Goal: Task Accomplishment & Management: Manage account settings

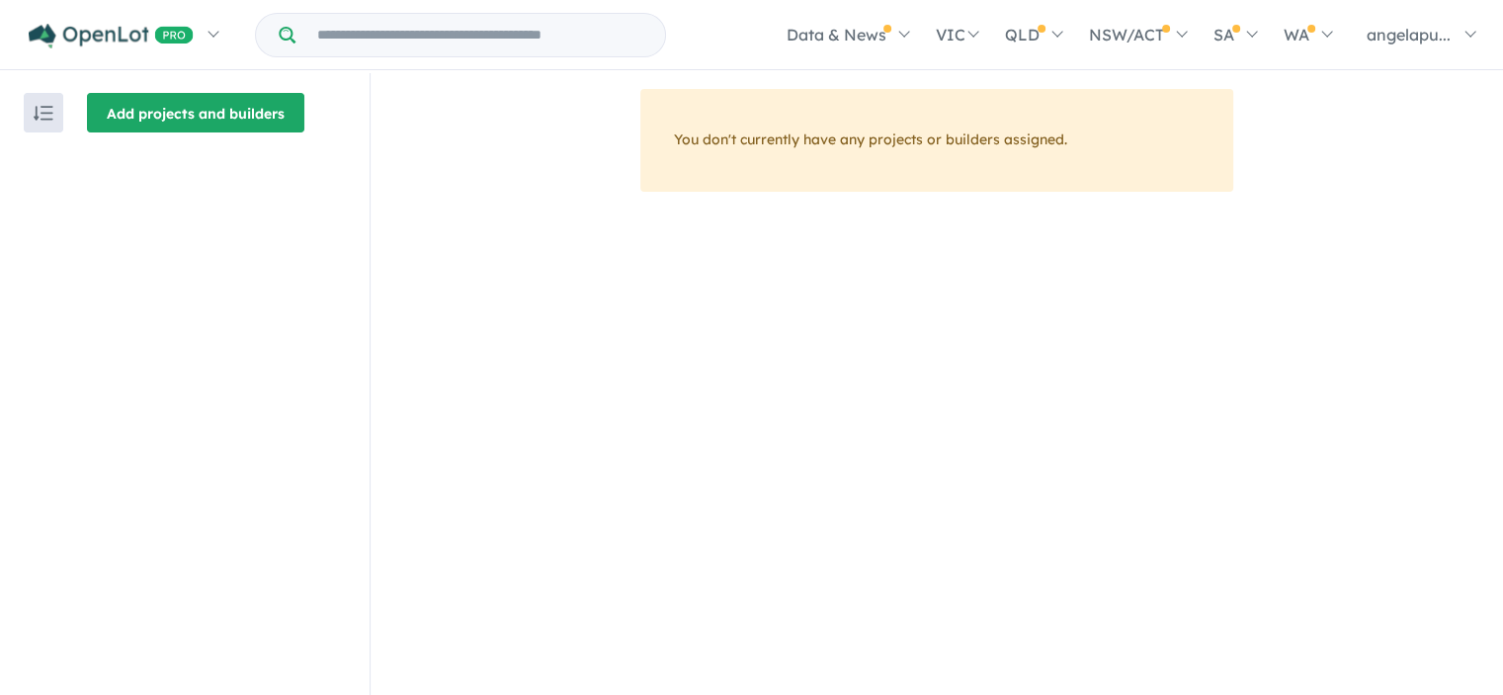
click at [225, 106] on button "Add projects and builders" at bounding box center [195, 113] width 217 height 40
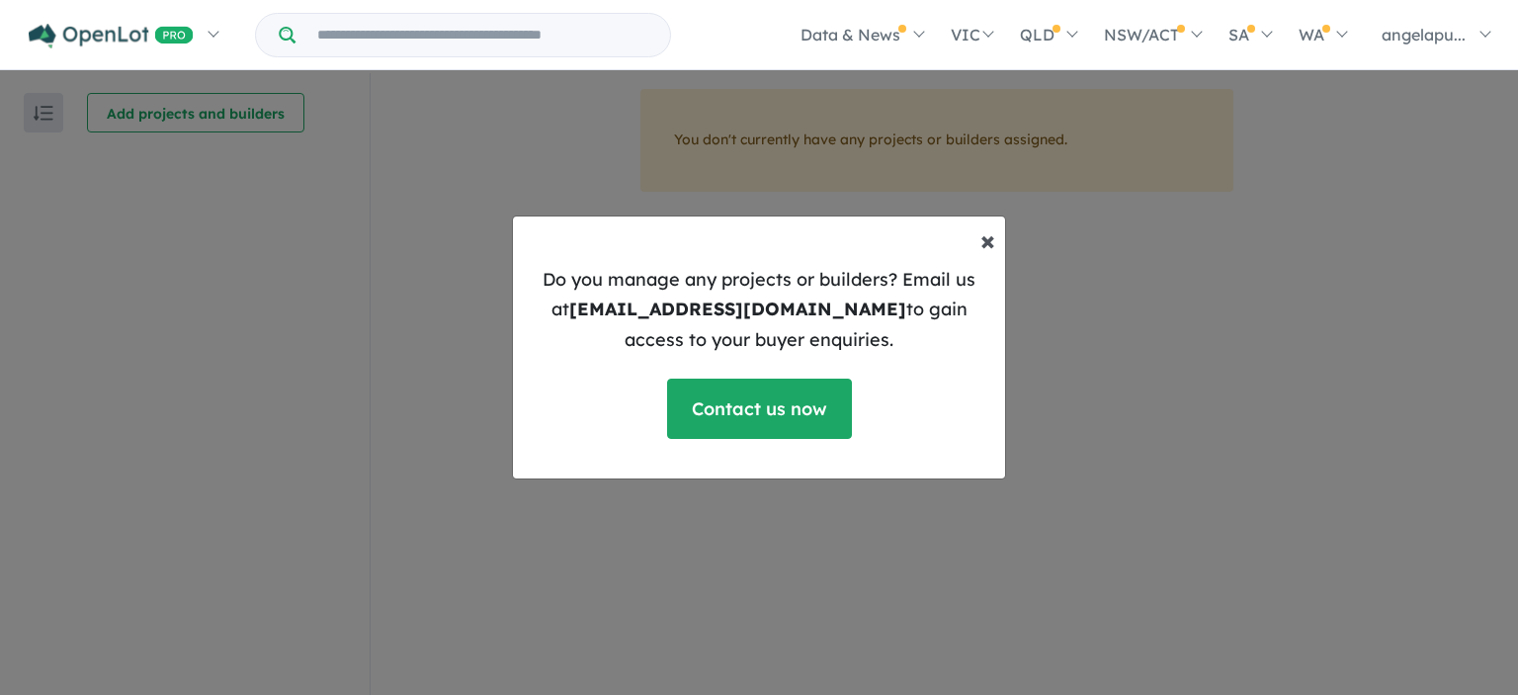
click at [990, 235] on span "×" at bounding box center [987, 239] width 15 height 35
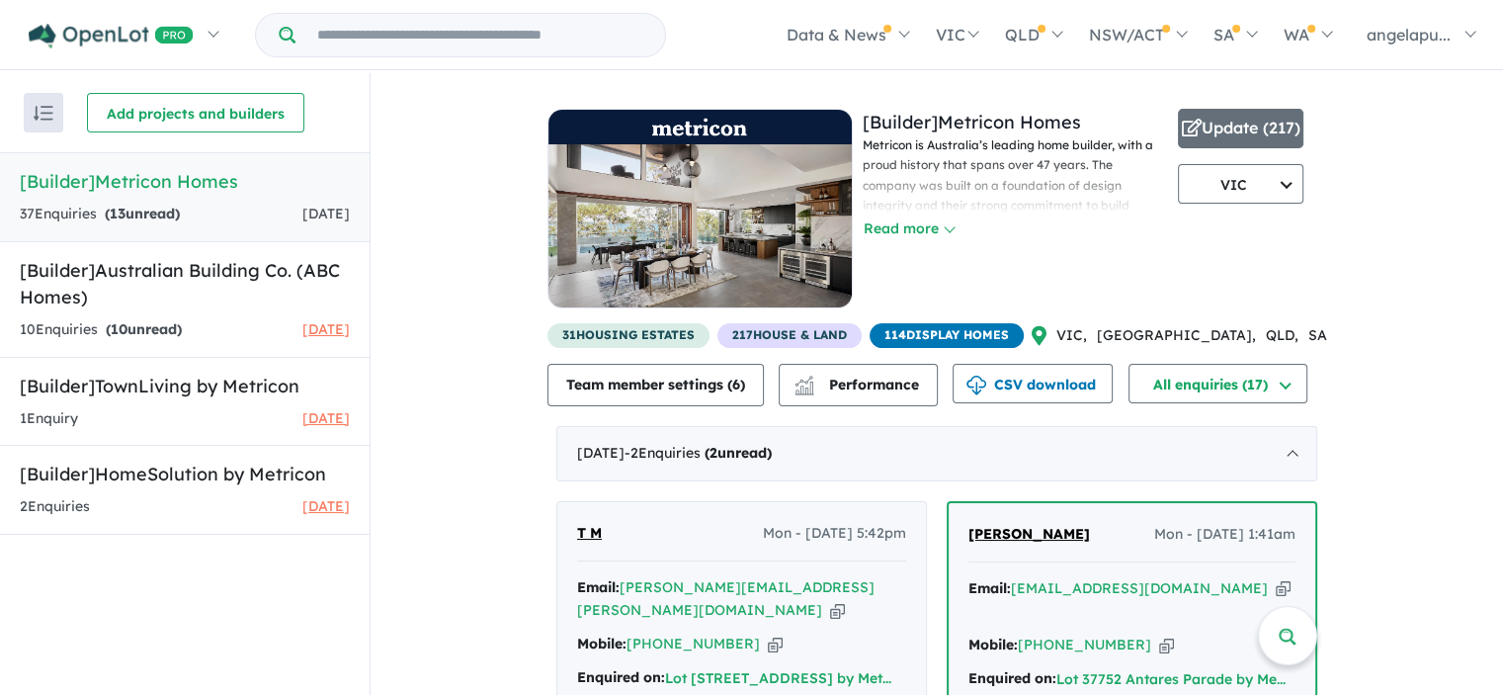
click at [795, 340] on span "217 House & Land" at bounding box center [789, 335] width 144 height 25
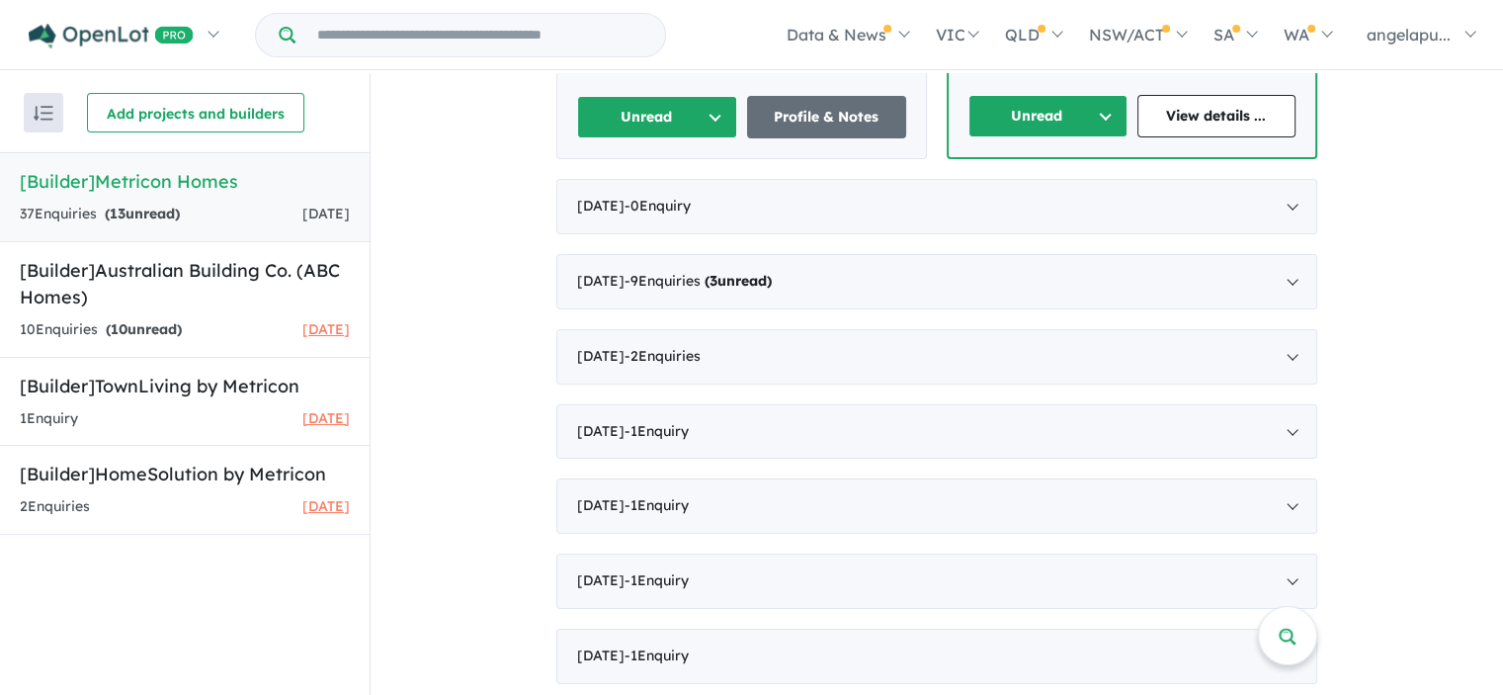
scroll to position [3, 0]
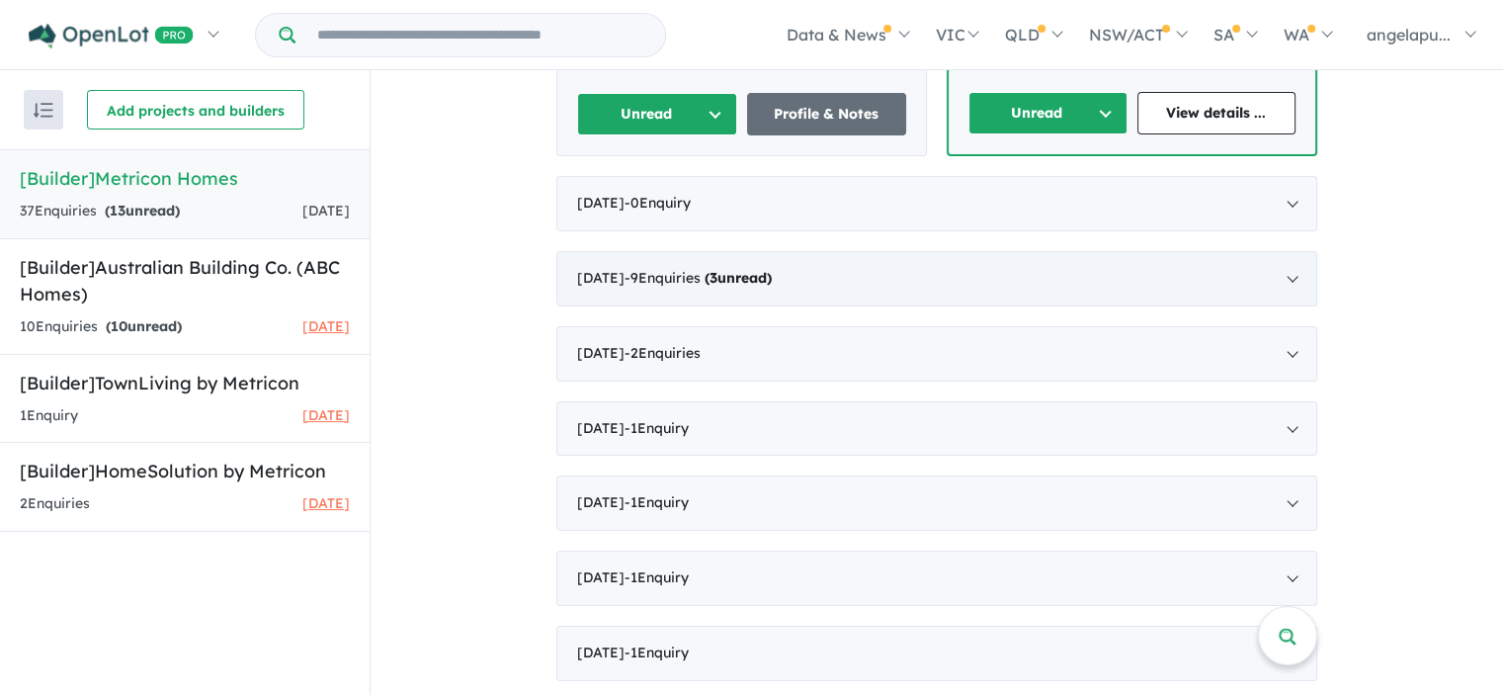
click at [1297, 276] on div "August 2025 - 9 Enquir ies ( 3 unread)" at bounding box center [936, 278] width 761 height 55
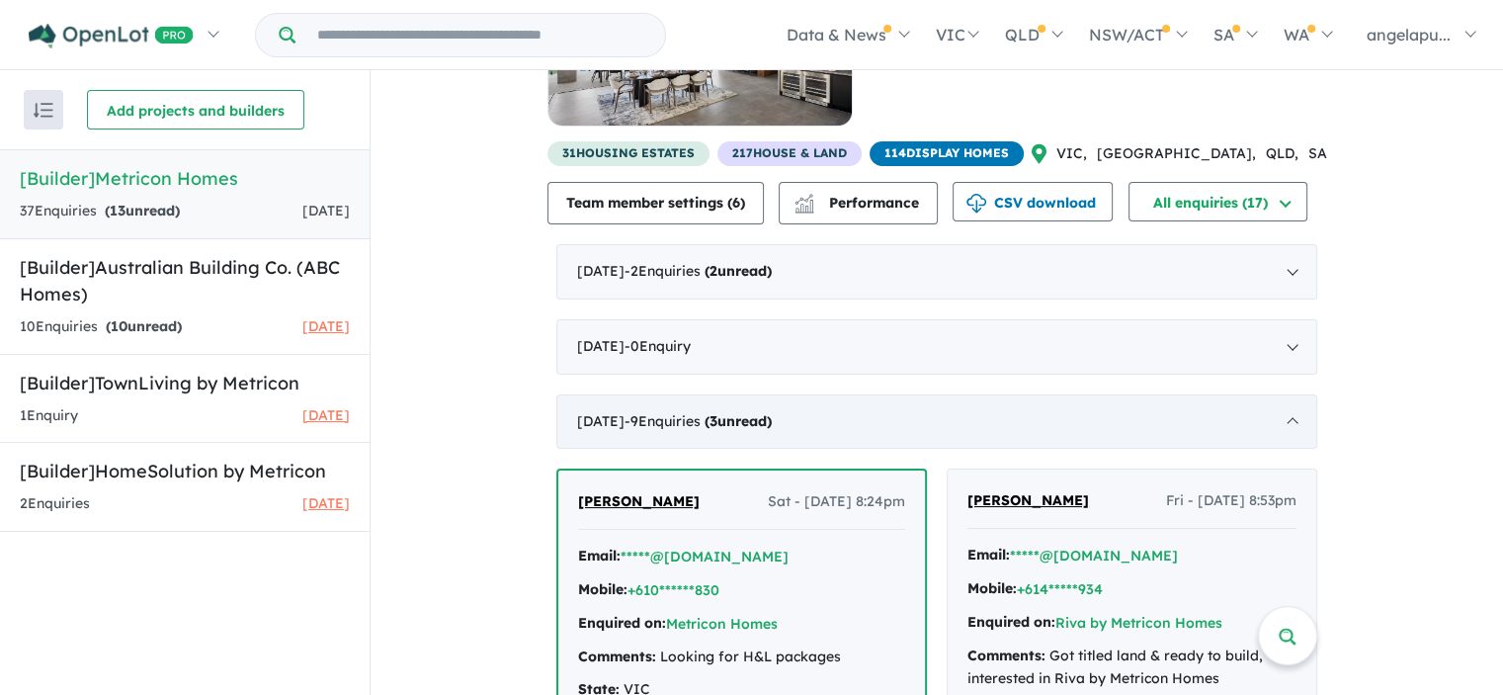
scroll to position [203, 0]
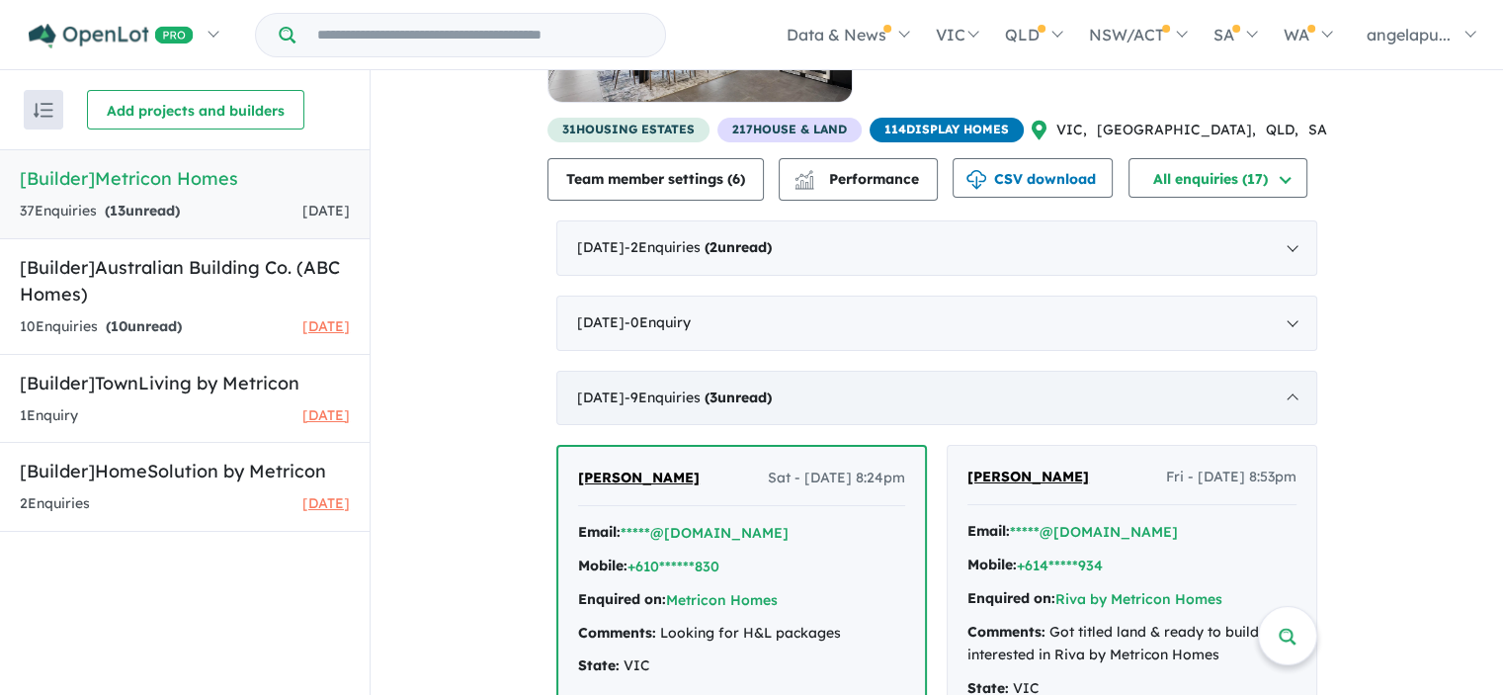
click at [1293, 399] on div "August 2025 - 9 Enquir ies ( 3 unread)" at bounding box center [936, 398] width 761 height 55
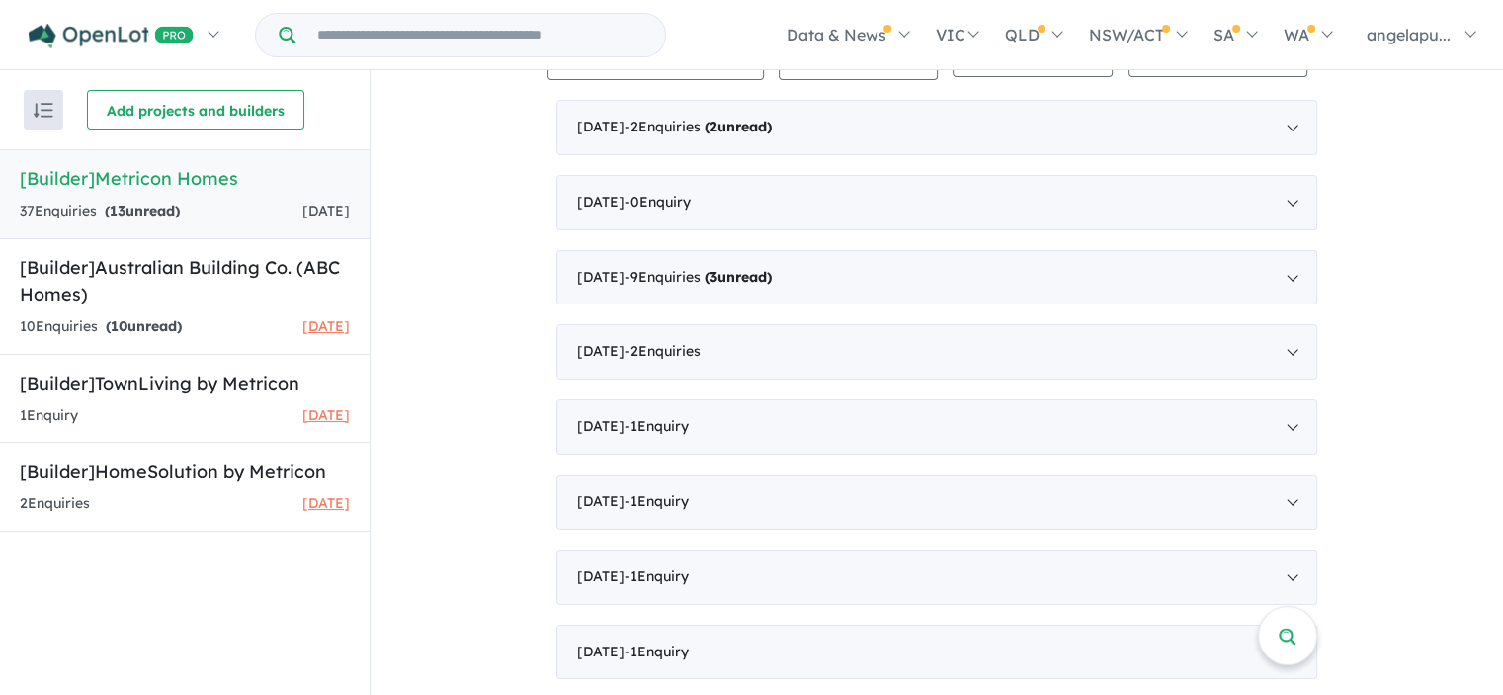
scroll to position [0, 0]
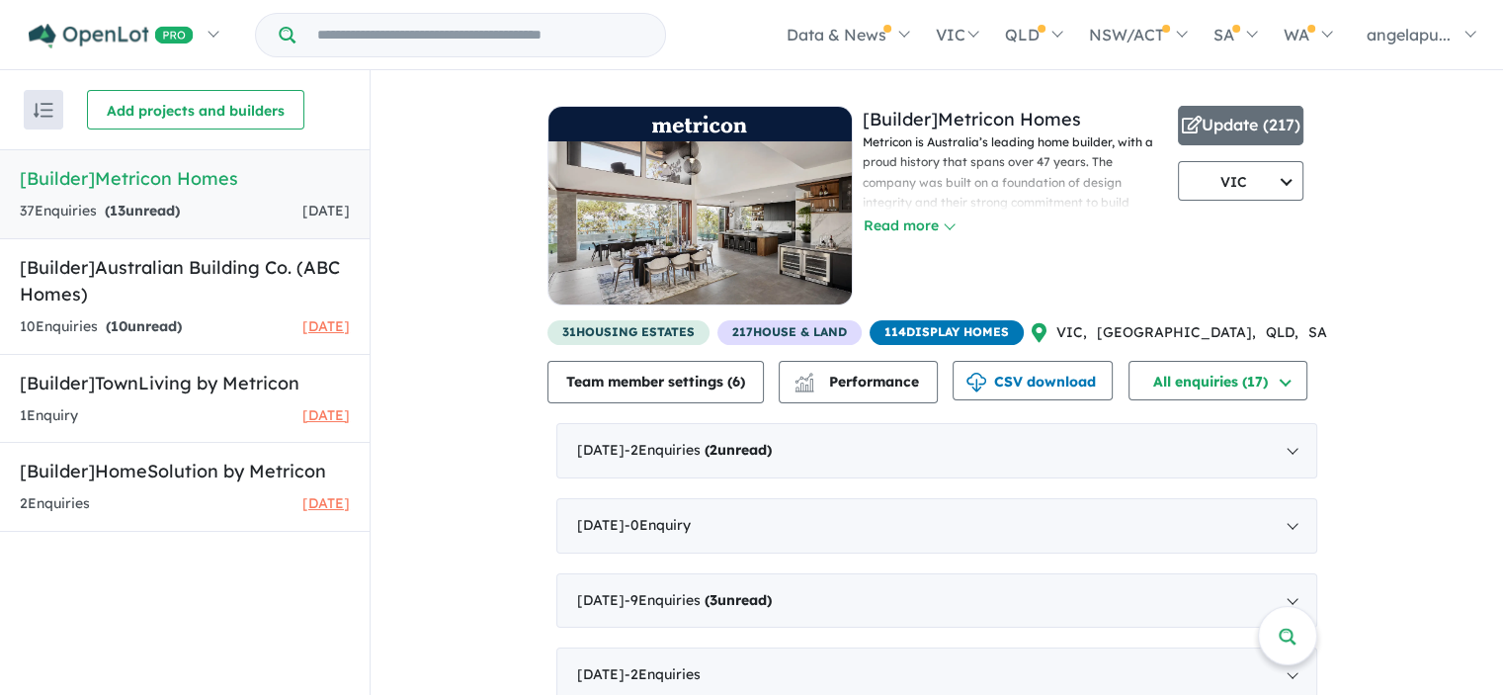
click at [1411, 112] on div "View 4 builders in your account 17 Enquir ies ( 13 unread) 1 day ago [Builder] …" at bounding box center [937, 546] width 1133 height 952
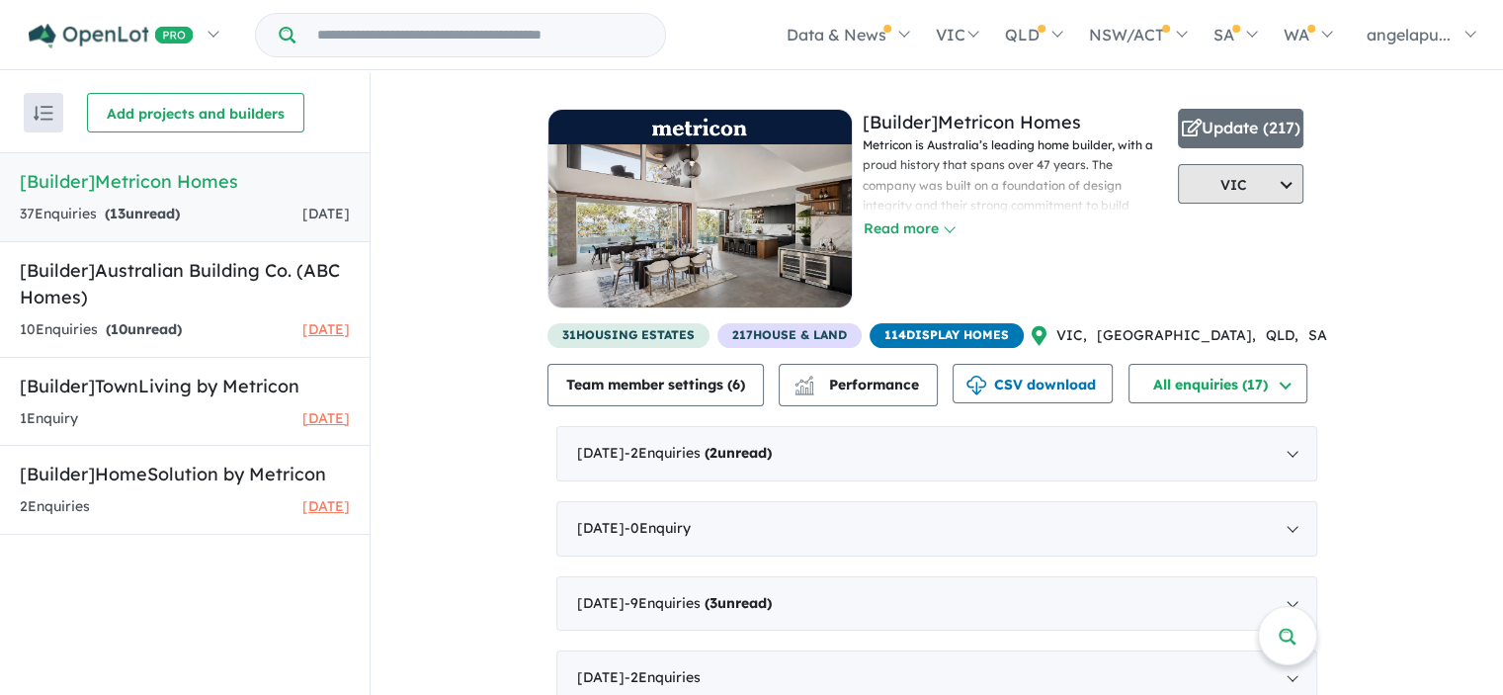
click at [1277, 177] on button "VIC" at bounding box center [1241, 184] width 126 height 40
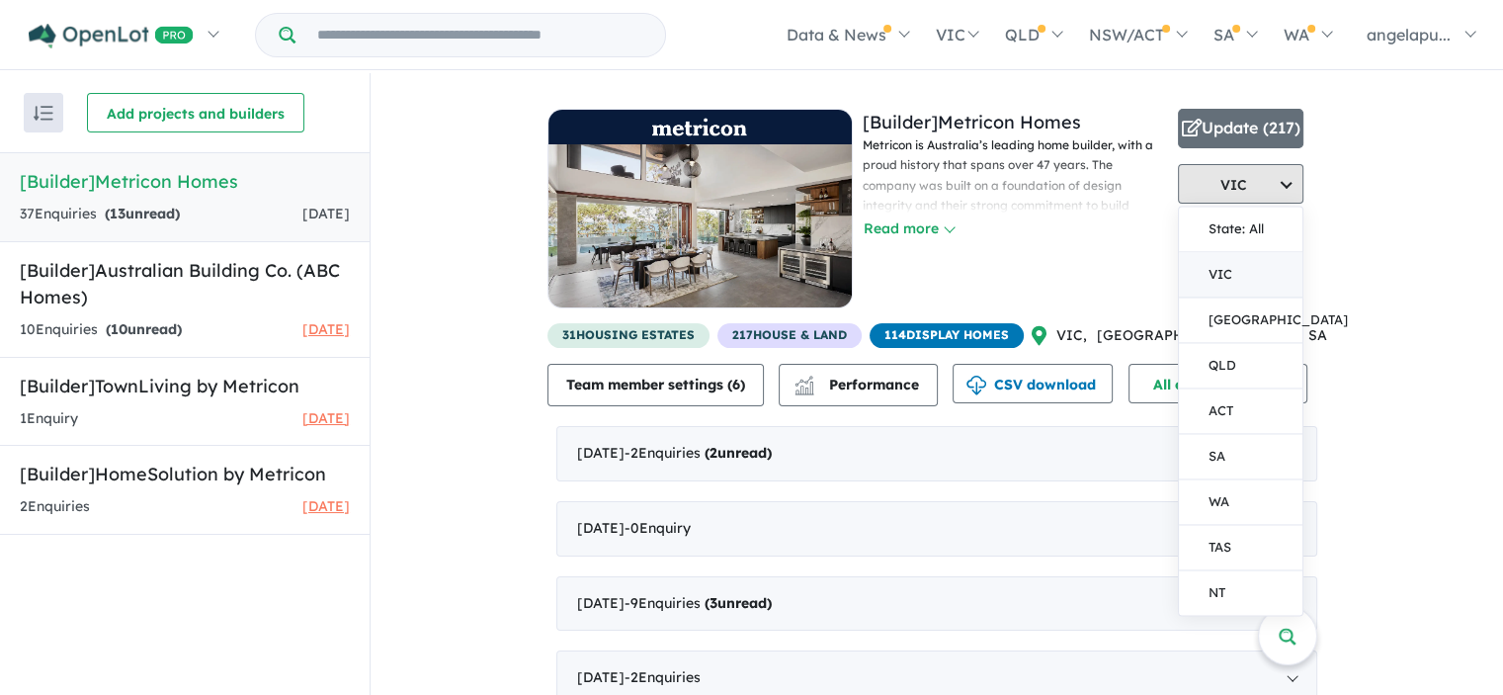
click at [1277, 177] on button "VIC" at bounding box center [1241, 184] width 126 height 40
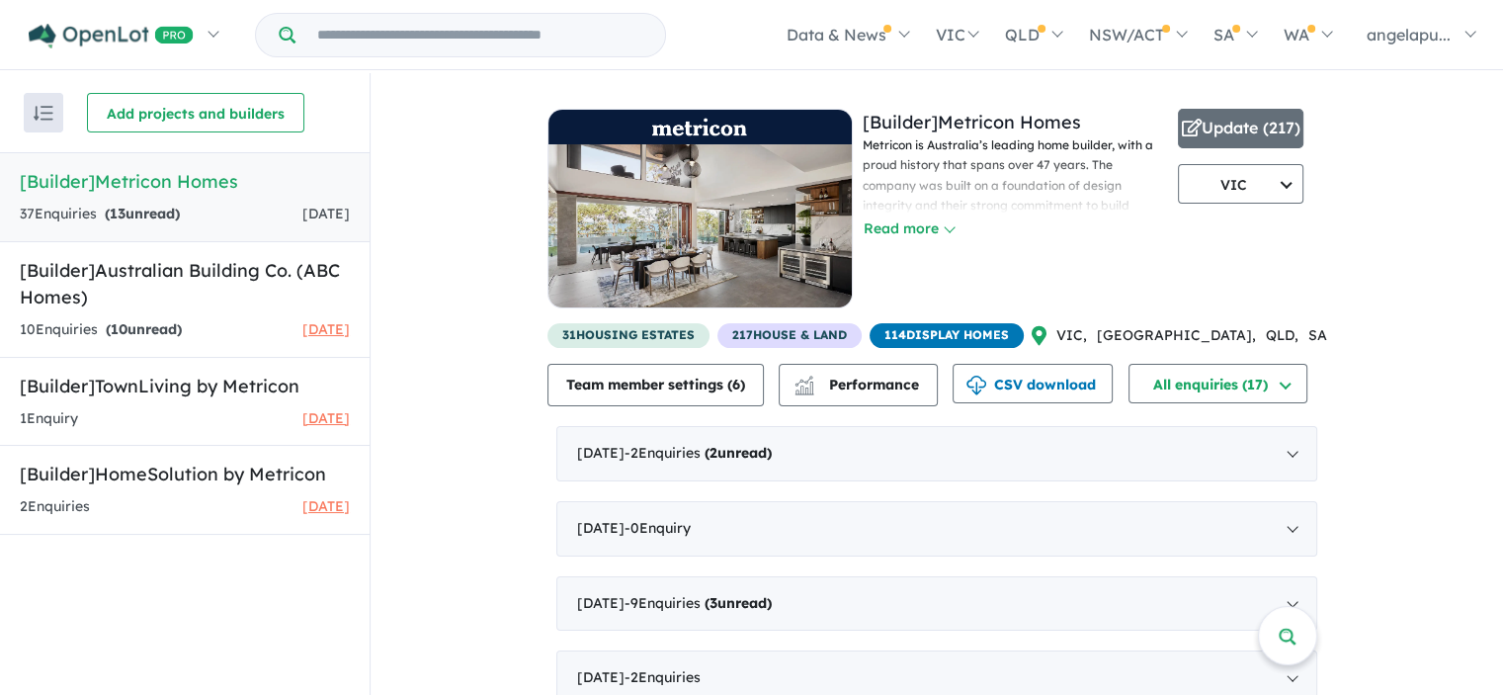
click at [1426, 167] on div "View 4 builders in your account 17 Enquir ies ( 13 unread) 1 day ago [Builder] …" at bounding box center [937, 549] width 1133 height 952
click at [954, 227] on button "Read more" at bounding box center [909, 228] width 93 height 23
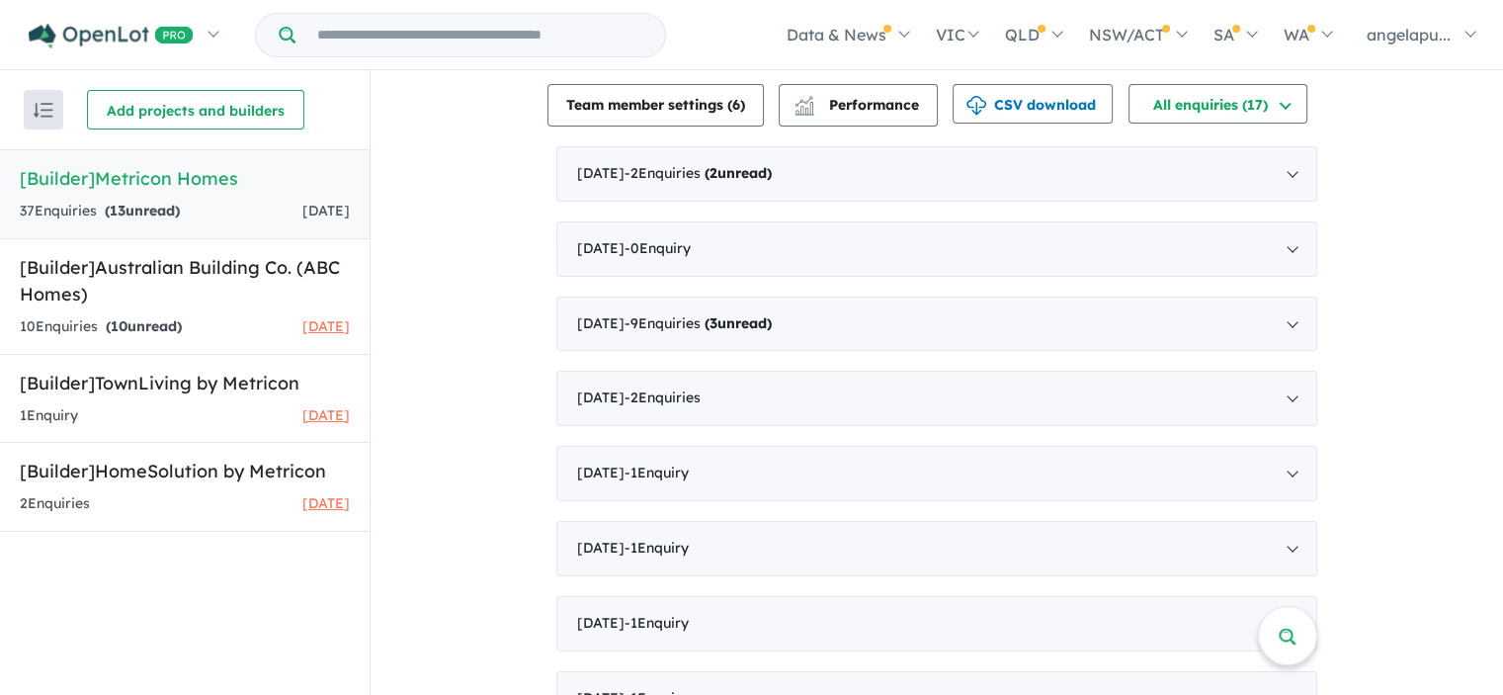
scroll to position [279, 0]
click at [1281, 182] on div "[DATE] - 2 Enquir ies ( 2 unread)" at bounding box center [936, 171] width 761 height 55
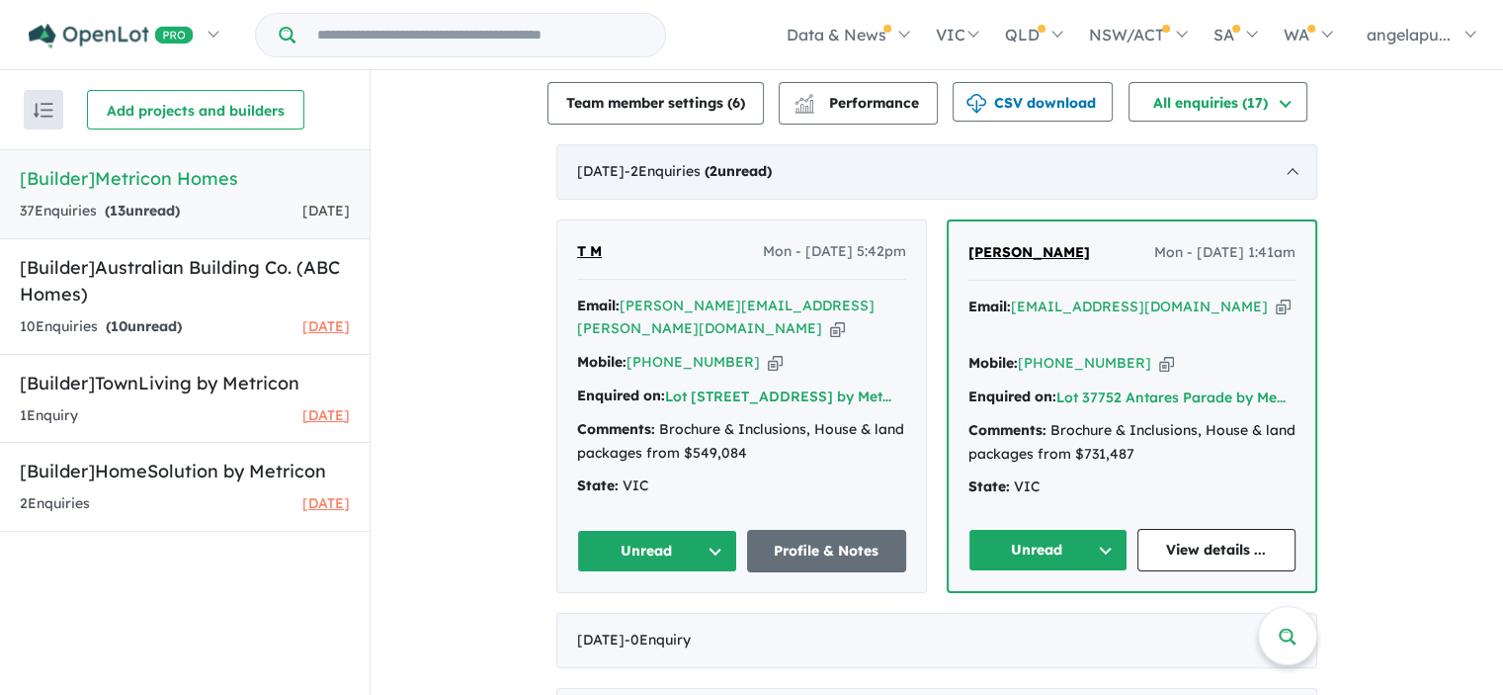
click at [1281, 182] on div "[DATE] - 2 Enquir ies ( 2 unread)" at bounding box center [936, 171] width 761 height 55
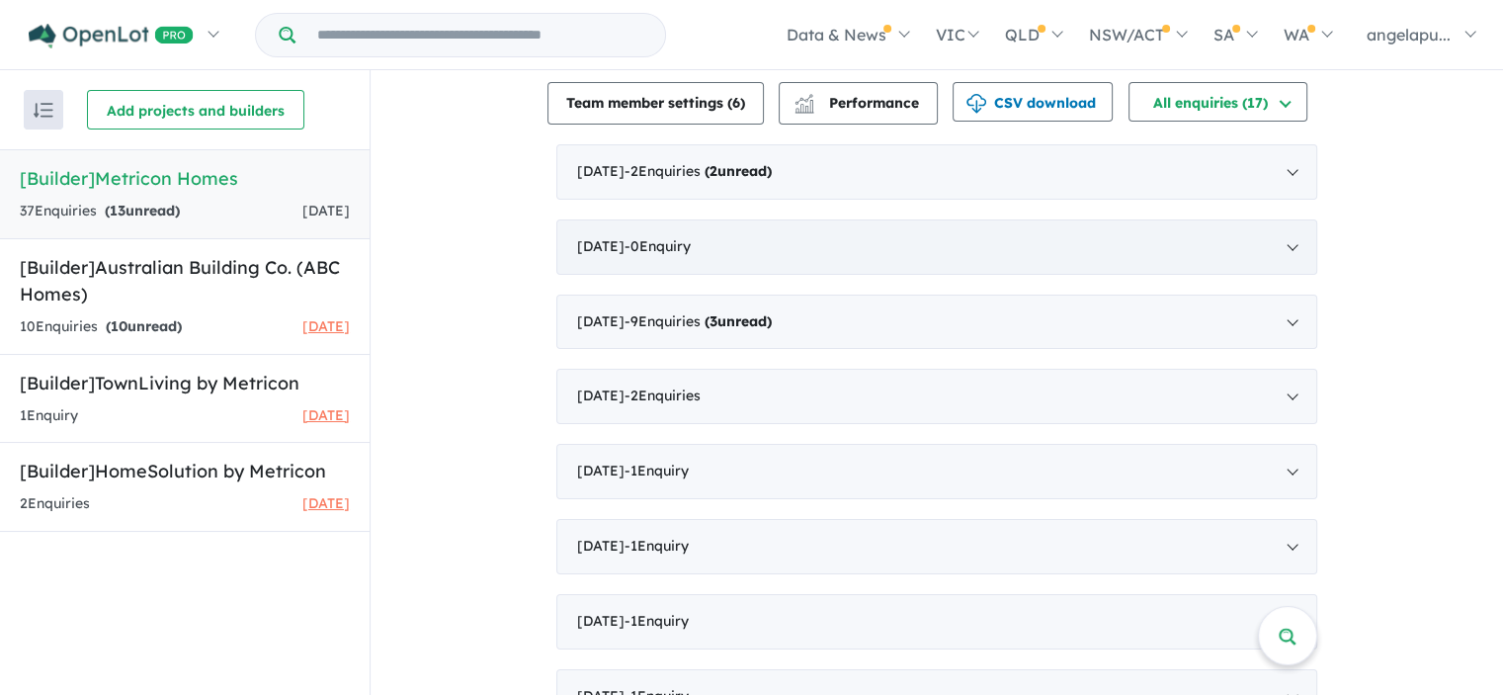
click at [1279, 255] on div "September 2025 - 0 Enquir y ( 0 unread)" at bounding box center [936, 246] width 761 height 55
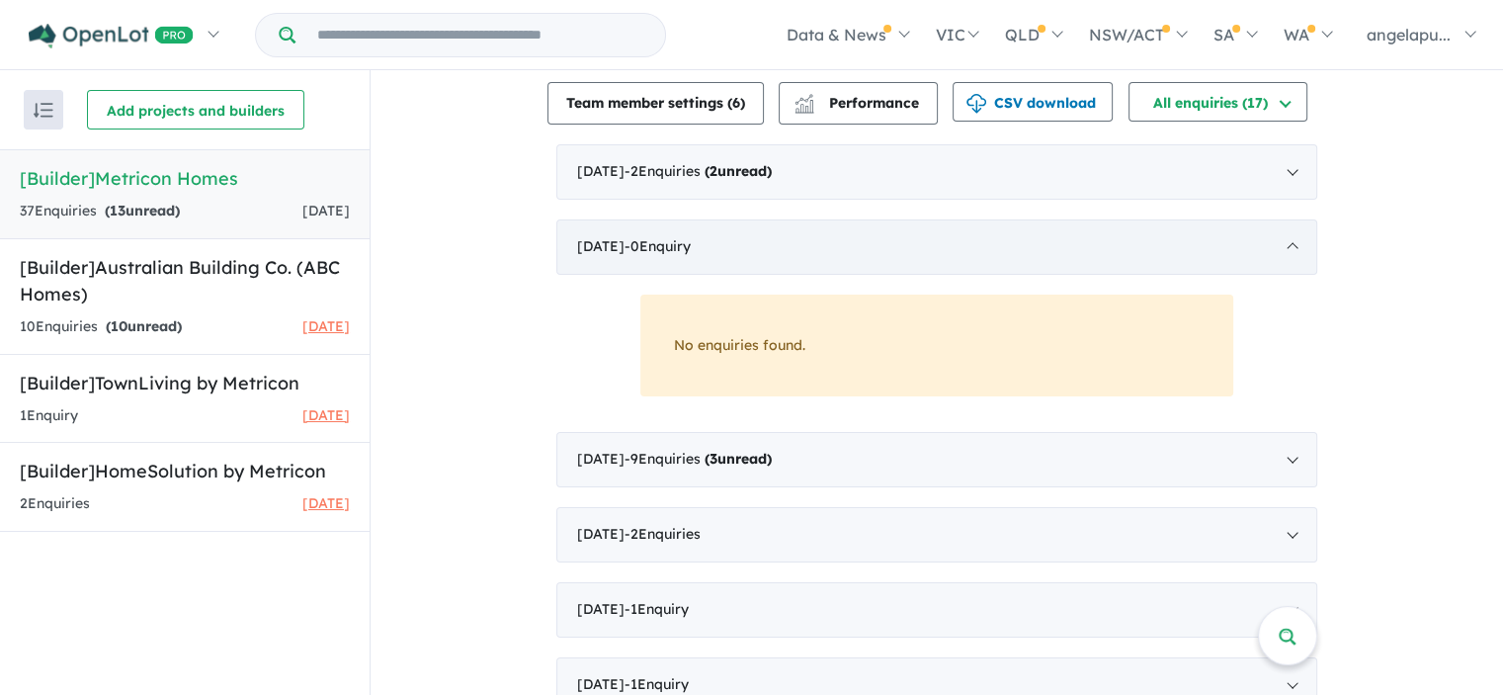
click at [1279, 255] on div "September 2025 - 0 Enquir y ( 0 unread)" at bounding box center [936, 246] width 761 height 55
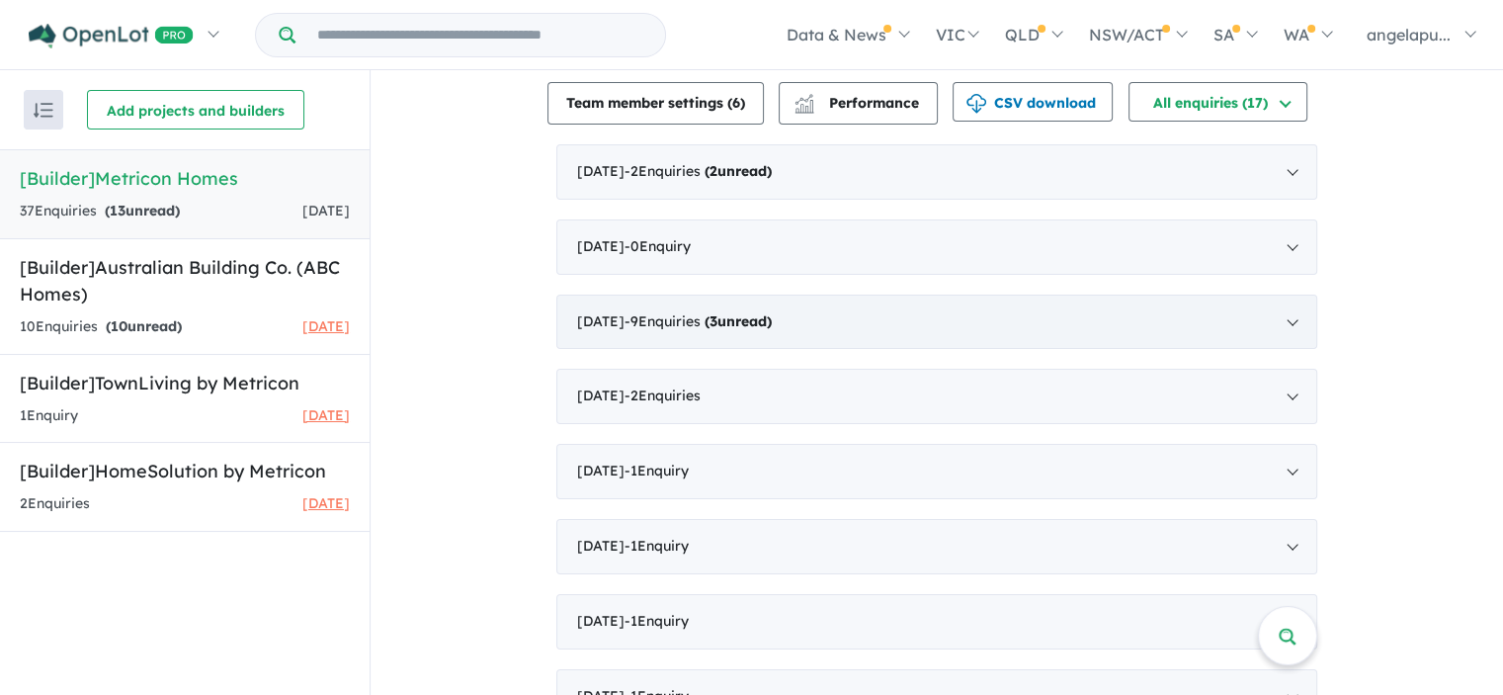
click at [1276, 328] on div "August 2025 - 9 Enquir ies ( 3 unread)" at bounding box center [936, 322] width 761 height 55
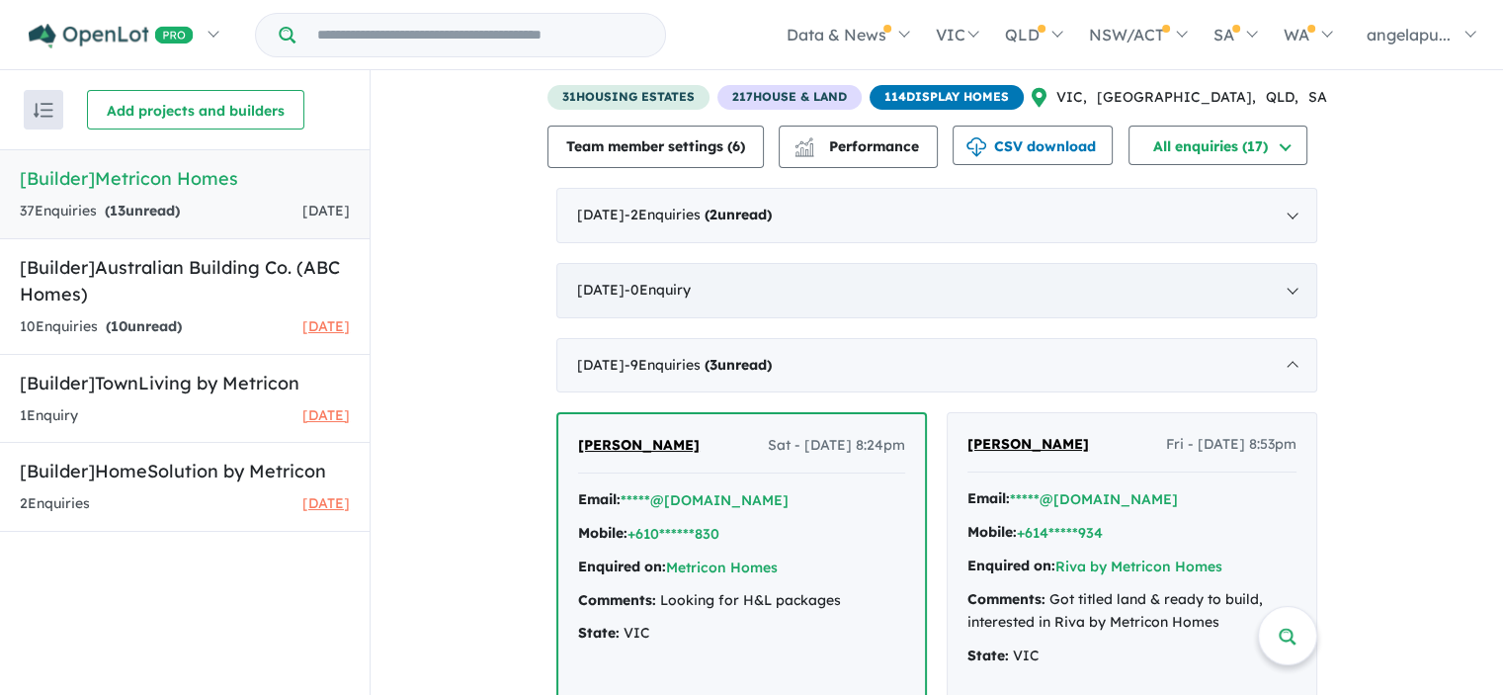
scroll to position [241, 0]
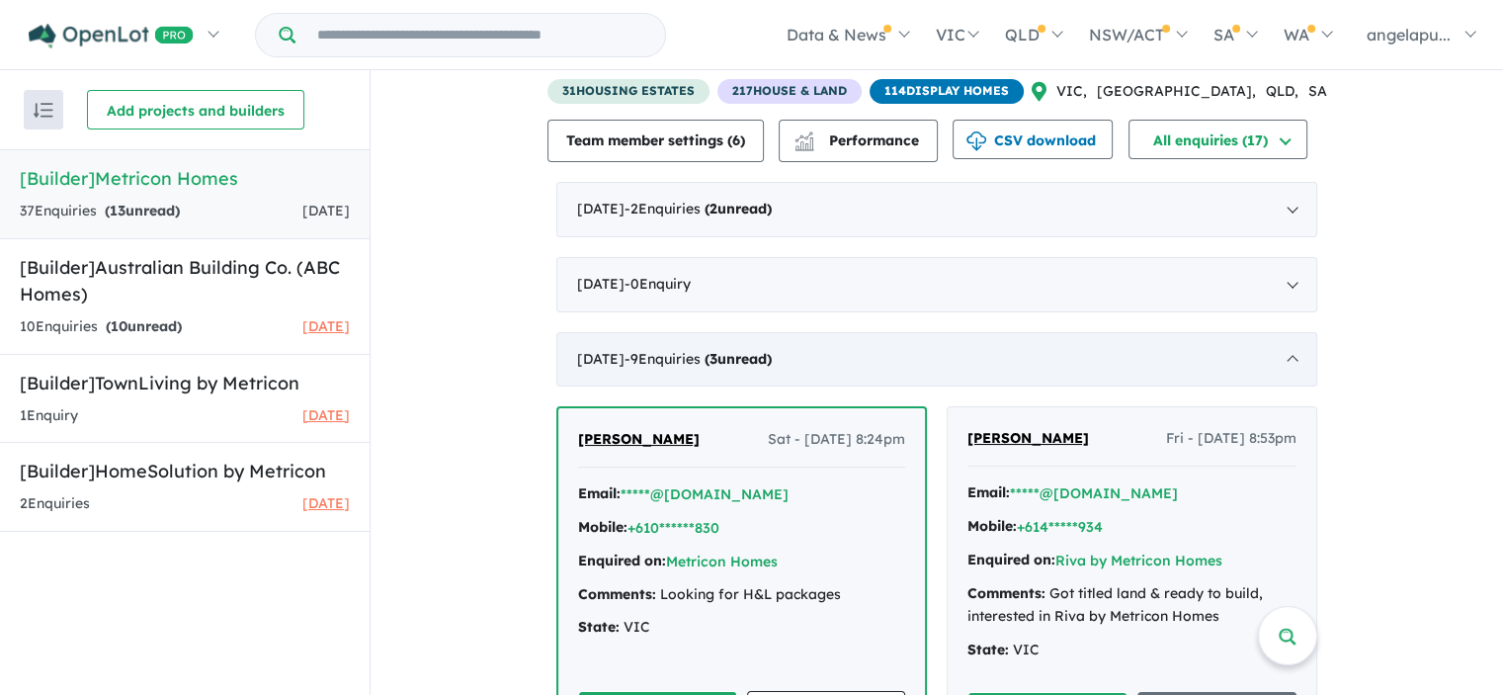
click at [1281, 359] on div "August 2025 - 9 Enquir ies ( 3 unread)" at bounding box center [936, 359] width 761 height 55
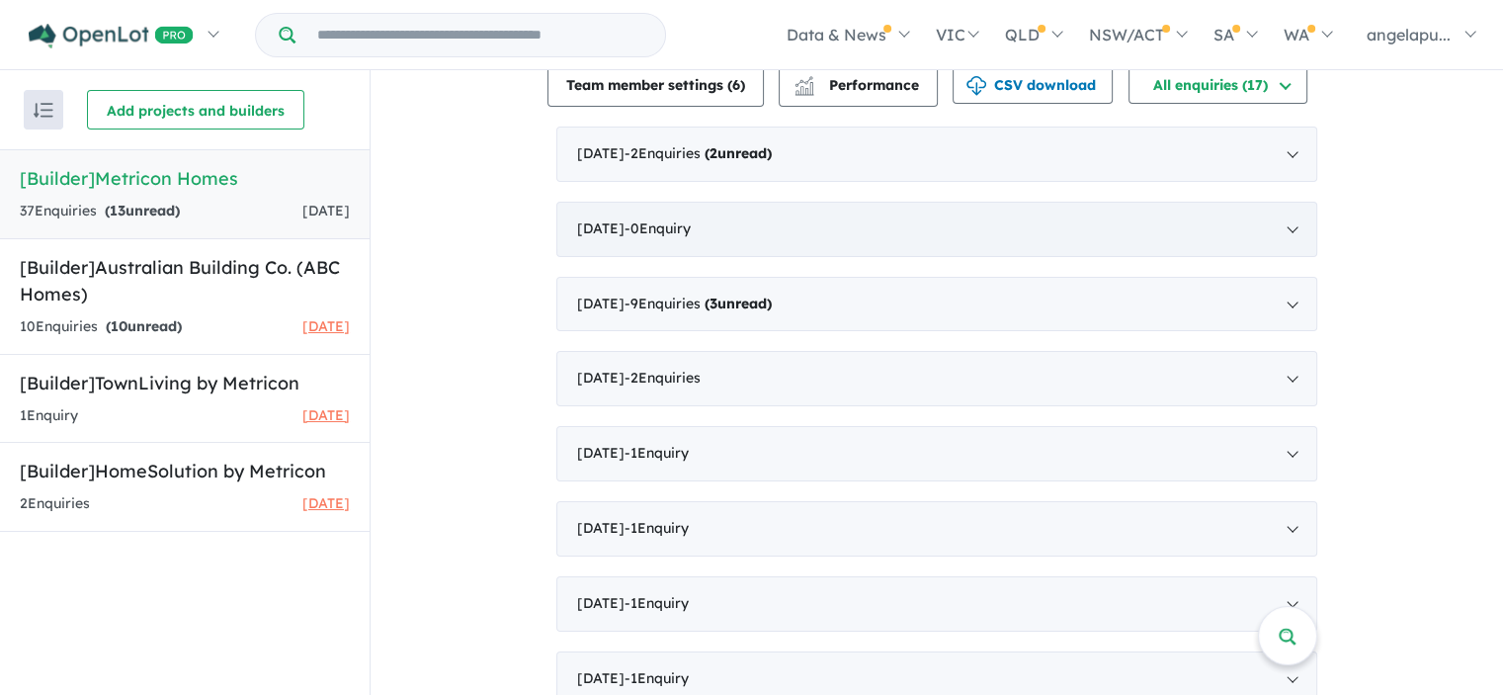
scroll to position [294, 0]
click at [865, 173] on div "[DATE] - 2 Enquir ies ( 2 unread)" at bounding box center [936, 156] width 761 height 55
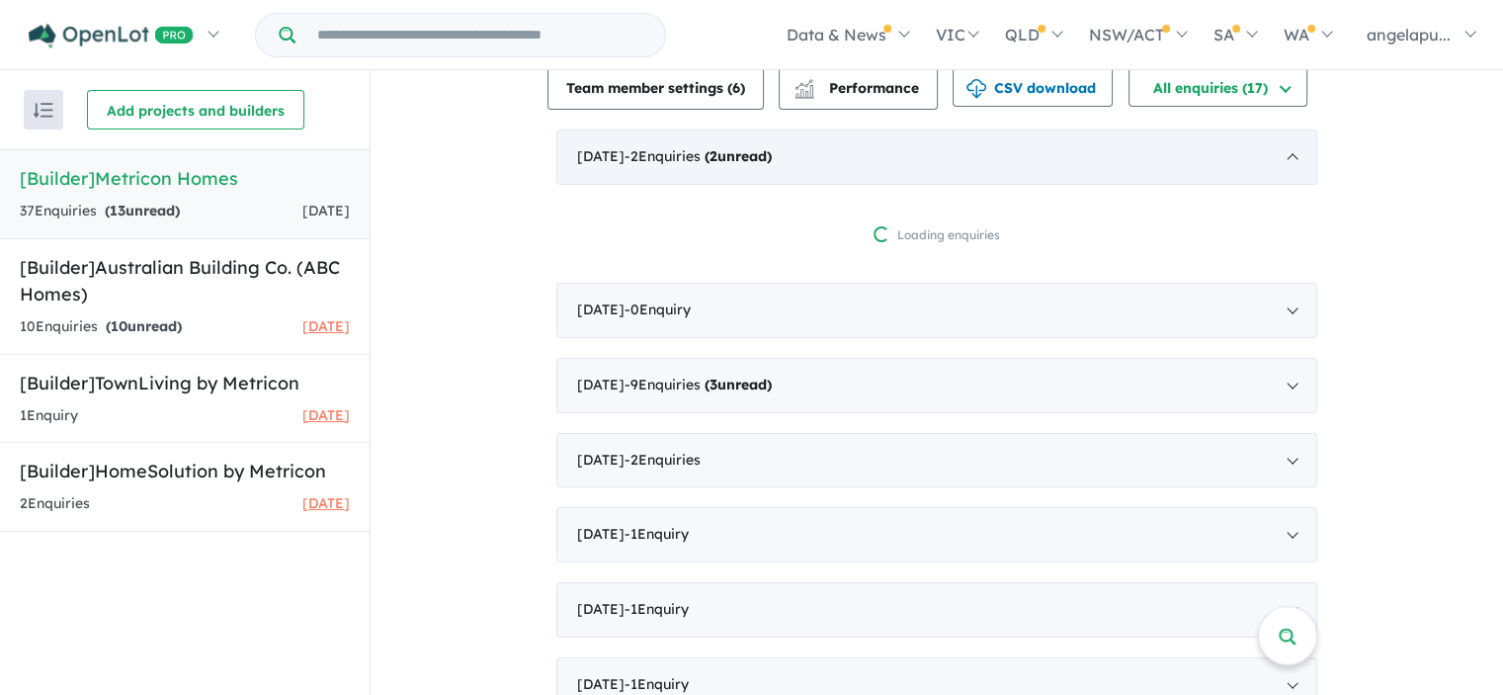
click at [865, 173] on div "[DATE] - 2 Enquir ies ( 2 unread)" at bounding box center [936, 156] width 761 height 55
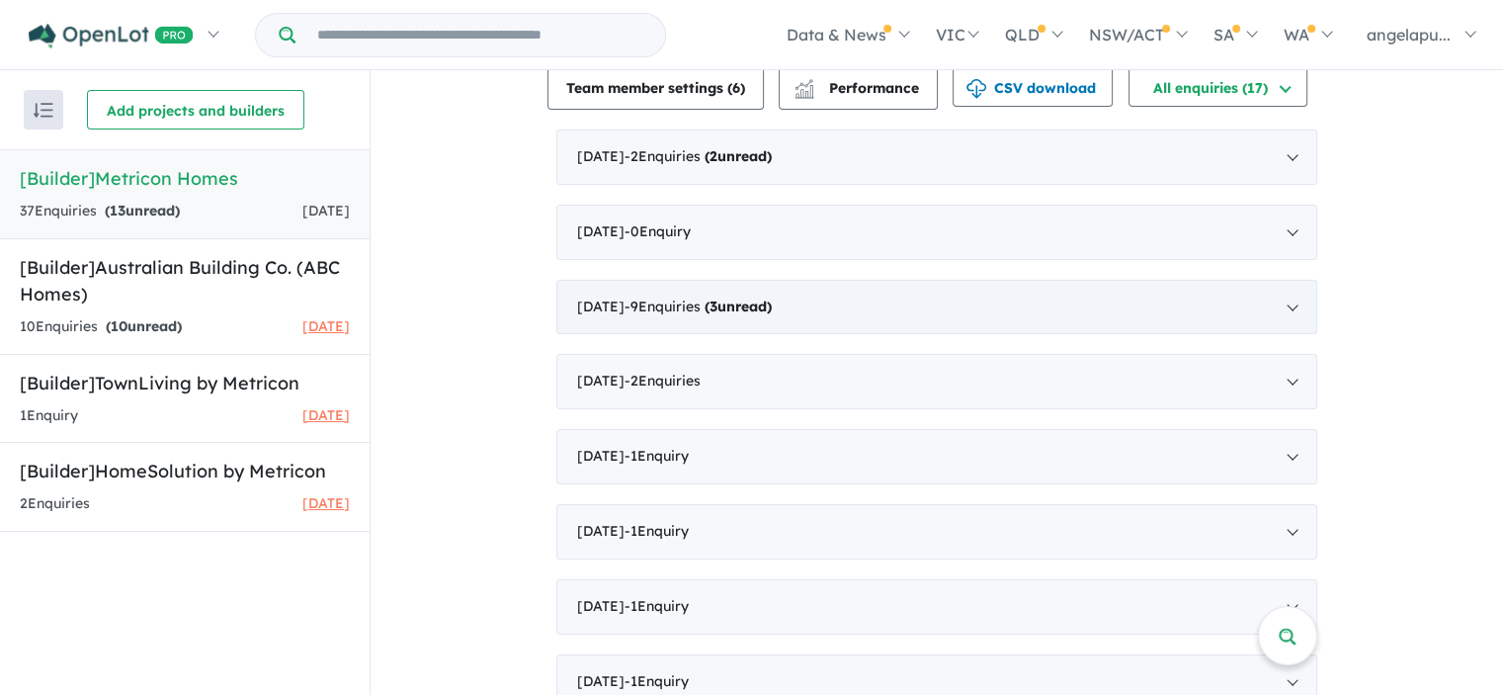
click at [855, 296] on div "August 2025 - 9 Enquir ies ( 3 unread)" at bounding box center [936, 307] width 761 height 55
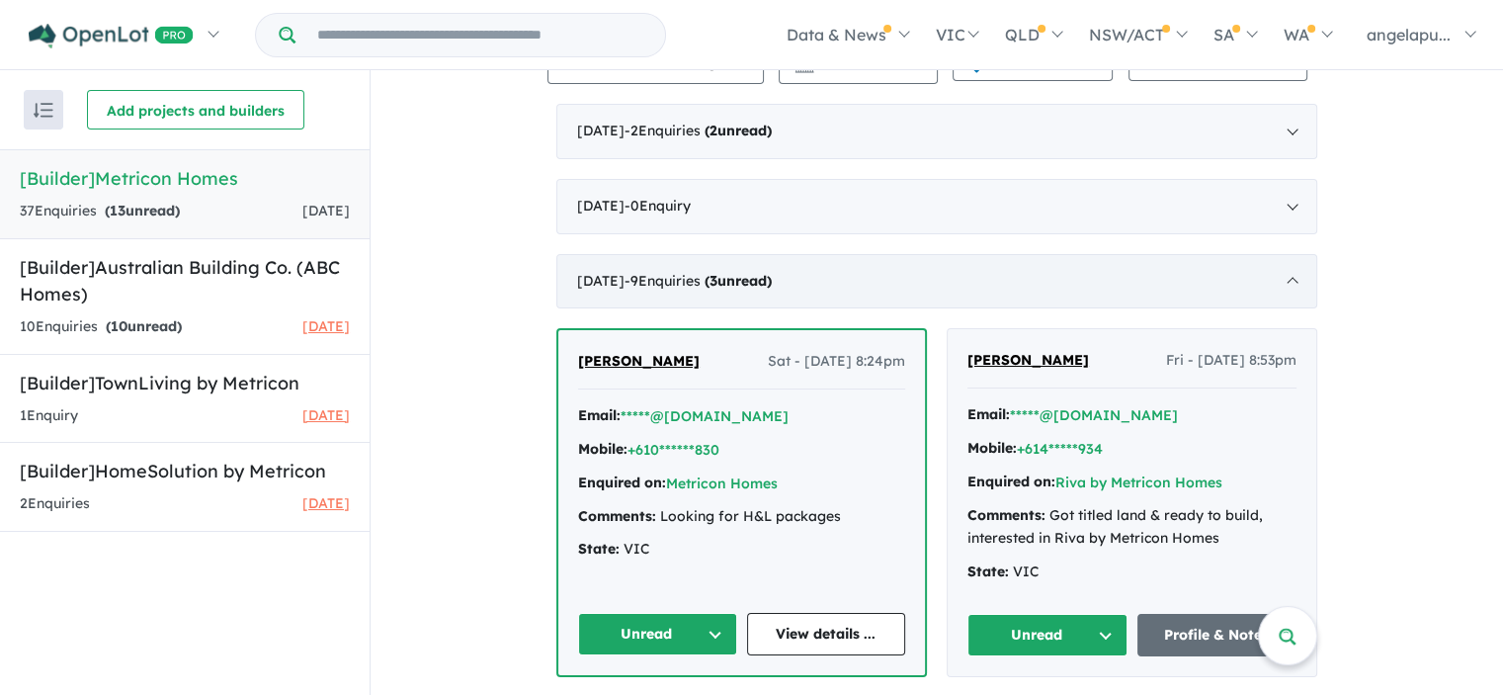
scroll to position [331, 0]
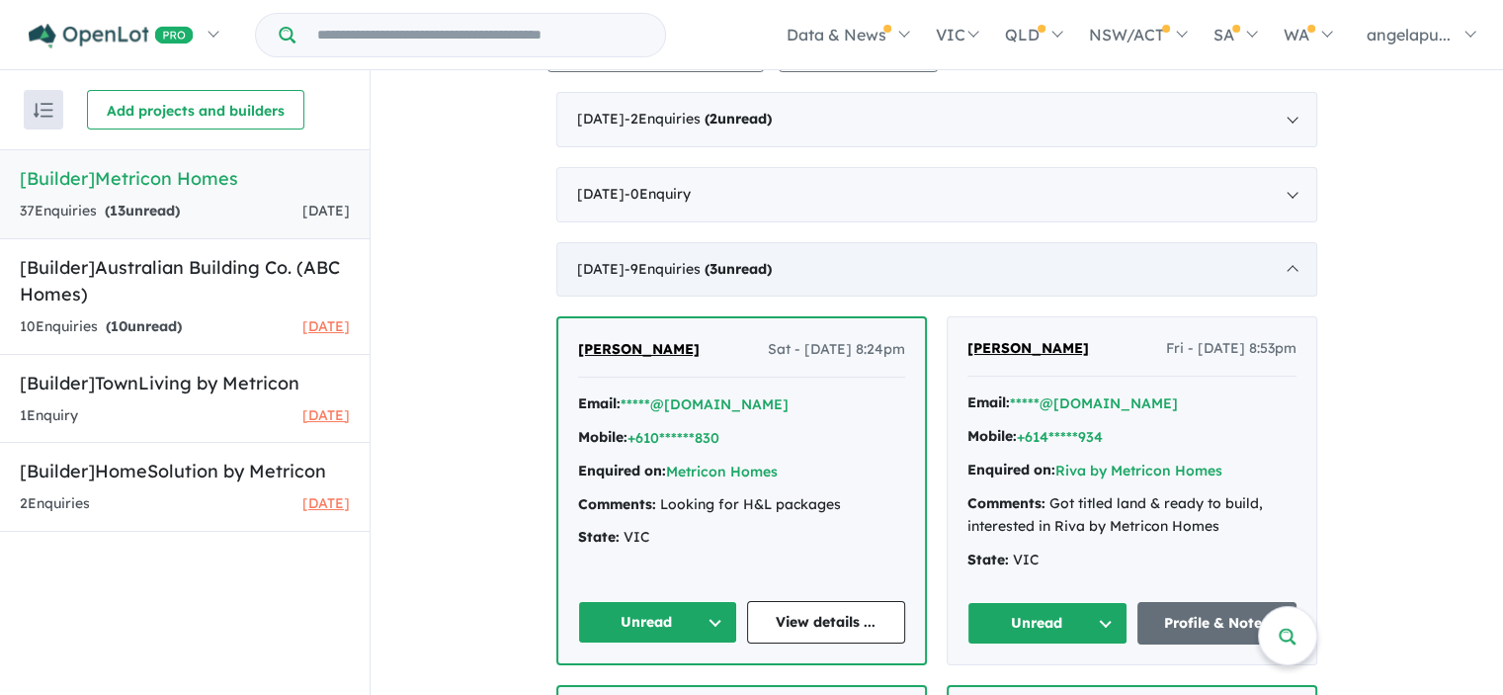
click at [885, 257] on div "August 2025 - 9 Enquir ies ( 3 unread)" at bounding box center [936, 269] width 761 height 55
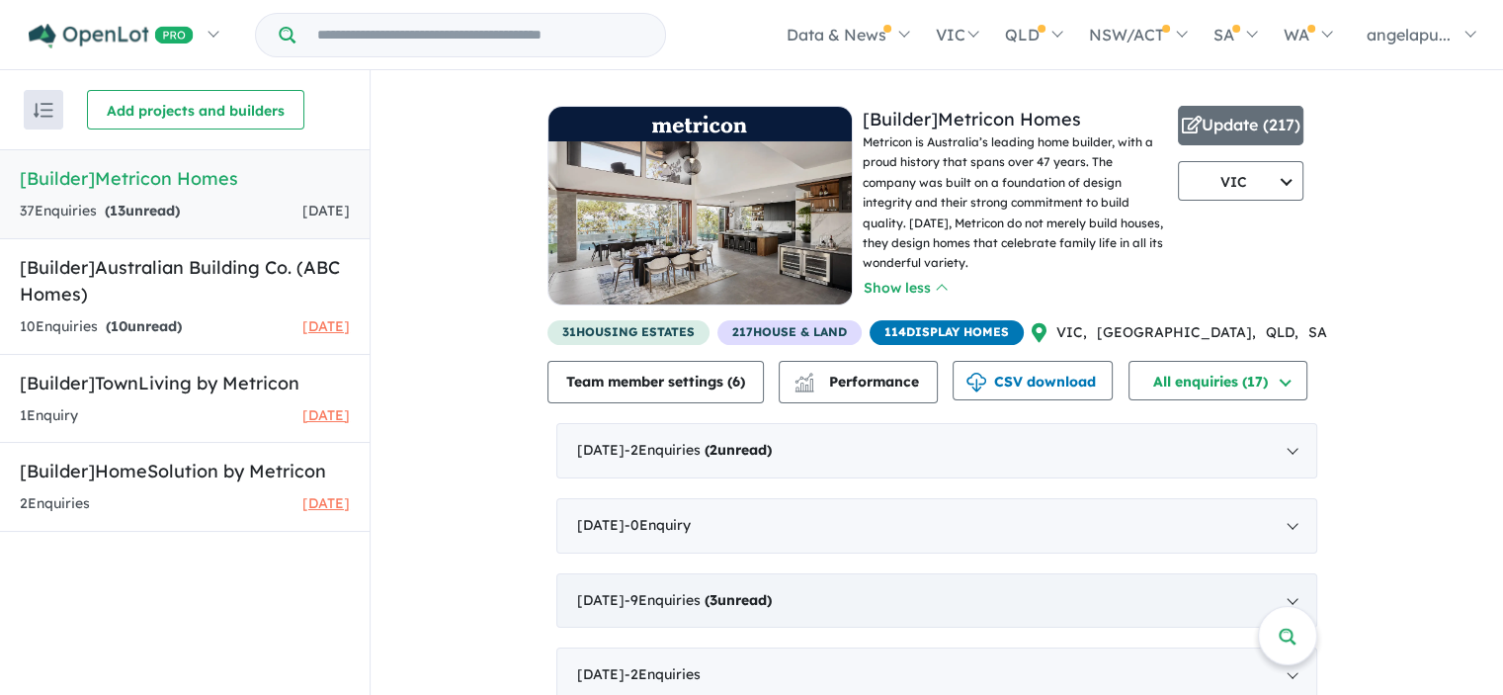
scroll to position [0, 0]
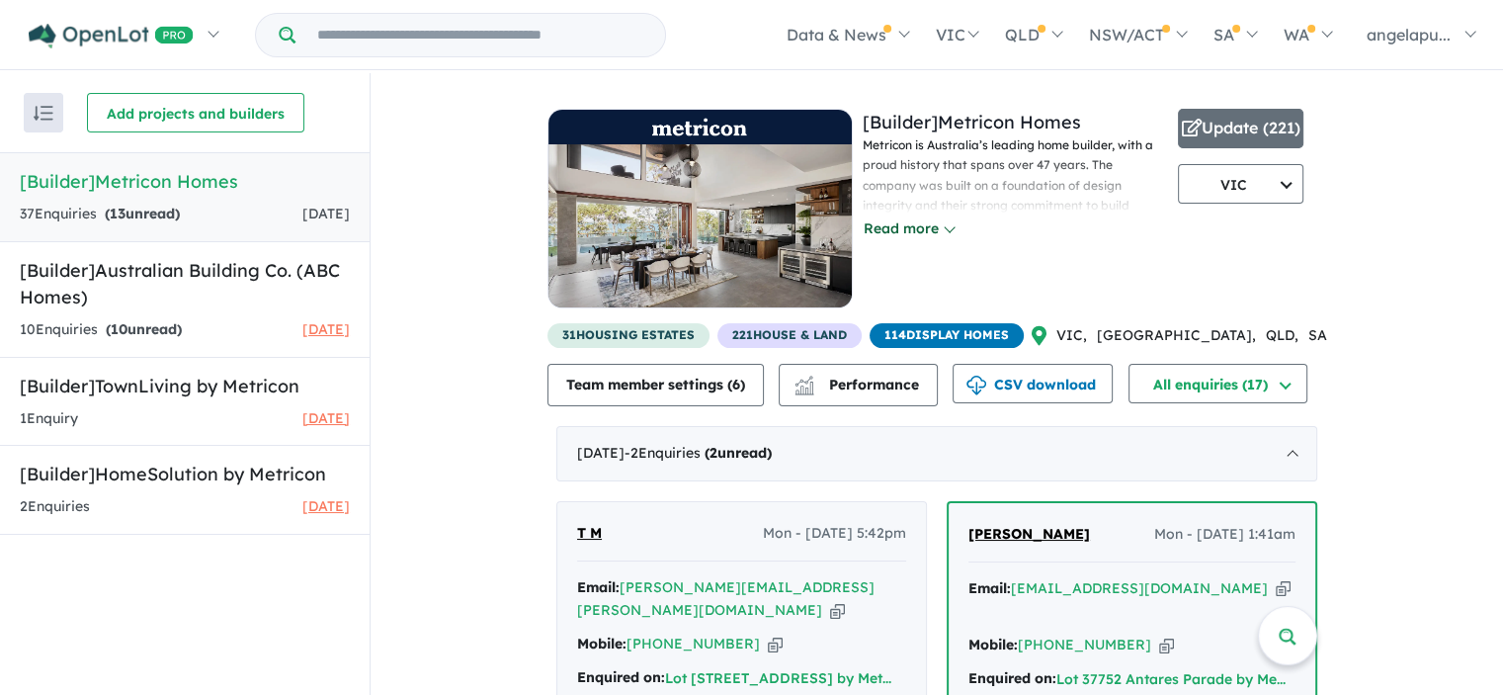
click at [917, 229] on button "Read more" at bounding box center [909, 228] width 93 height 23
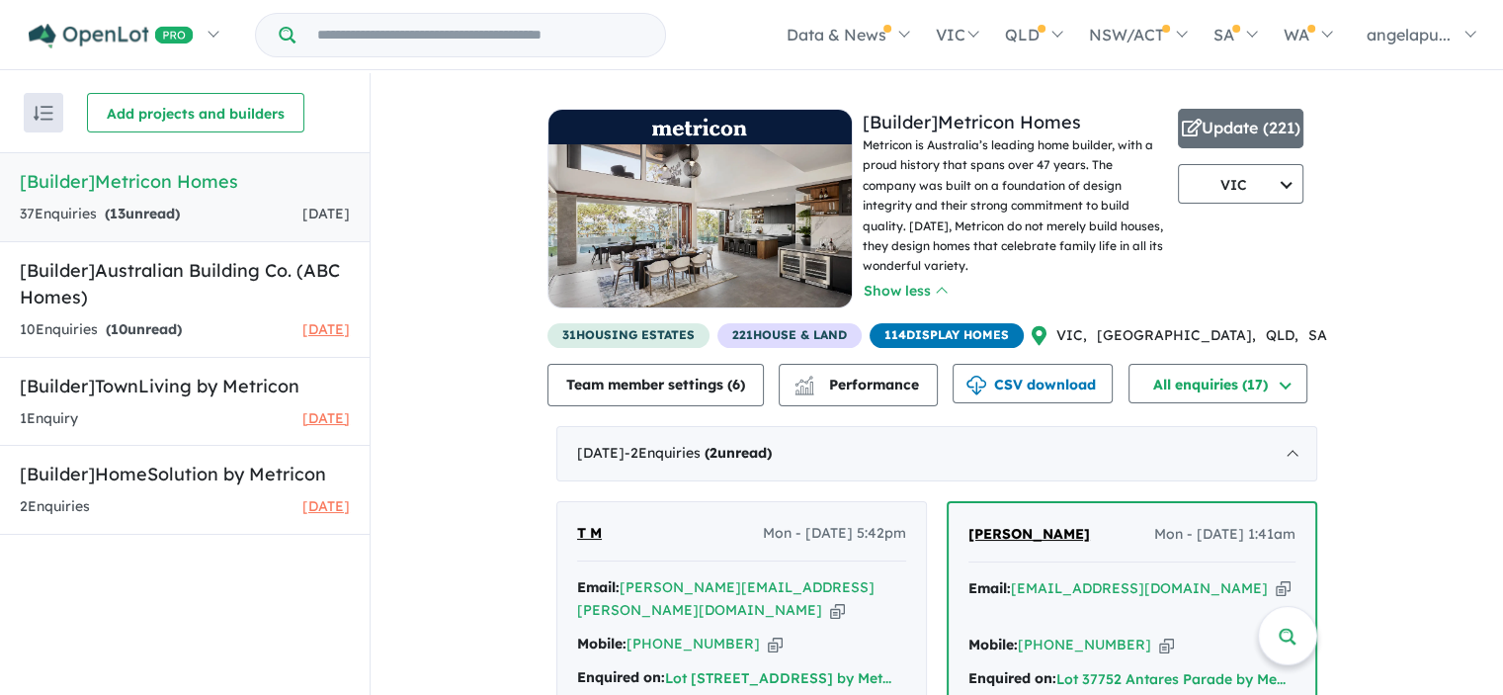
click at [744, 251] on img at bounding box center [699, 225] width 303 height 163
click at [798, 343] on span "221 House & Land" at bounding box center [789, 335] width 144 height 25
click at [799, 331] on span "221 House & Land" at bounding box center [789, 335] width 144 height 25
click at [826, 347] on span "221 House & Land" at bounding box center [789, 335] width 144 height 25
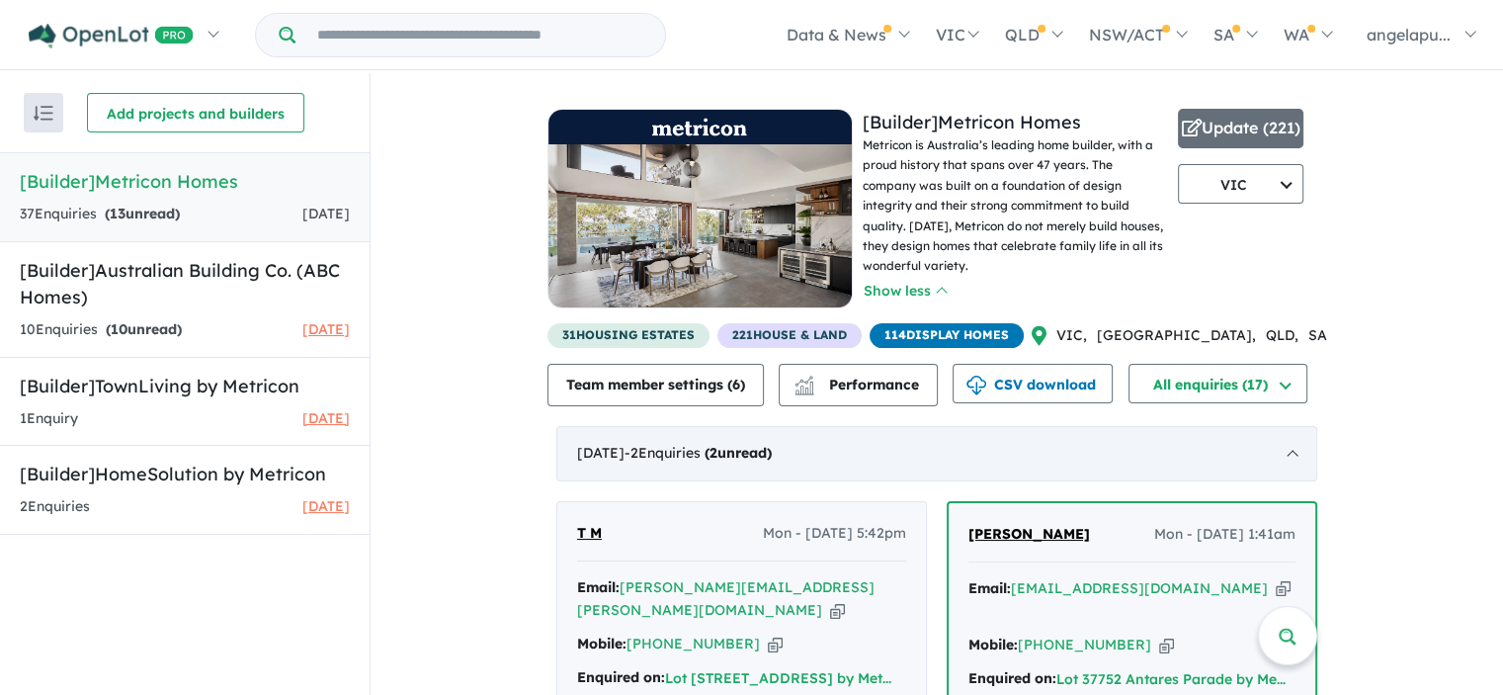
click at [1277, 449] on div "[DATE] - 2 Enquir ies ( 2 unread)" at bounding box center [936, 453] width 761 height 55
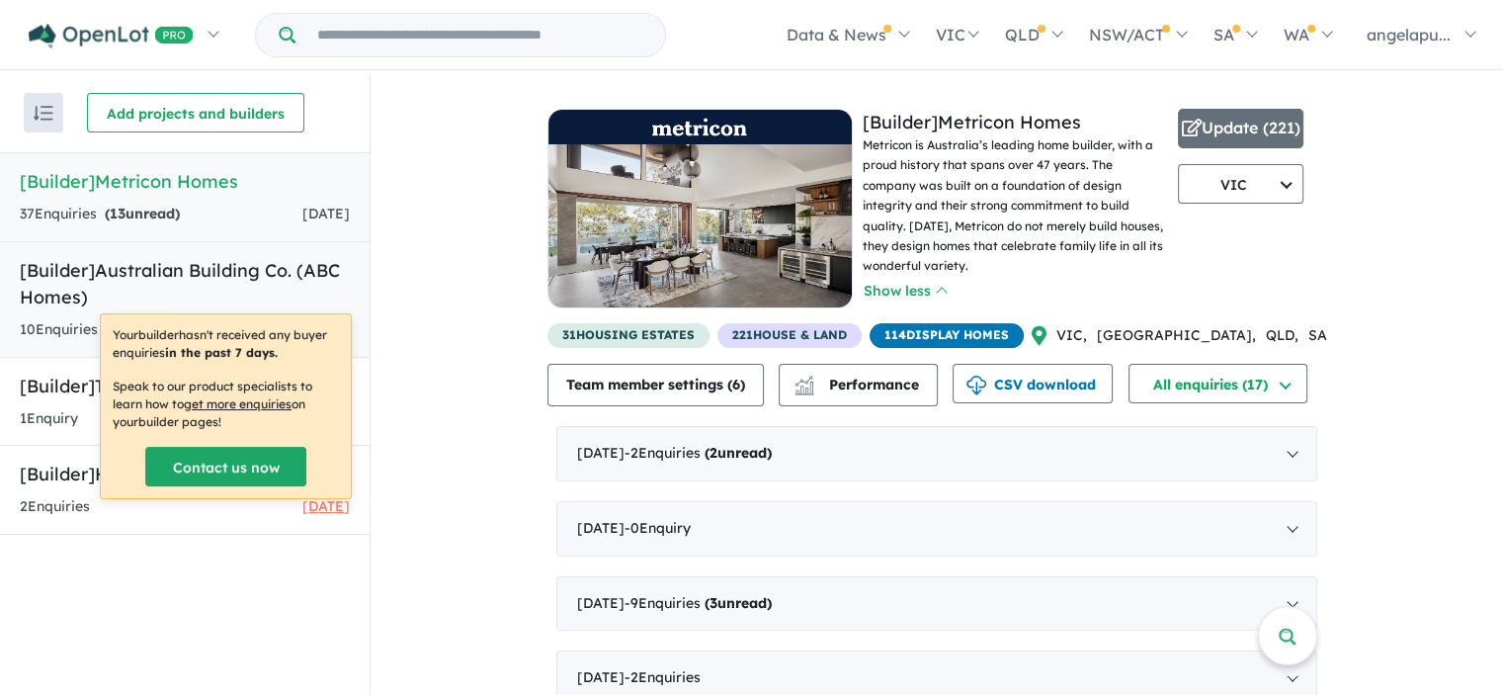
click at [211, 278] on h5 "[Builder] Australian Building Co. (ABC Homes)" at bounding box center [185, 283] width 330 height 53
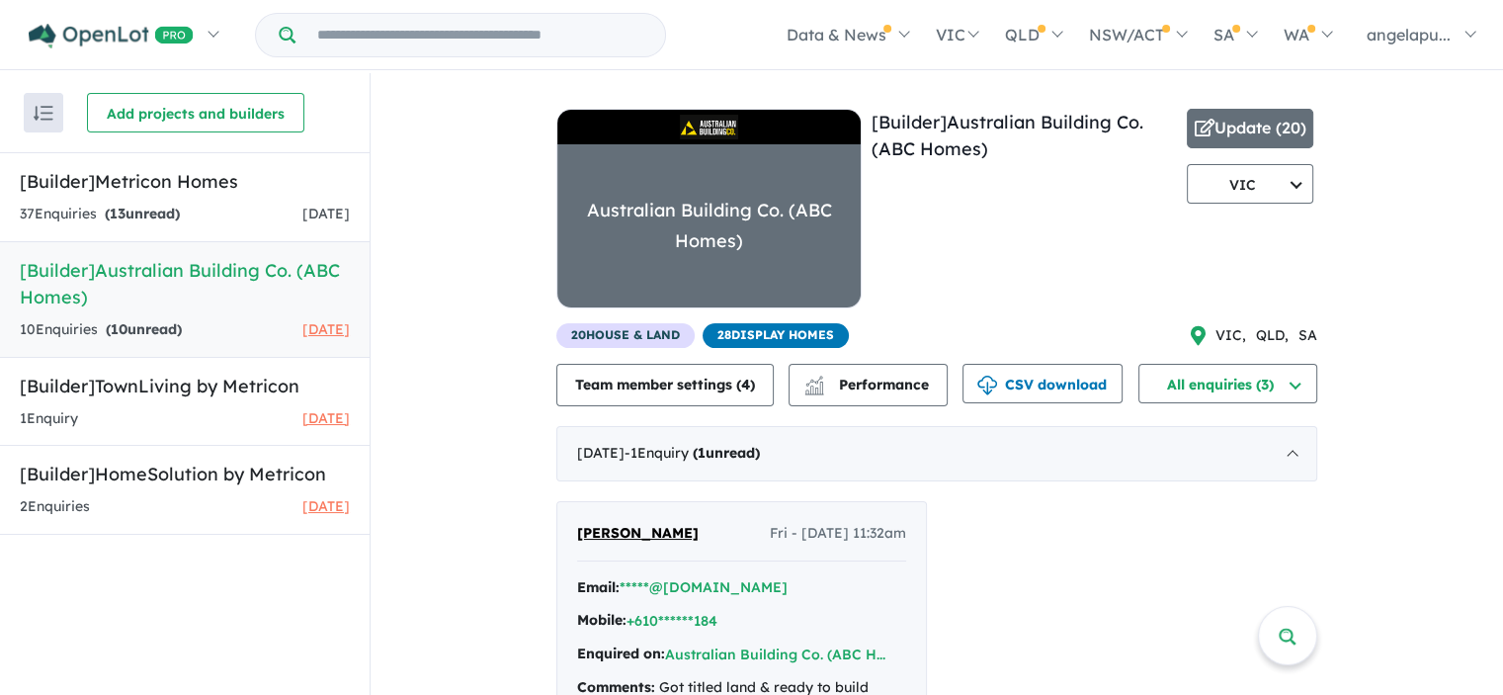
click at [1443, 116] on div "View 4 builders in your account 3 Enquir ies ( 10 unread) 1 month ago [Builder]…" at bounding box center [937, 571] width 1133 height 997
click at [241, 206] on div "37 Enquir ies ( 13 unread) 1 day ago" at bounding box center [185, 215] width 330 height 24
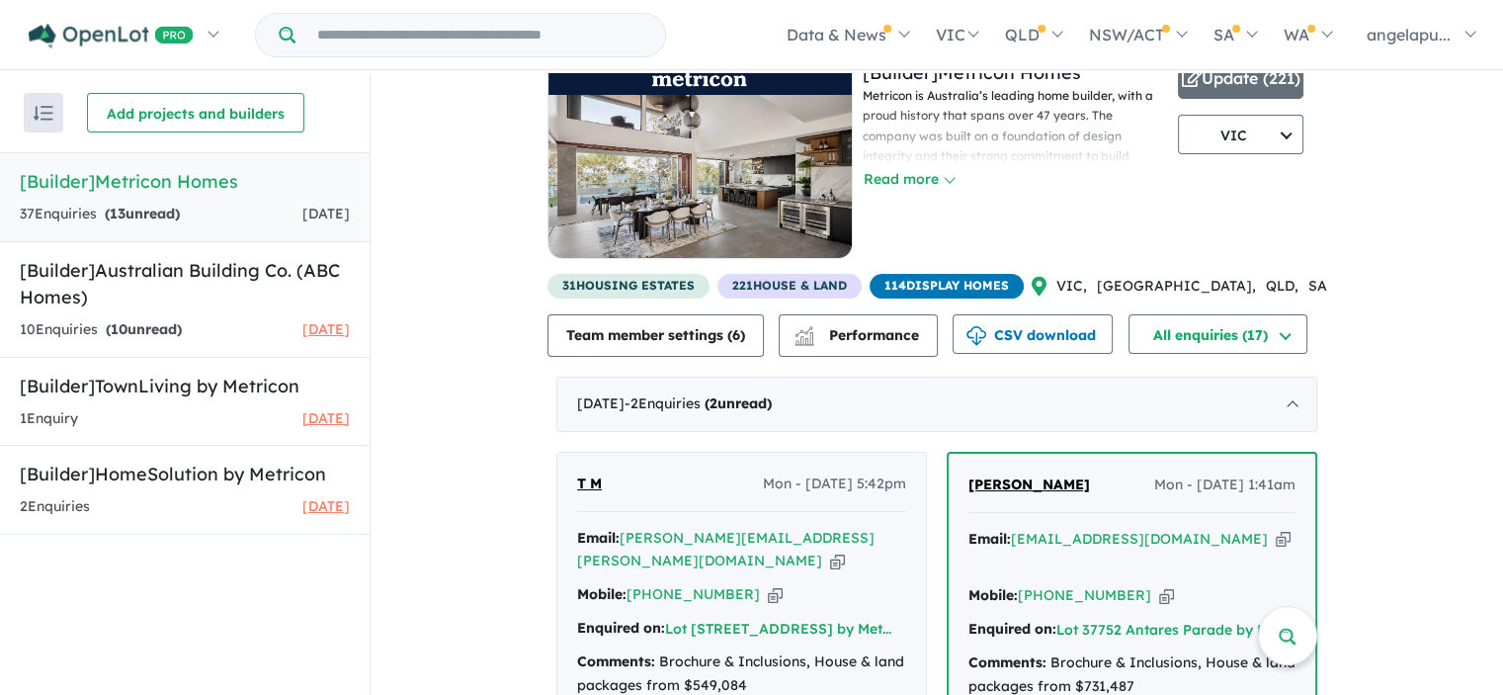
scroll to position [164, 0]
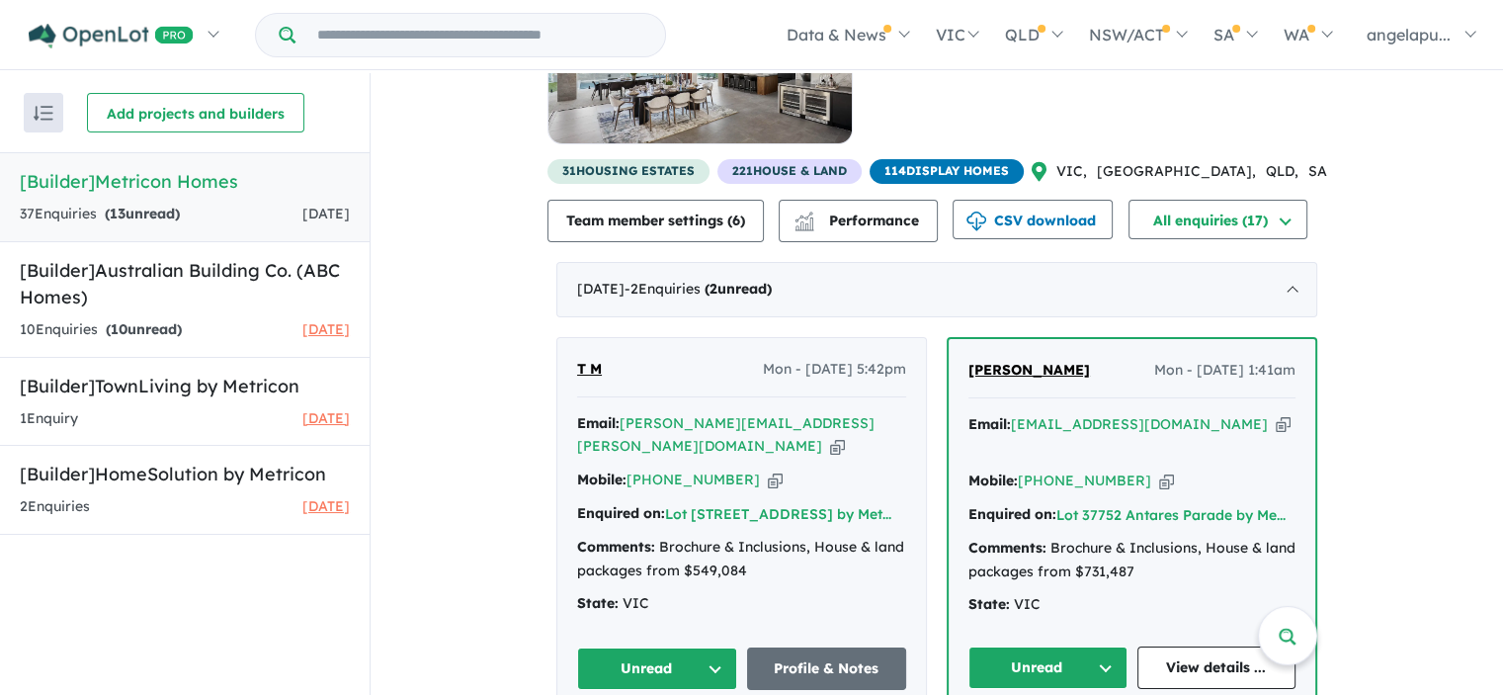
click at [798, 170] on span "221 House & Land" at bounding box center [789, 171] width 144 height 25
click at [1358, 174] on div "View 4 builders in your account 17 Enquir ies ( 13 unread) 1 day ago [Builder] …" at bounding box center [937, 582] width 1133 height 1346
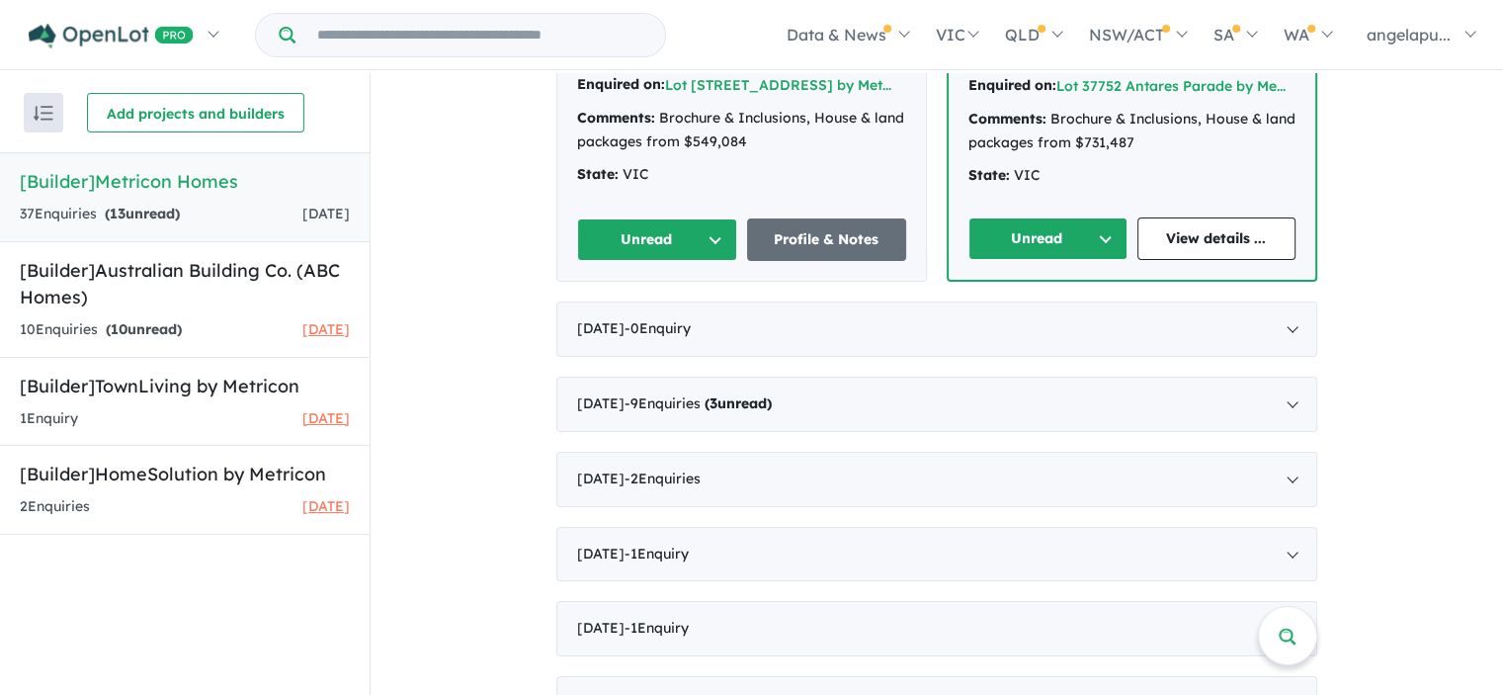
scroll to position [0, 0]
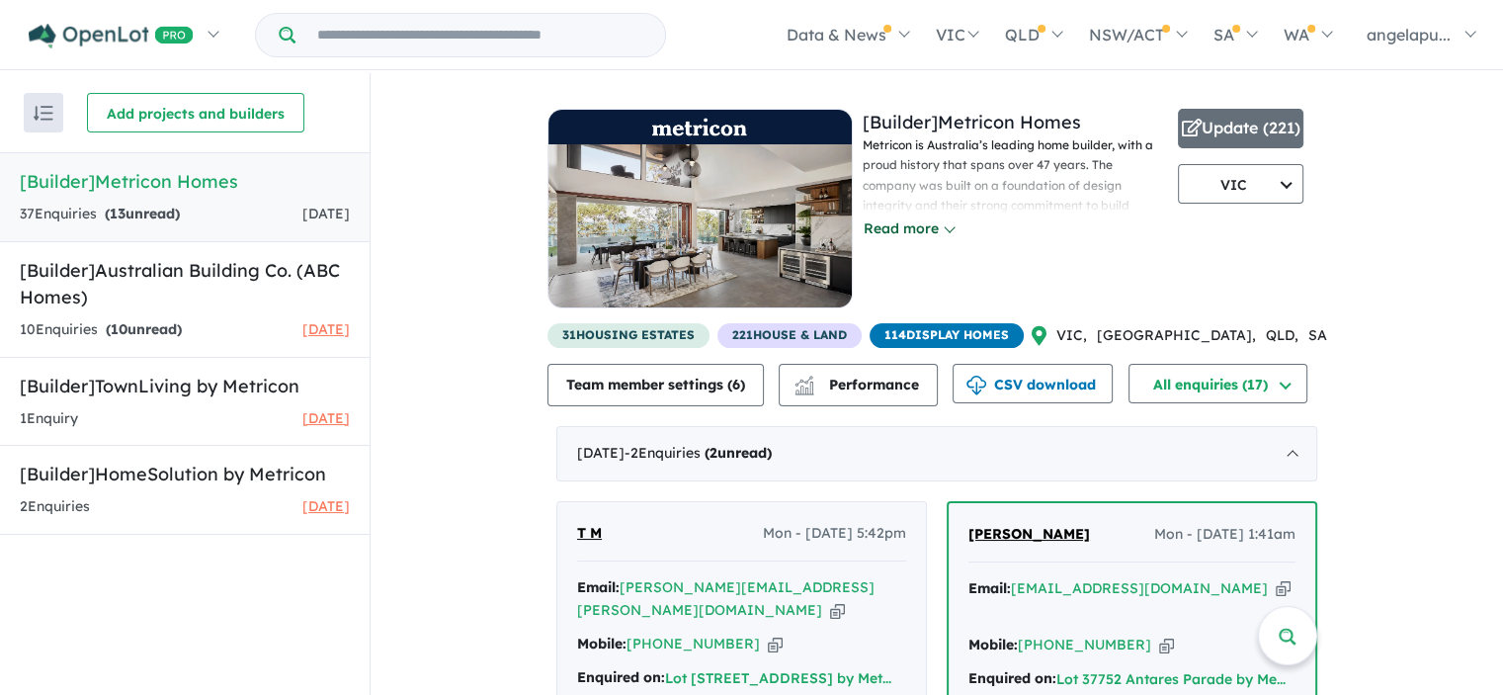
click at [924, 233] on button "Read more" at bounding box center [909, 228] width 93 height 23
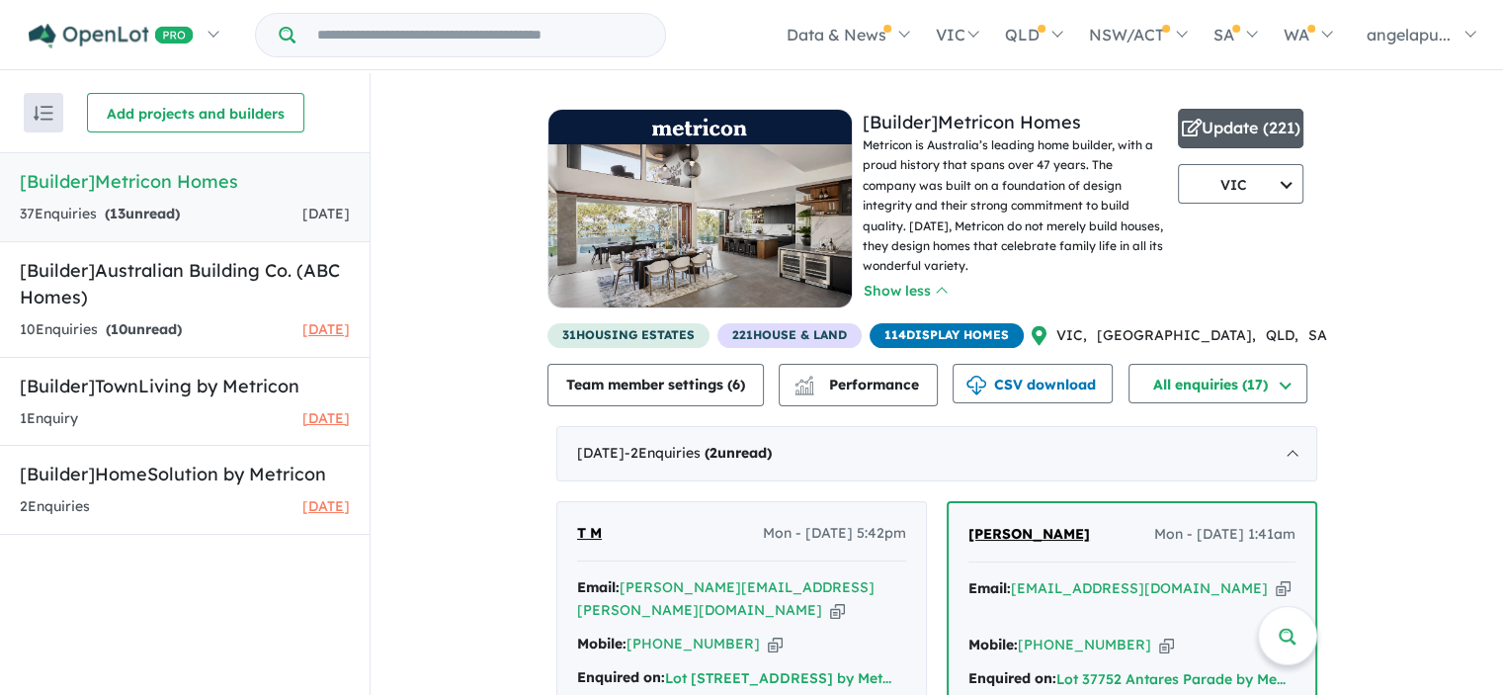
click at [1257, 123] on button "Update ( 221 )" at bounding box center [1241, 129] width 126 height 40
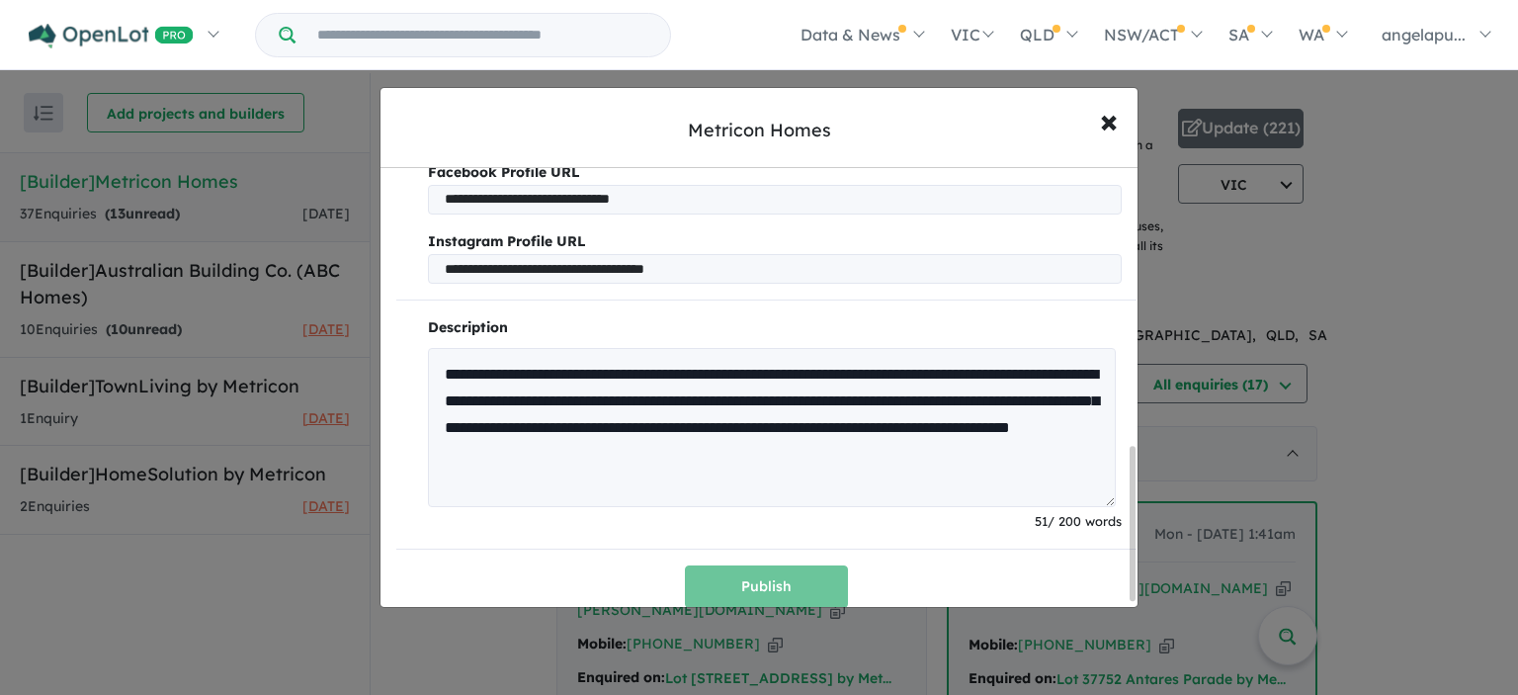
scroll to position [812, 0]
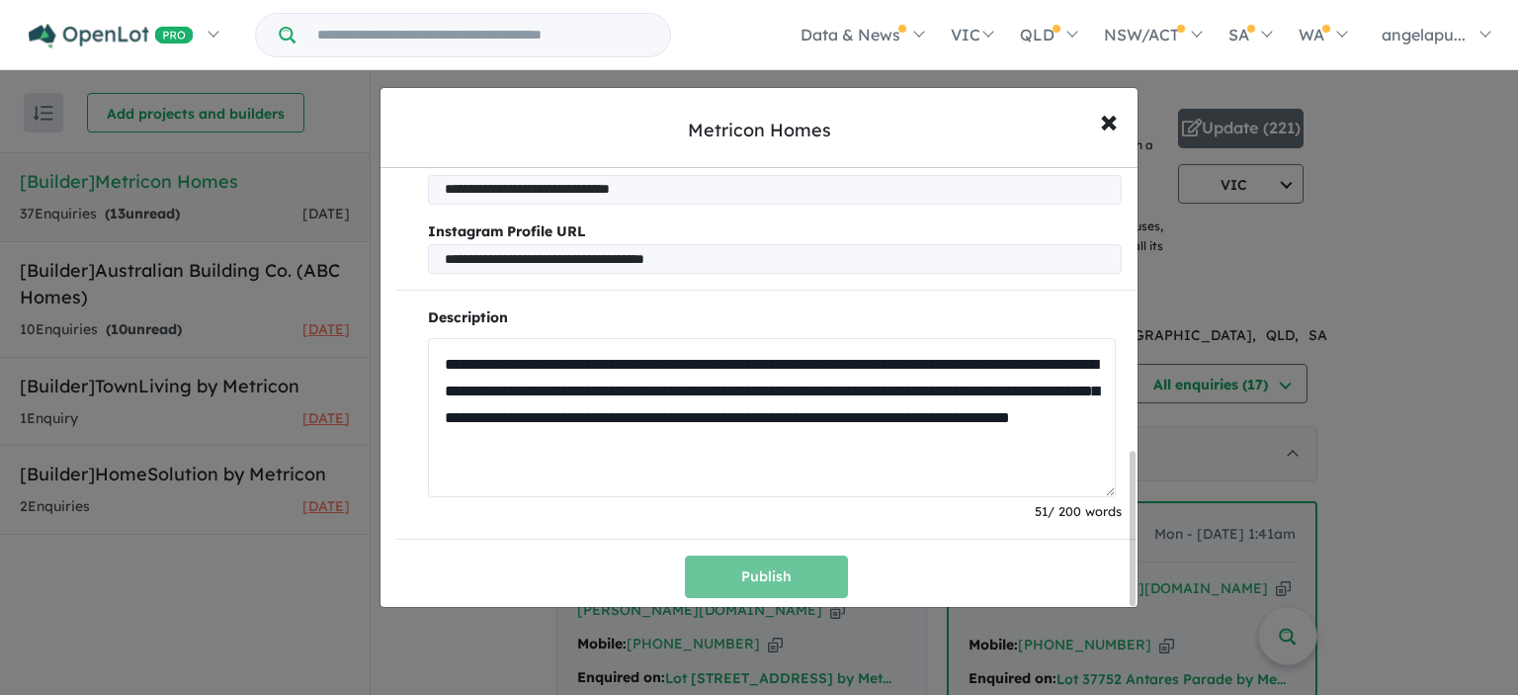
drag, startPoint x: 778, startPoint y: 358, endPoint x: 617, endPoint y: 353, distance: 161.2
click at [617, 353] on textarea "**********" at bounding box center [772, 418] width 688 height 160
click at [766, 369] on textarea "**********" at bounding box center [772, 418] width 688 height 160
click at [791, 355] on textarea "**********" at bounding box center [772, 418] width 688 height 160
click at [846, 365] on textarea "**********" at bounding box center [772, 418] width 688 height 160
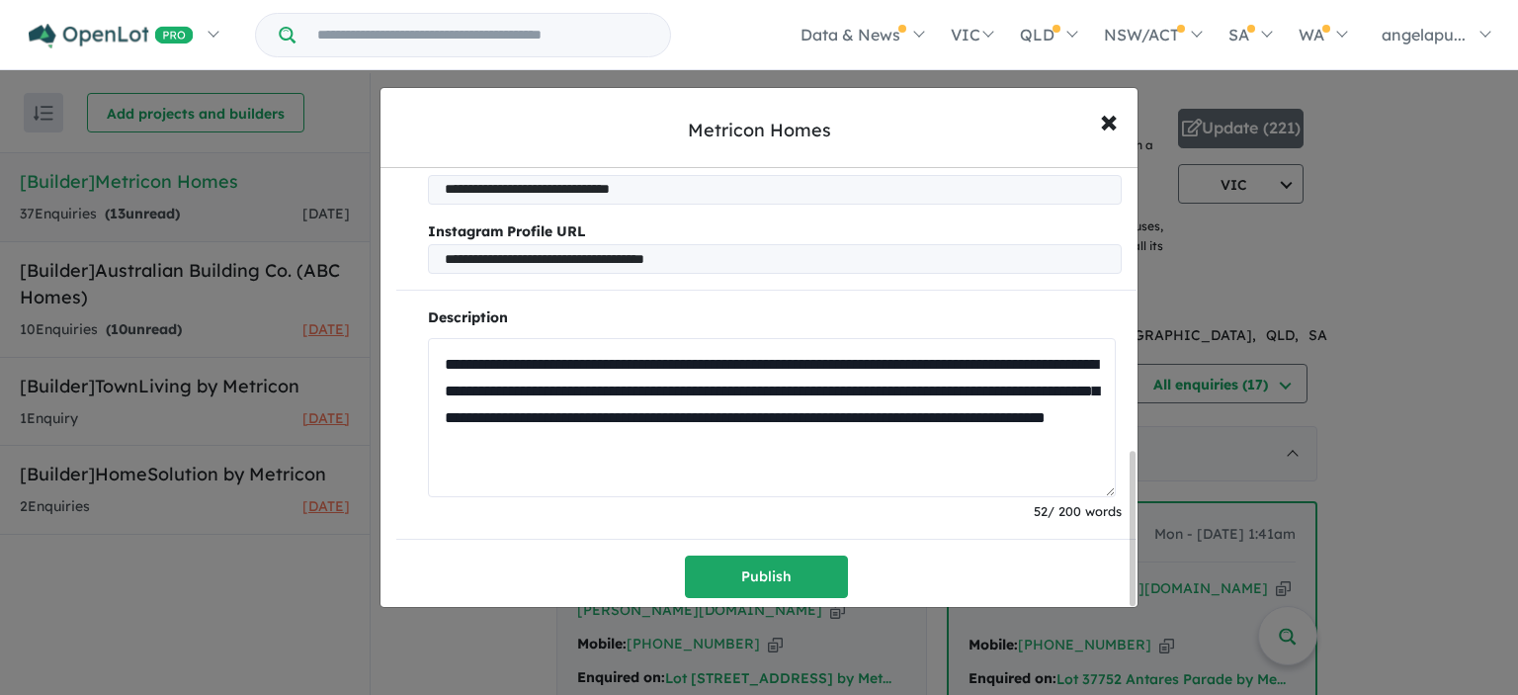
click at [795, 359] on textarea "**********" at bounding box center [772, 418] width 688 height 160
click at [833, 359] on textarea "**********" at bounding box center [772, 418] width 688 height 160
click at [634, 383] on textarea "**********" at bounding box center [772, 418] width 688 height 160
click at [649, 382] on textarea "**********" at bounding box center [772, 418] width 688 height 160
drag, startPoint x: 514, startPoint y: 409, endPoint x: 478, endPoint y: 409, distance: 35.6
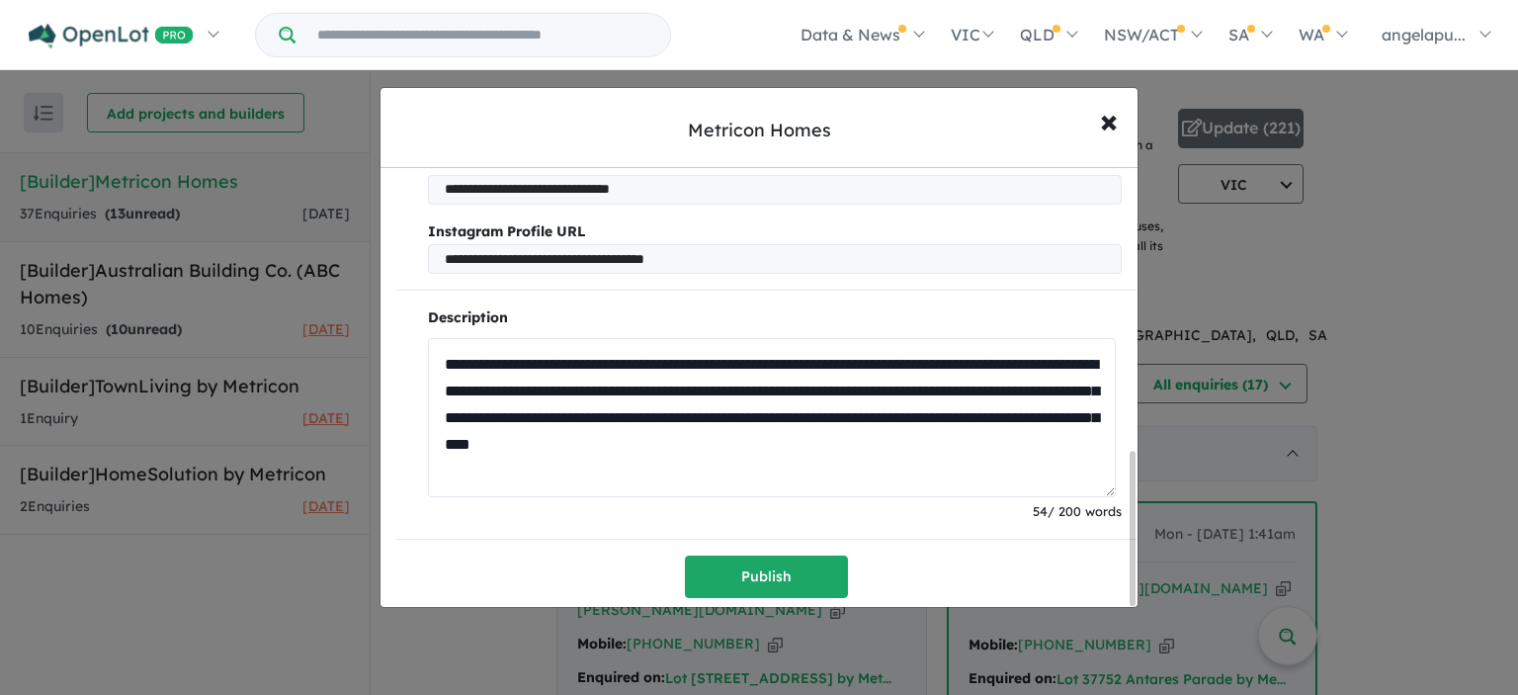
click at [478, 409] on textarea "**********" at bounding box center [772, 418] width 688 height 160
click at [763, 414] on textarea "**********" at bounding box center [772, 418] width 688 height 160
type textarea "**********"
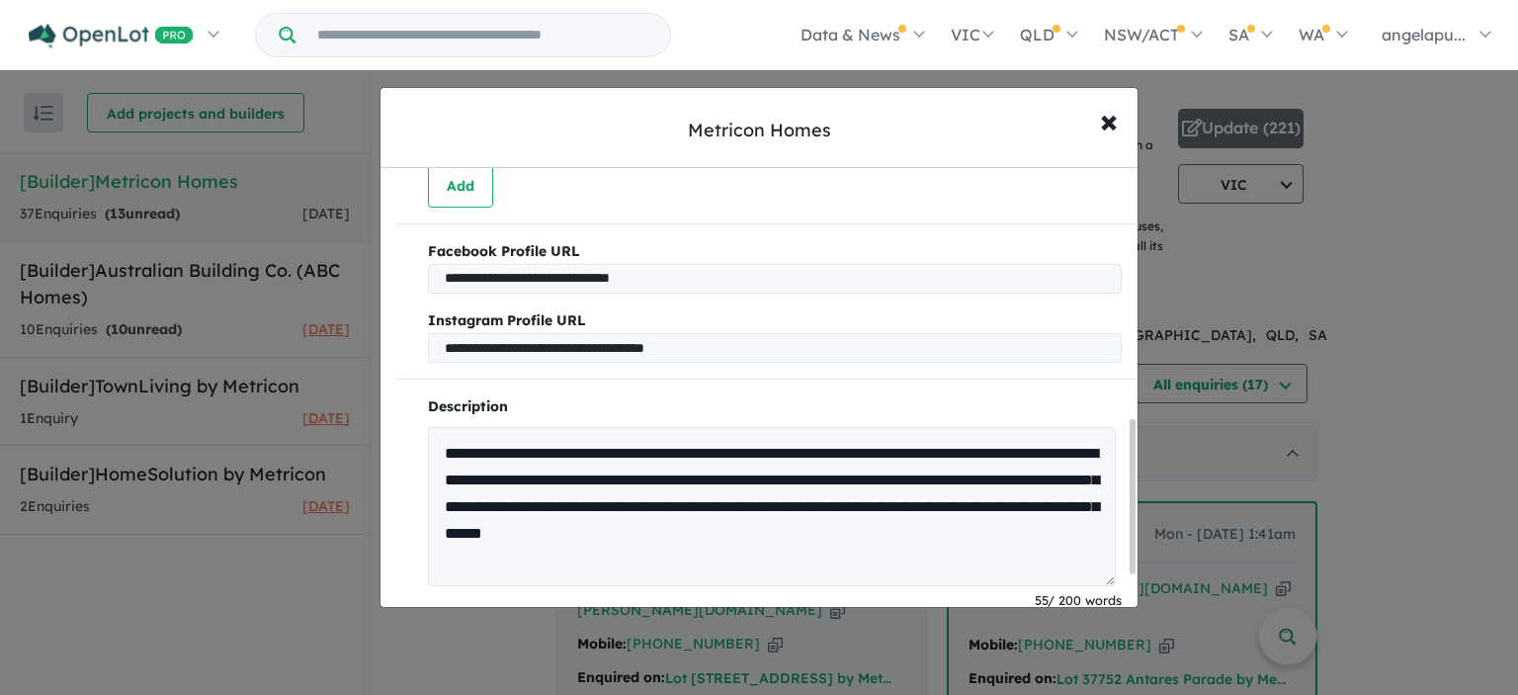
scroll to position [812, 0]
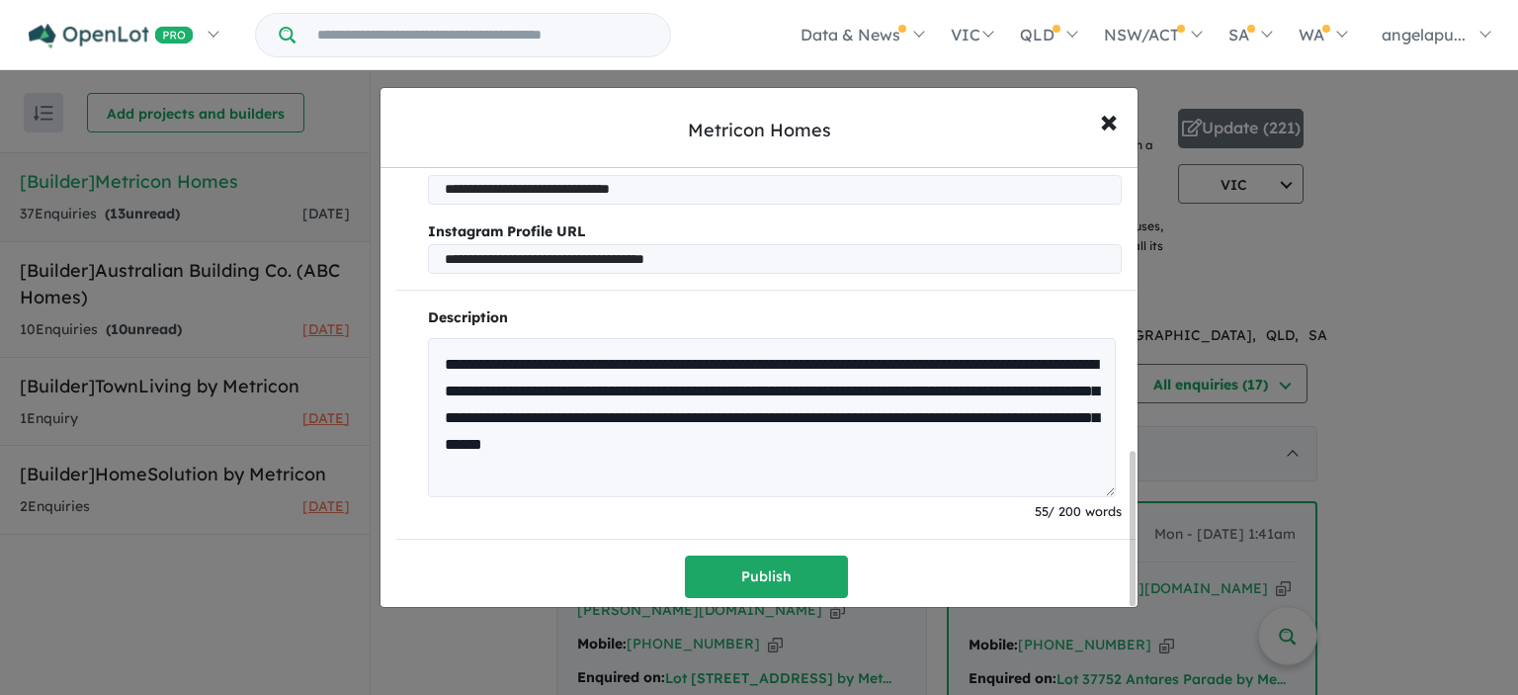
drag, startPoint x: 1095, startPoint y: 434, endPoint x: 375, endPoint y: 316, distance: 730.0
click at [375, 316] on div "**********" at bounding box center [759, 347] width 1518 height 695
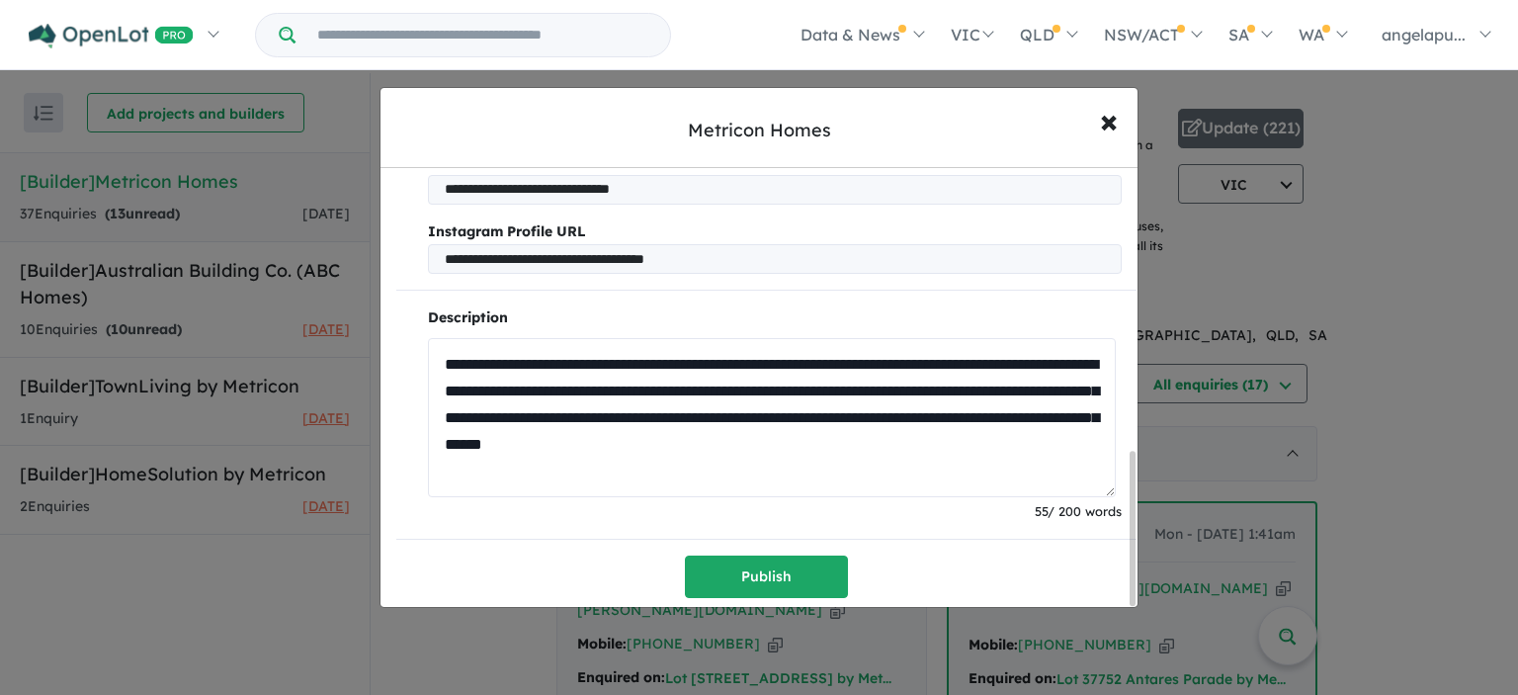
click at [818, 381] on textarea "**********" at bounding box center [772, 418] width 688 height 160
drag, startPoint x: 1096, startPoint y: 434, endPoint x: 391, endPoint y: 343, distance: 710.5
paste textarea "**********"
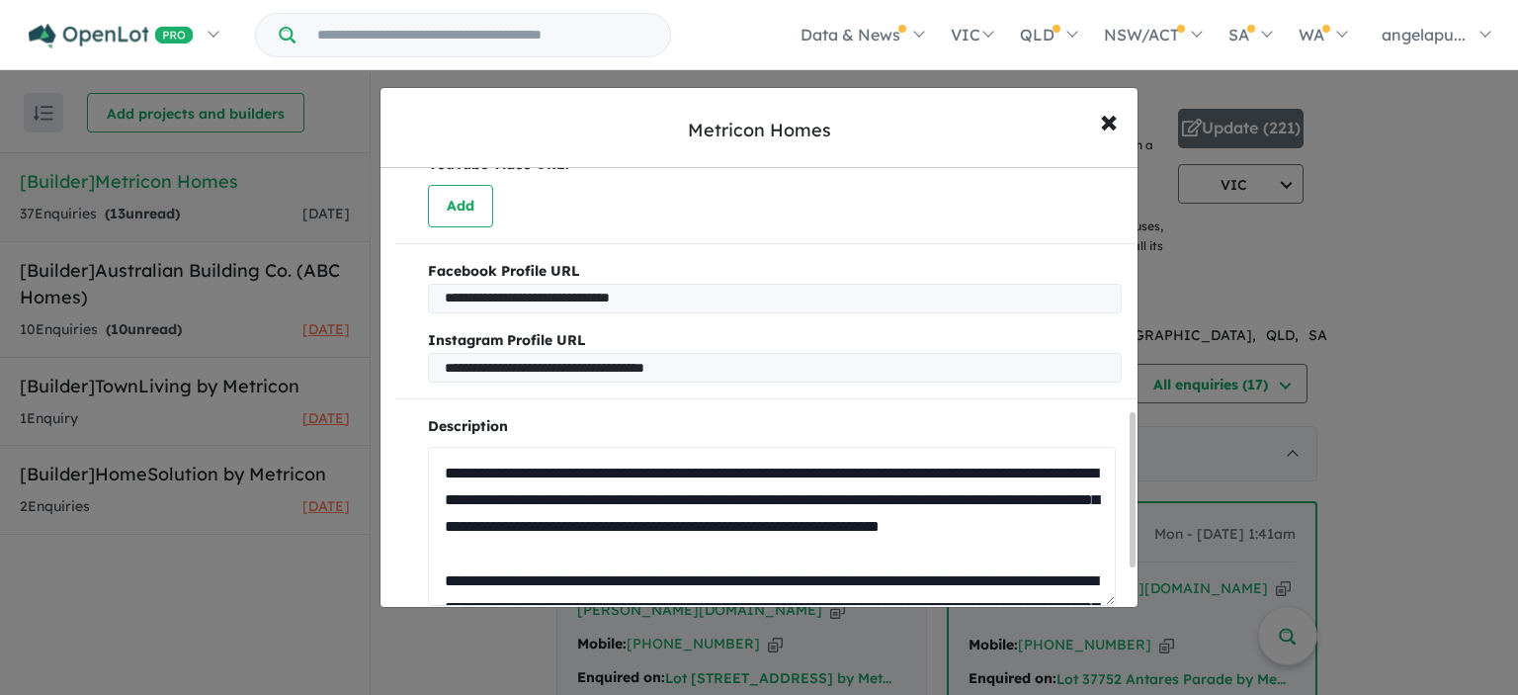
scroll to position [12, 0]
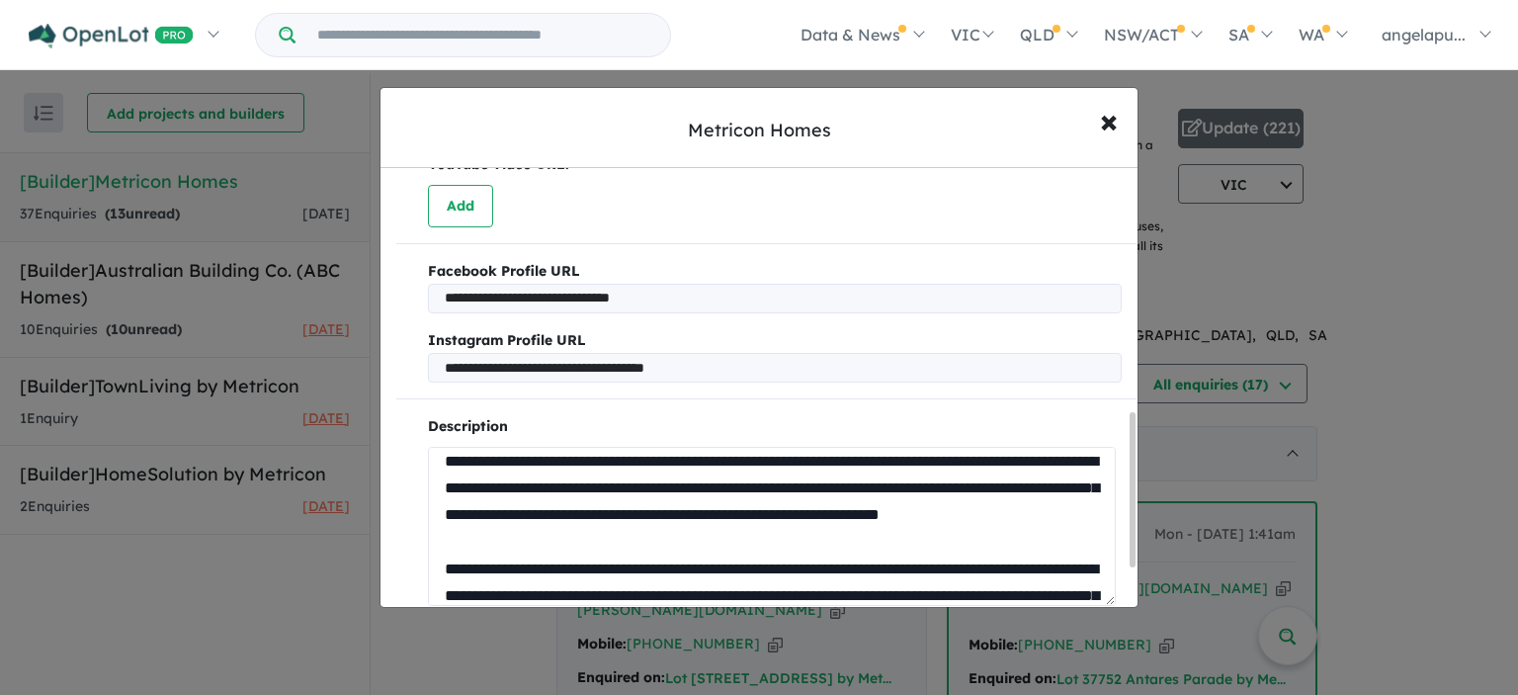
click at [574, 458] on textarea "**********" at bounding box center [772, 527] width 688 height 160
click at [708, 491] on textarea "**********" at bounding box center [772, 527] width 688 height 160
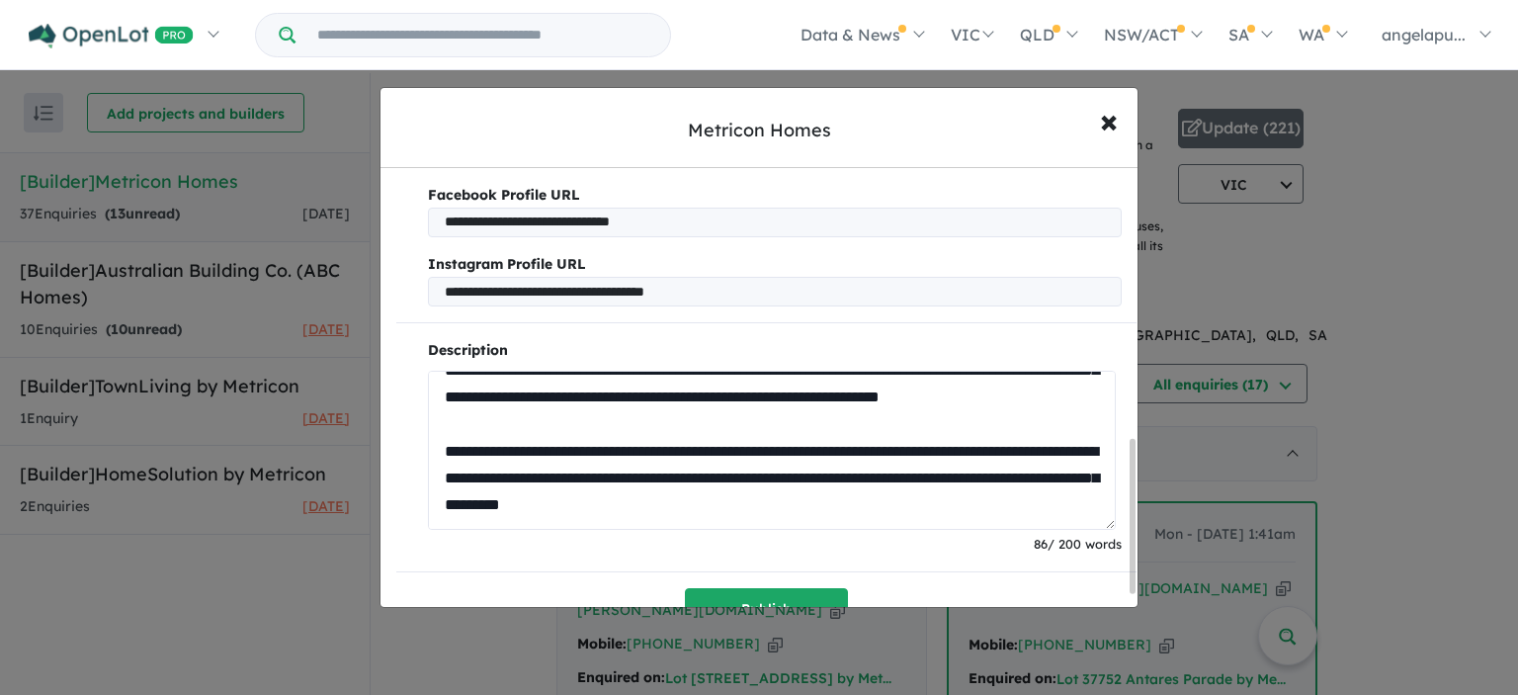
scroll to position [812, 0]
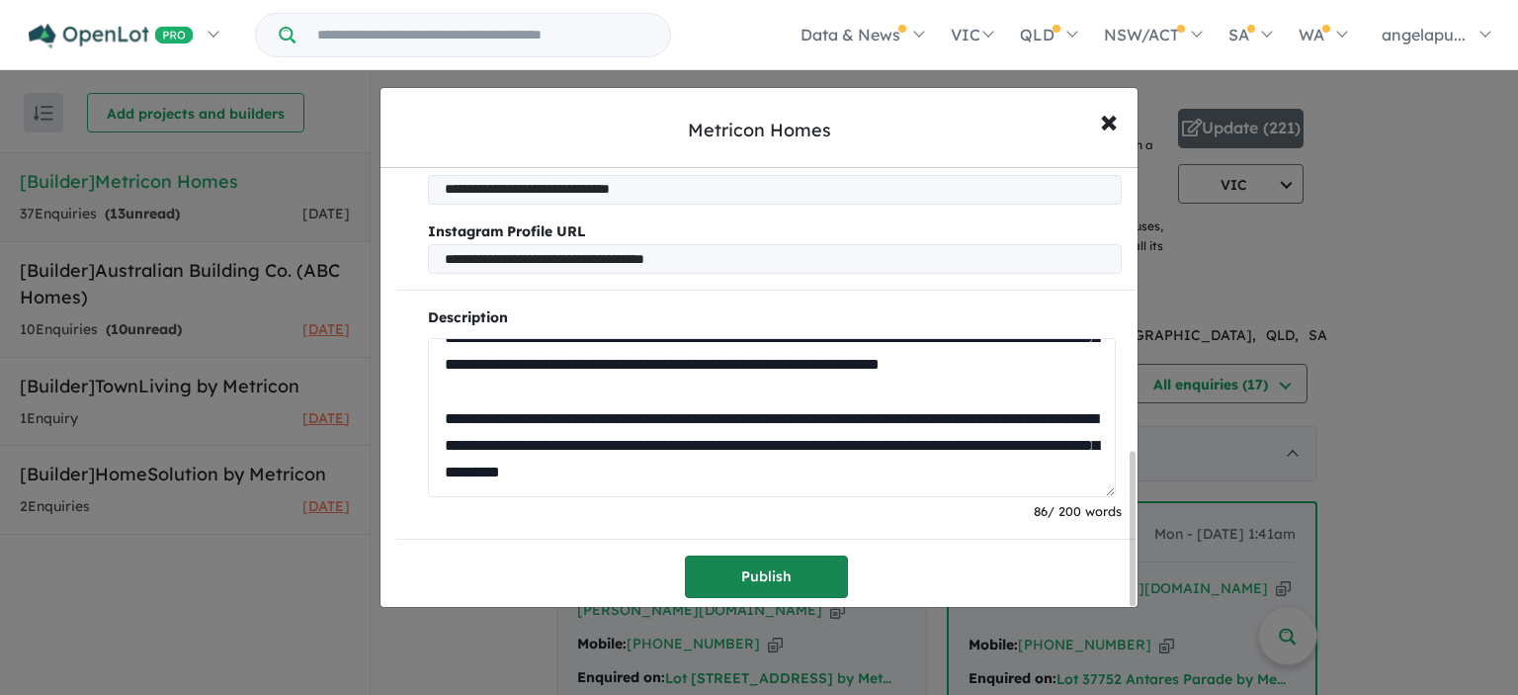
type textarea "**********"
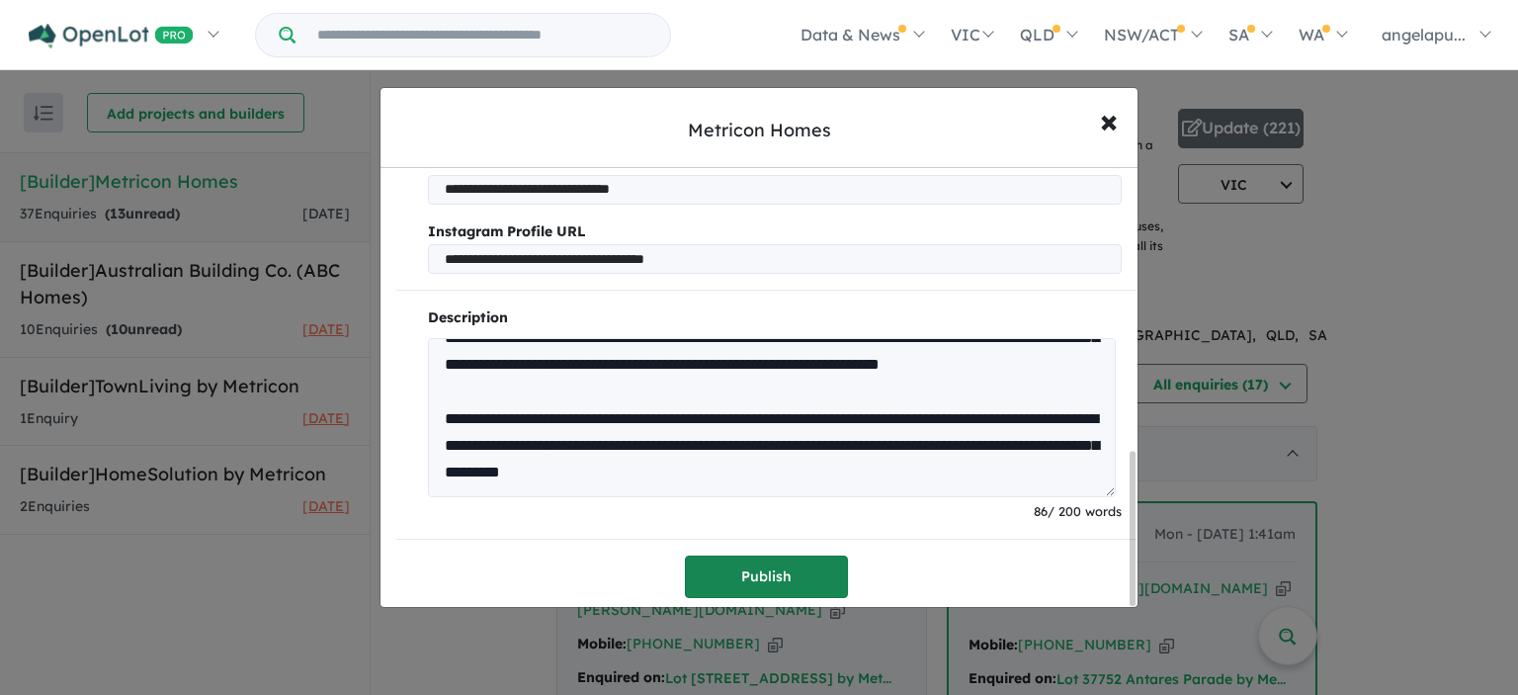
click at [742, 570] on button "Publish" at bounding box center [766, 576] width 163 height 42
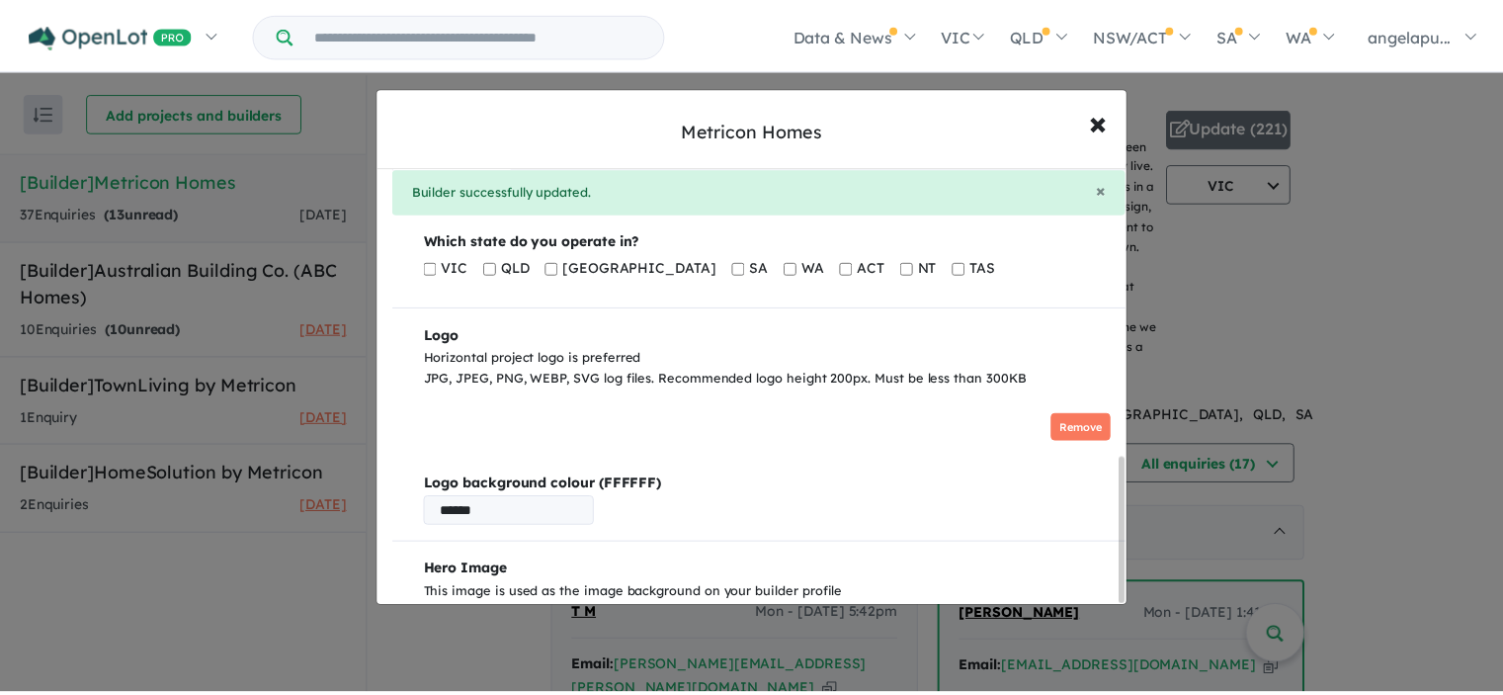
scroll to position [874, 0]
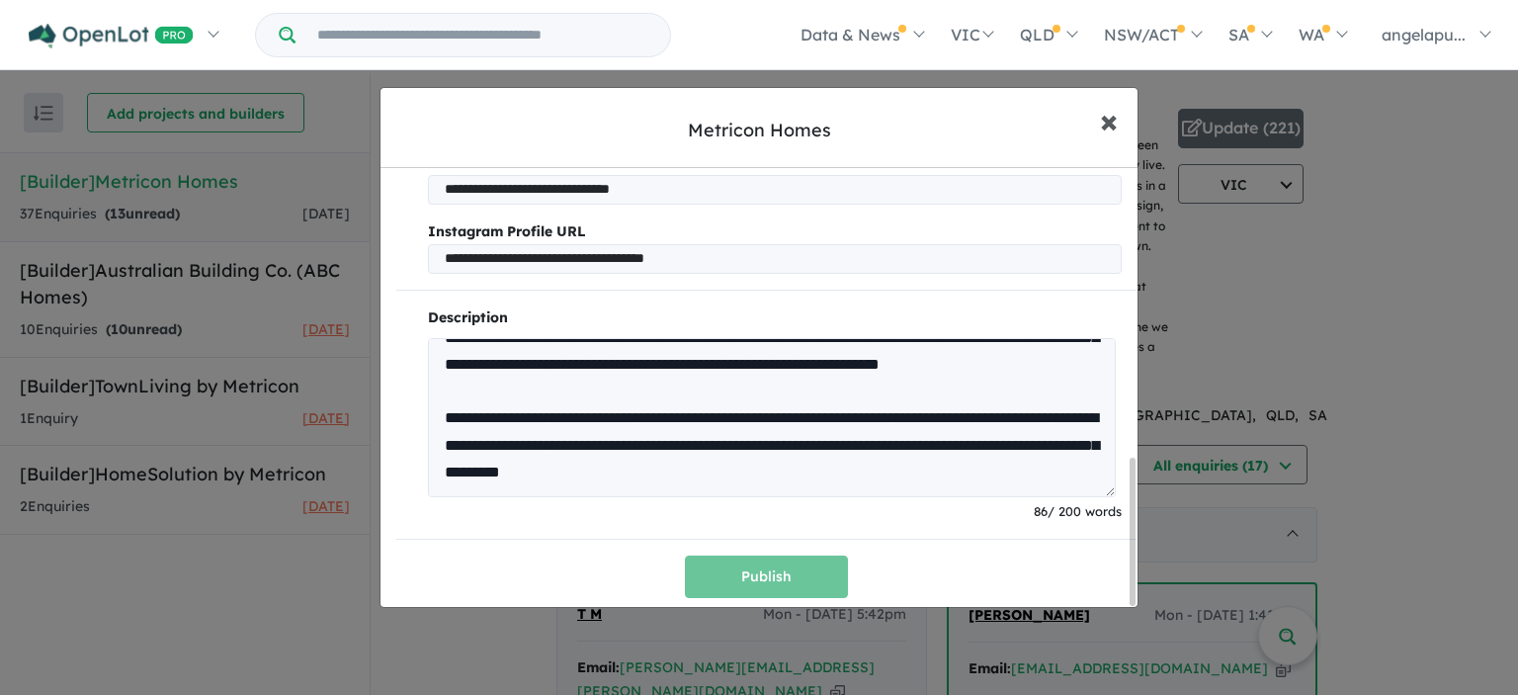
click at [1114, 124] on span "×" at bounding box center [1109, 120] width 18 height 42
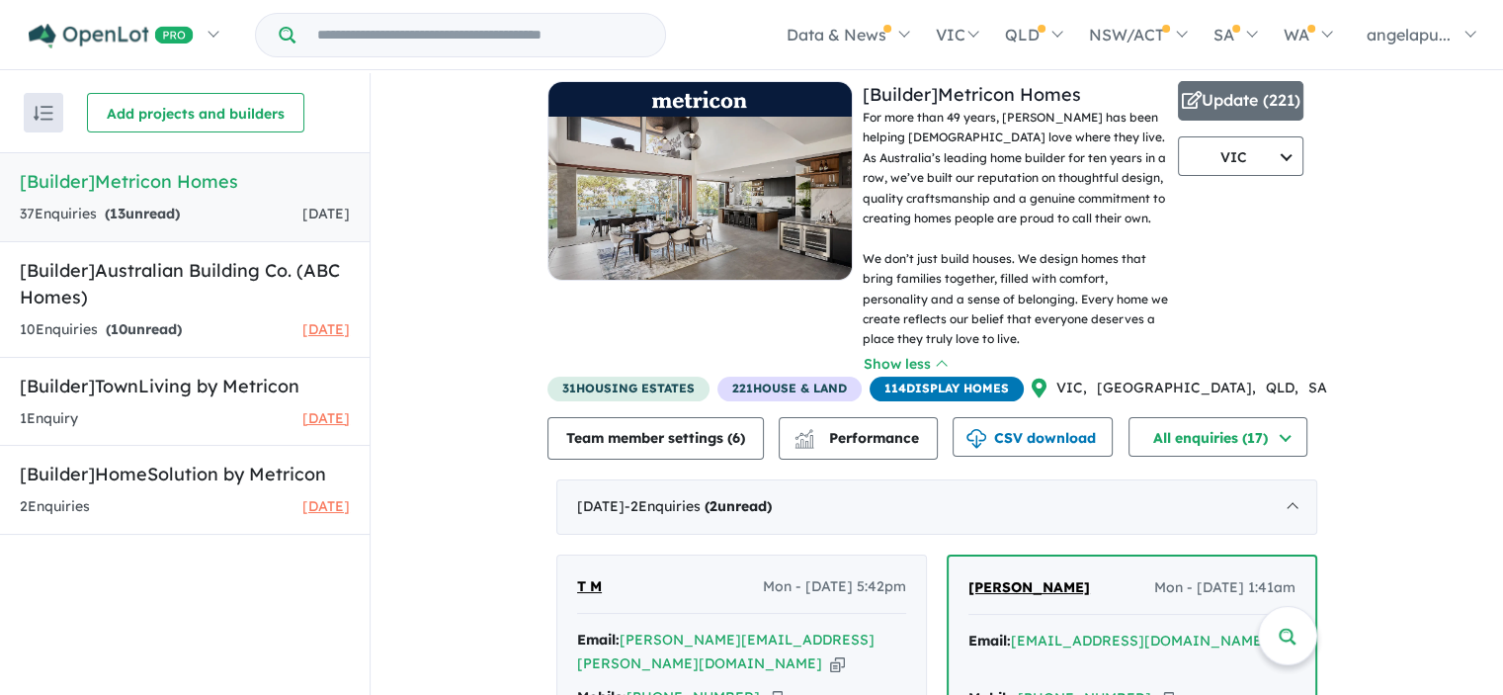
scroll to position [0, 0]
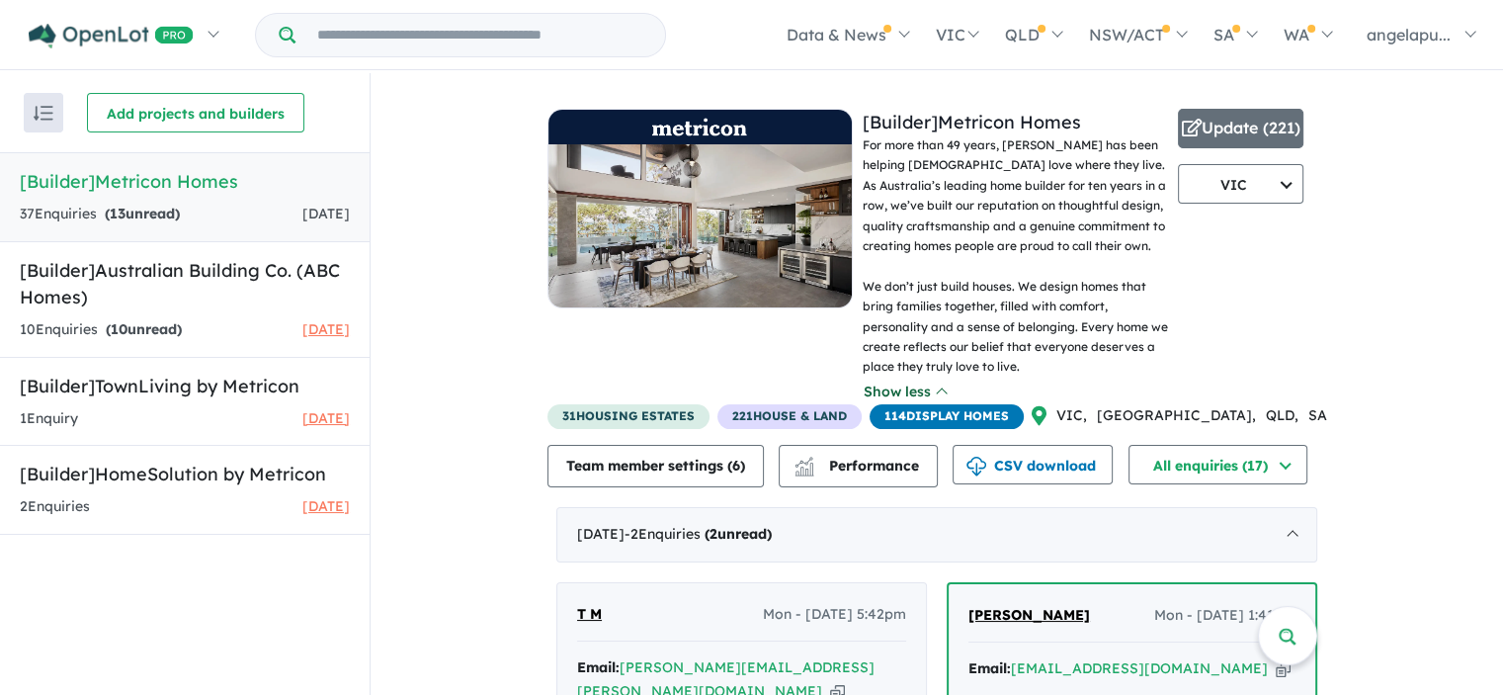
click at [914, 392] on button "Show less" at bounding box center [905, 391] width 85 height 23
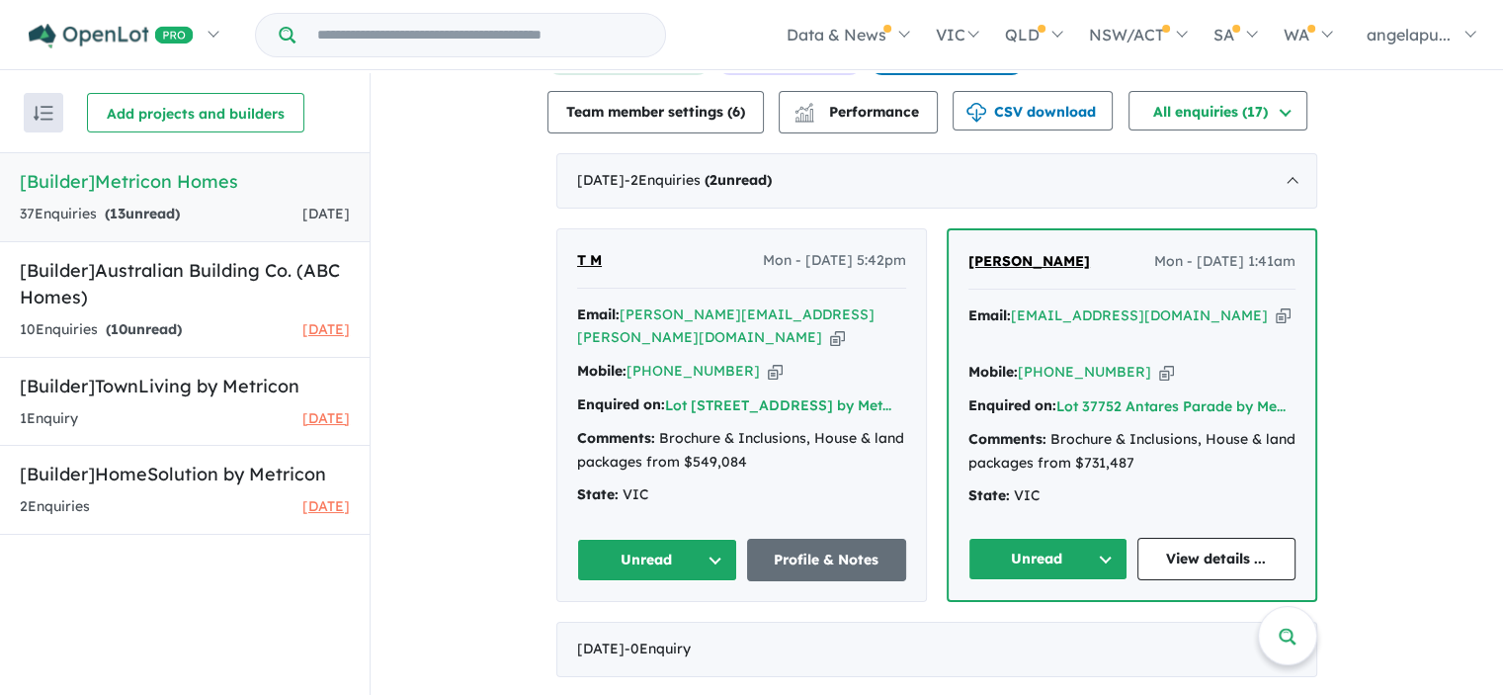
scroll to position [51, 0]
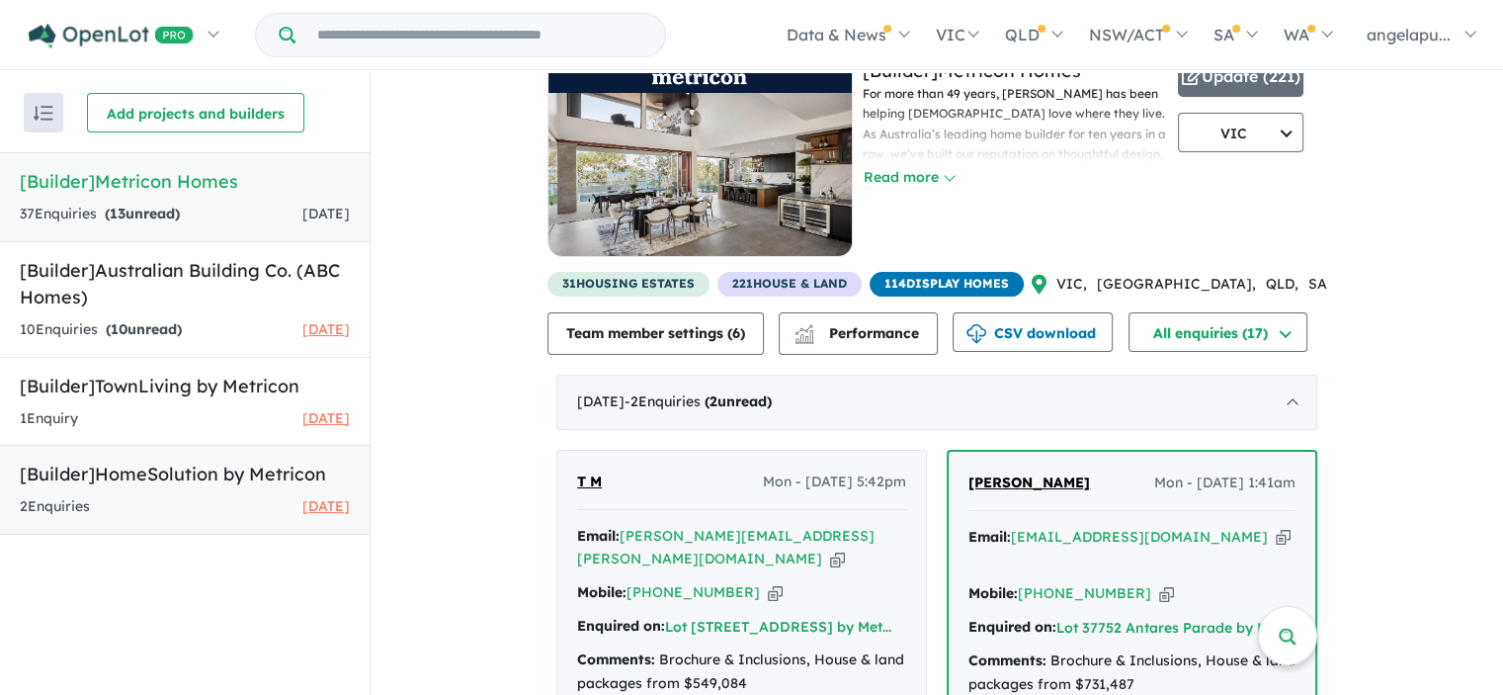
click at [139, 479] on h5 "[Builder] HomeSolution by Metricon" at bounding box center [185, 474] width 330 height 27
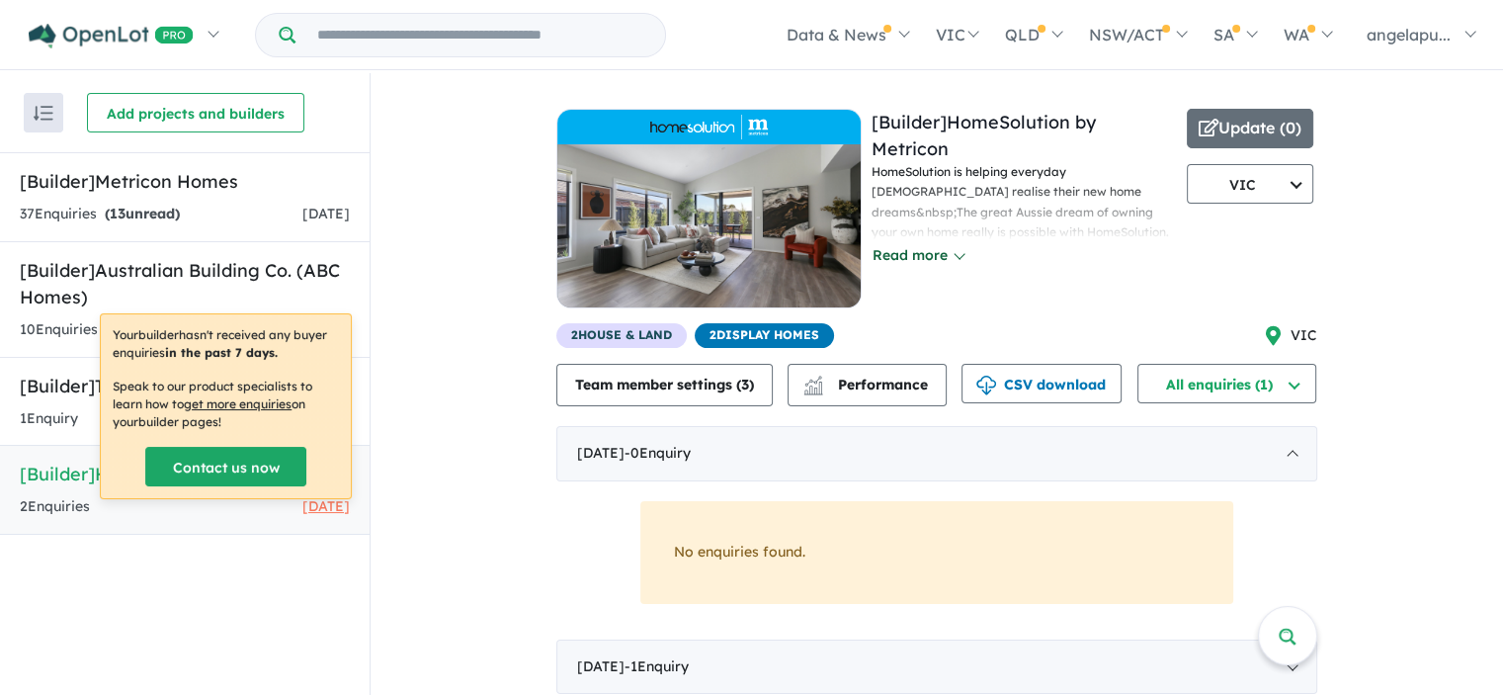
click at [915, 256] on button "Read more" at bounding box center [918, 255] width 93 height 23
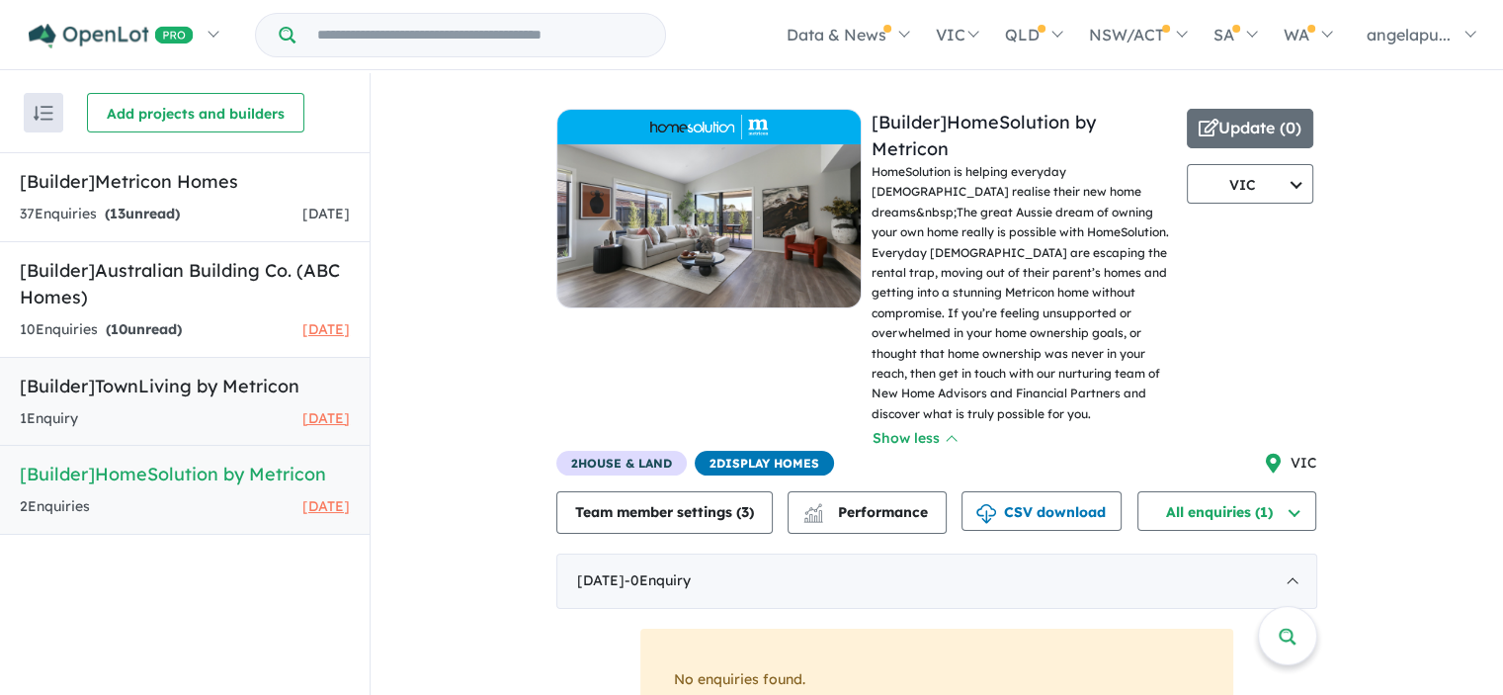
click at [135, 379] on h5 "[Builder] TownLiving by Metricon" at bounding box center [185, 386] width 330 height 27
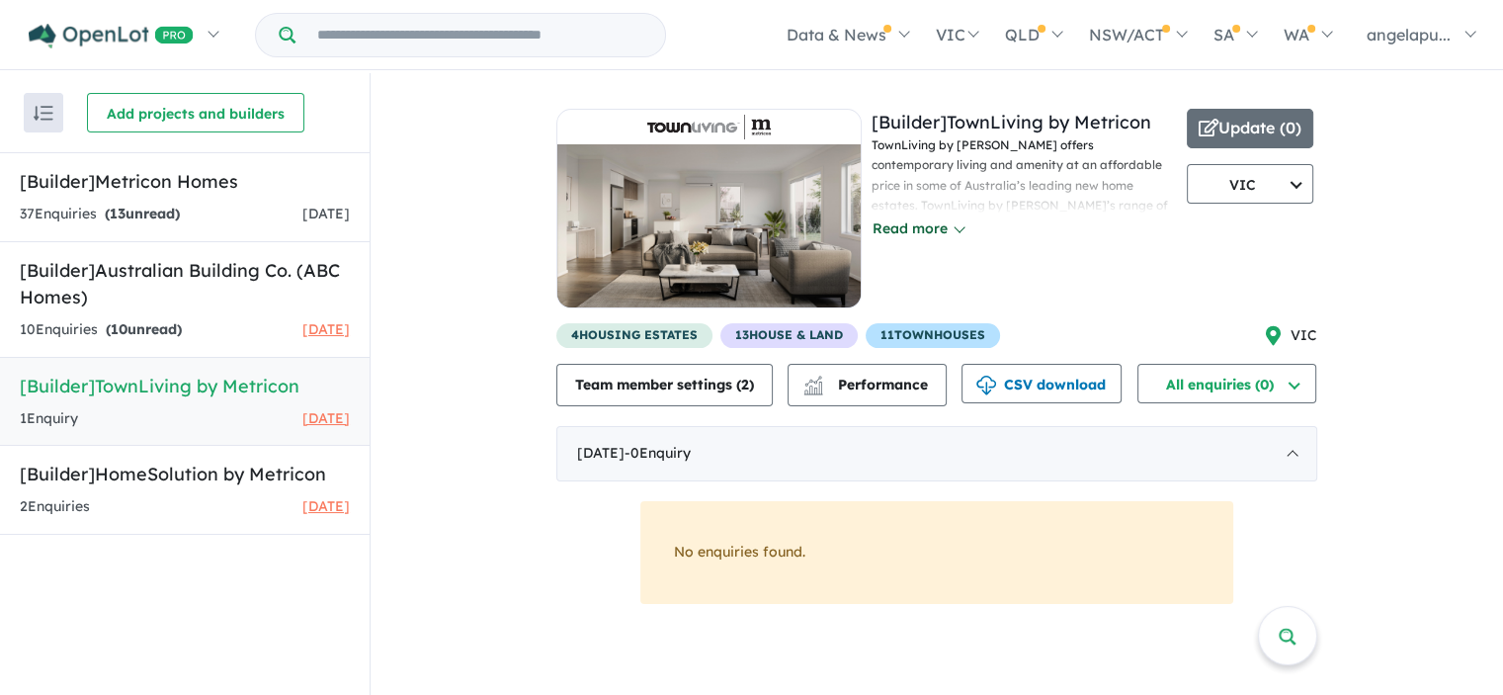
click at [935, 230] on button "Read more" at bounding box center [918, 228] width 93 height 23
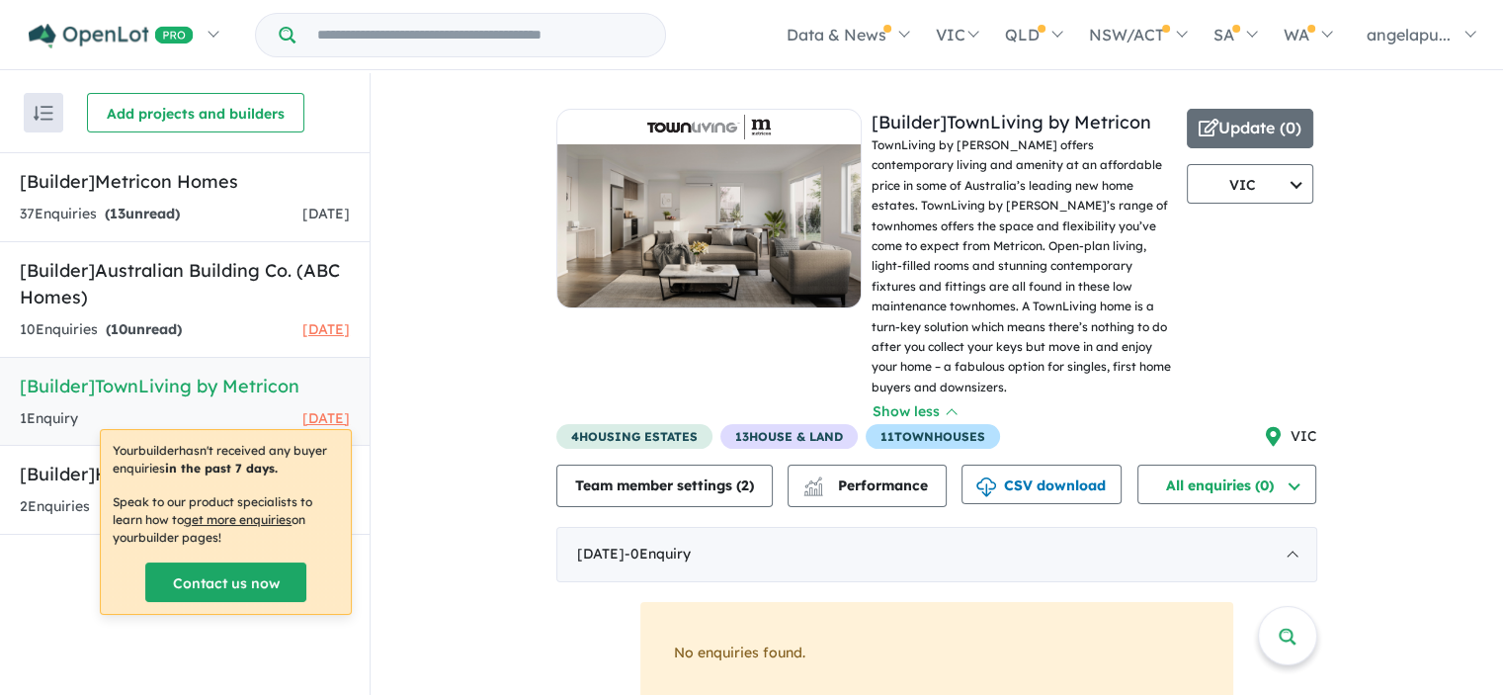
scroll to position [21, 0]
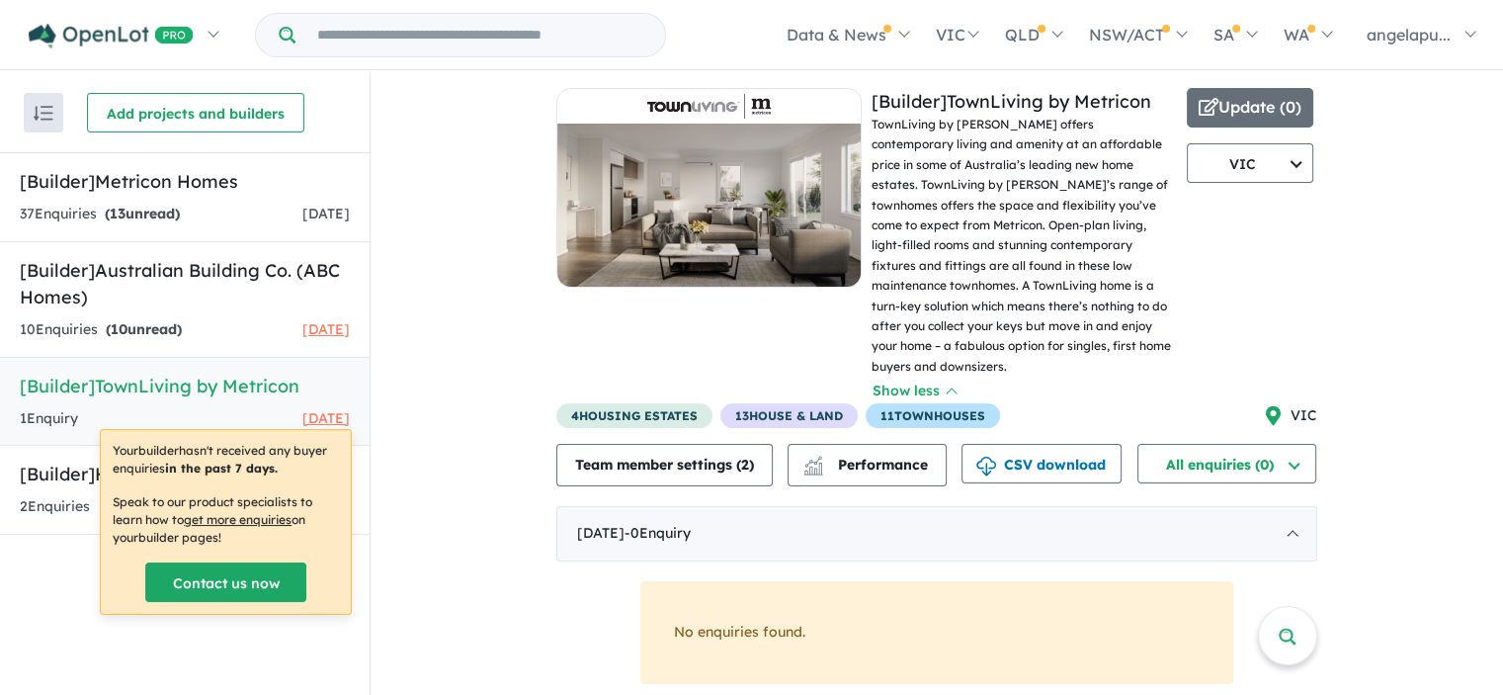
click at [458, 256] on div "View 4 builders in your account 0 Enquir y ( 0 unread) [Builder] TownLiving by …" at bounding box center [937, 385] width 1133 height 667
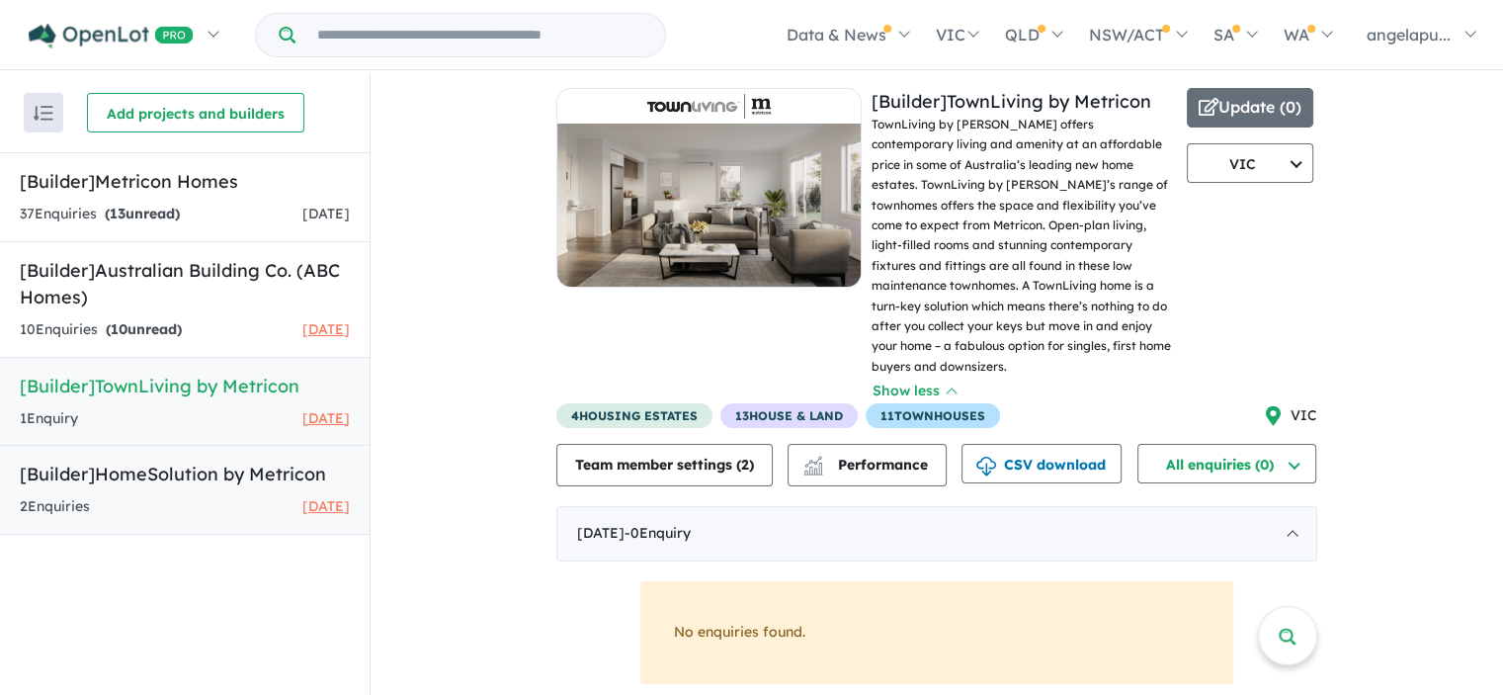
click at [136, 479] on h5 "[Builder] HomeSolution by Metricon" at bounding box center [185, 474] width 330 height 27
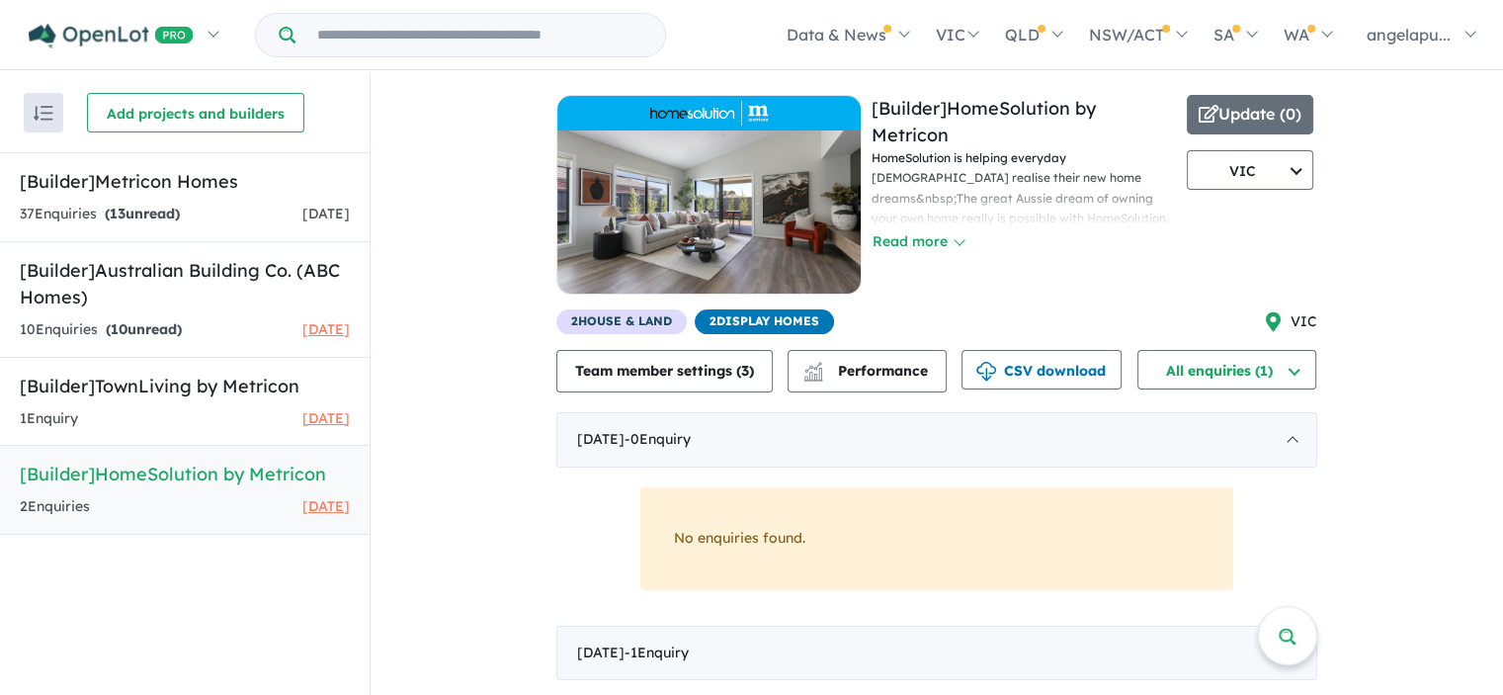
scroll to position [3, 0]
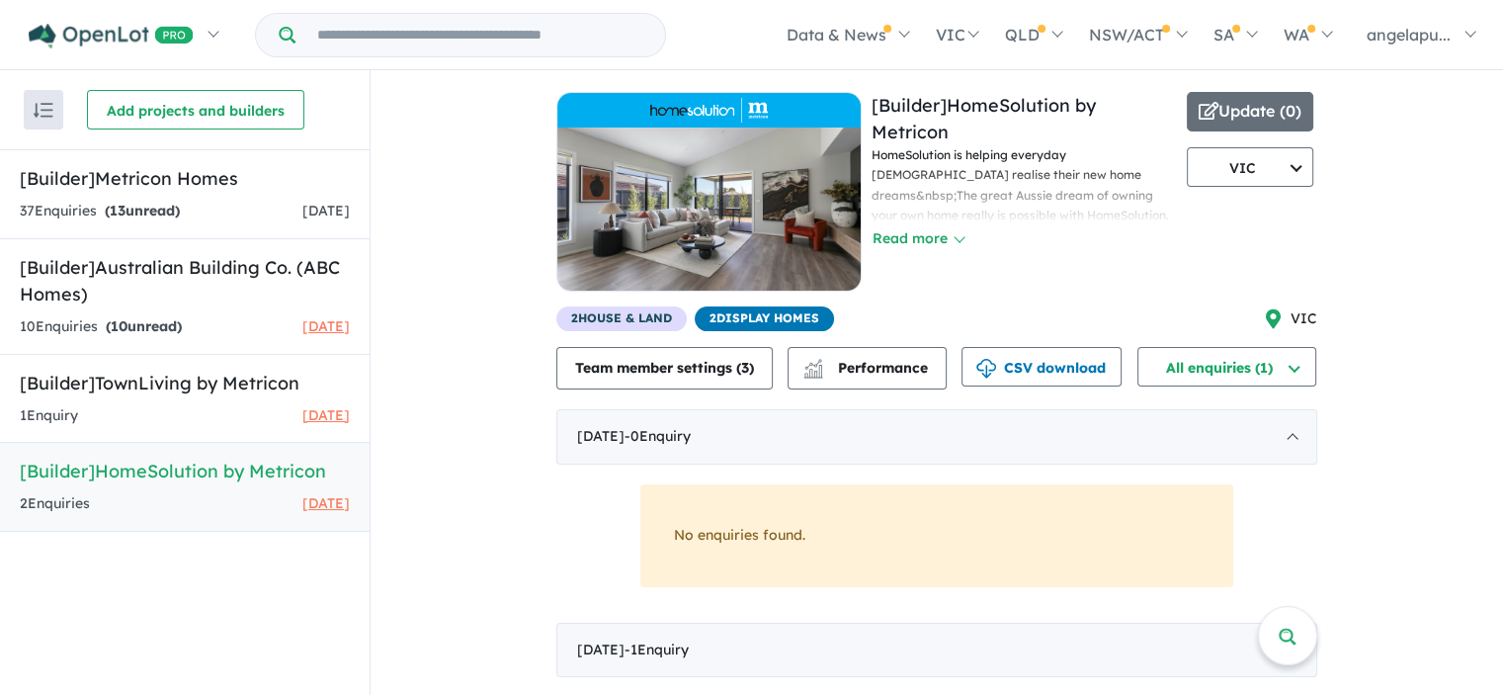
click at [597, 321] on span "2 House & Land" at bounding box center [621, 318] width 130 height 25
click at [635, 316] on span "2 House & Land" at bounding box center [621, 318] width 130 height 25
click at [185, 281] on h5 "[Builder] Australian Building Co. (ABC Homes)" at bounding box center [185, 280] width 330 height 53
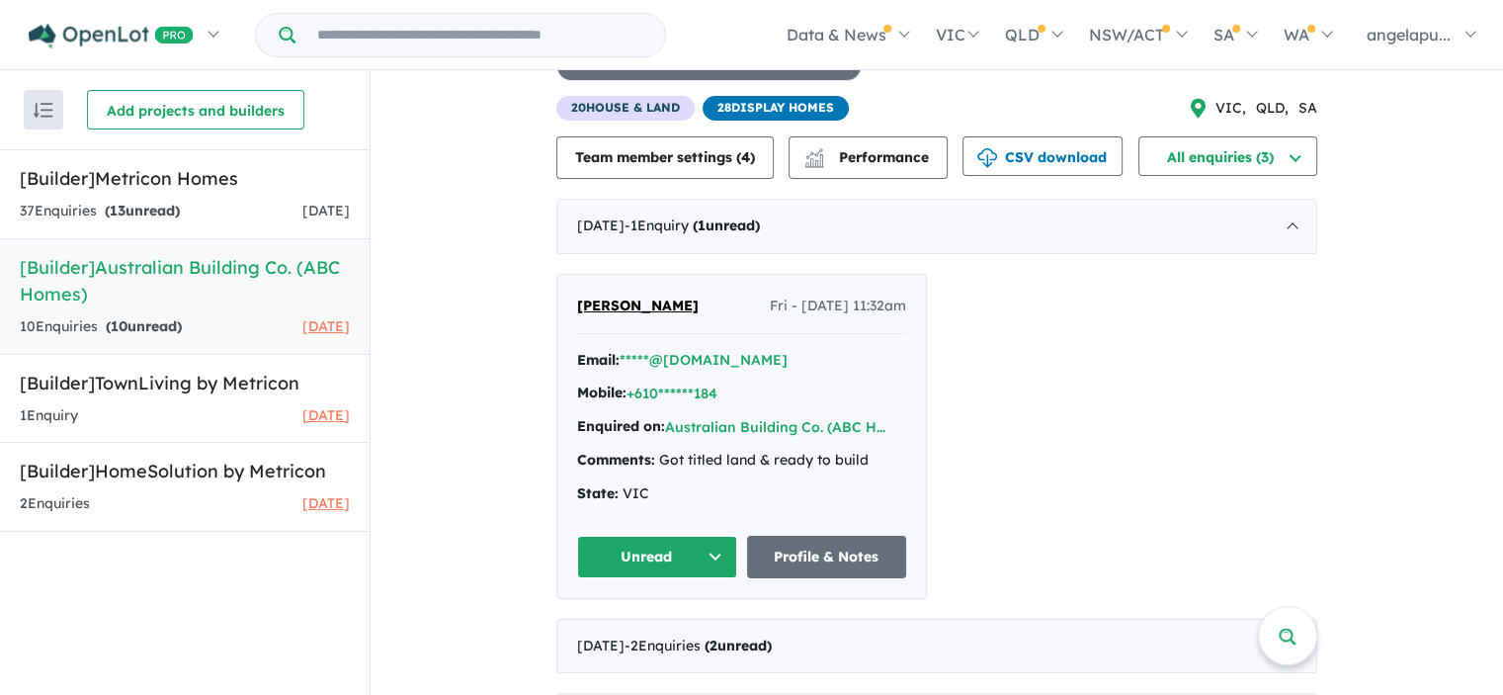
scroll to position [231, 0]
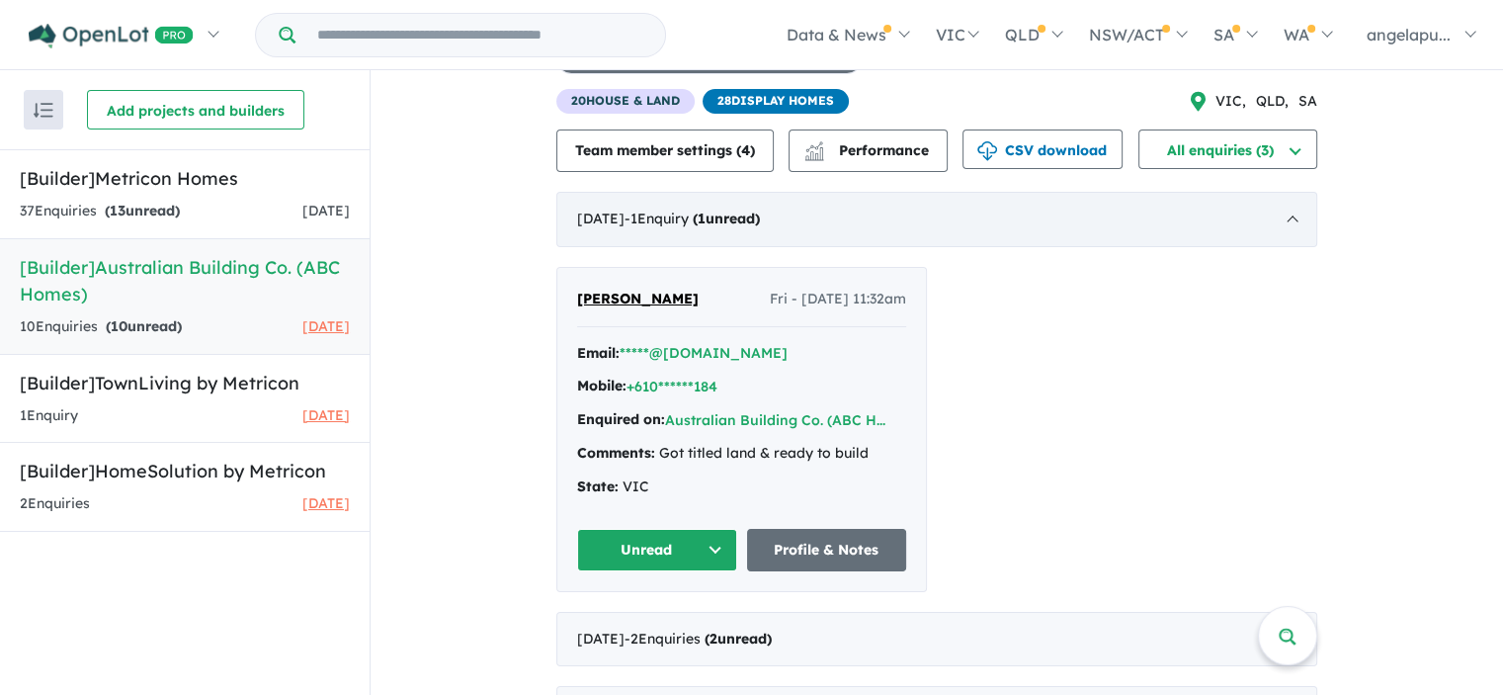
click at [1279, 228] on div "[DATE] - 1 Enquir y ( 1 unread)" at bounding box center [936, 219] width 761 height 55
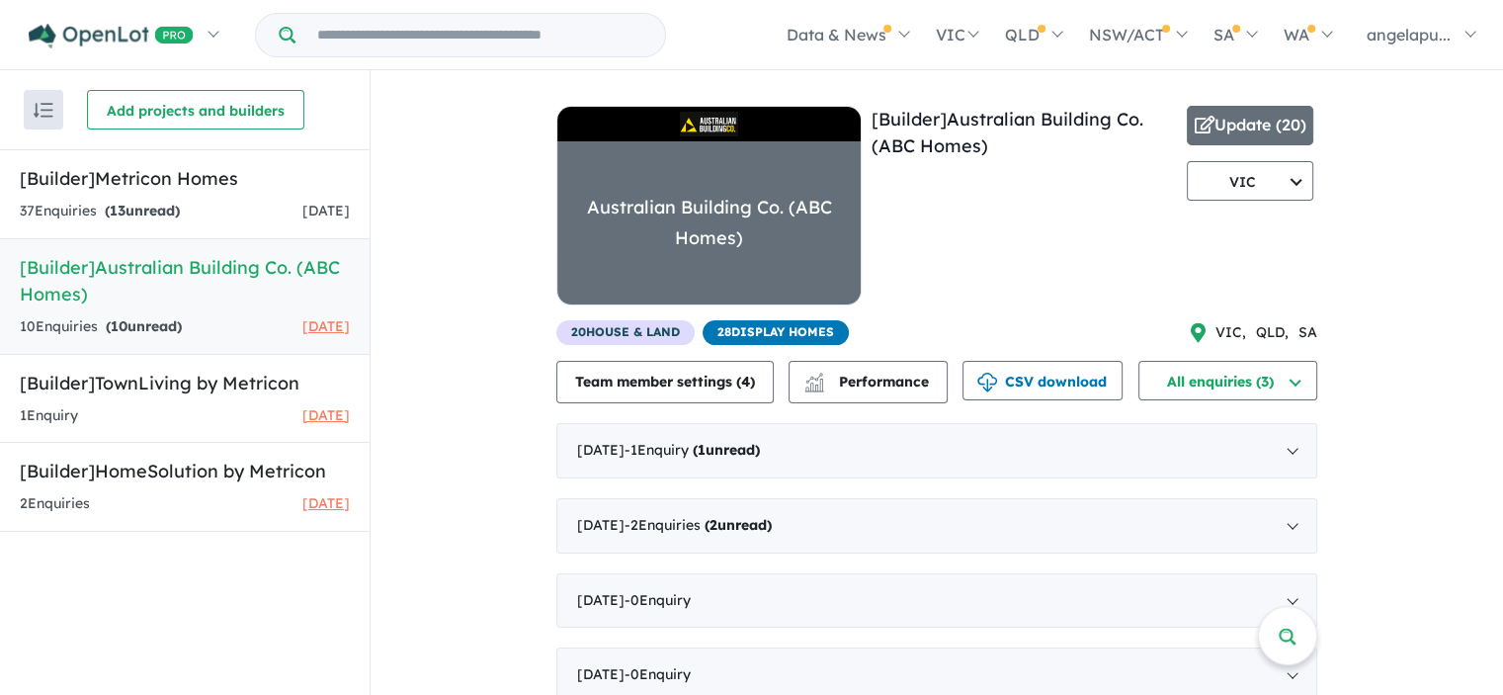
scroll to position [0, 0]
click at [204, 185] on h5 "[Builder] Metricon Homes" at bounding box center [185, 178] width 330 height 27
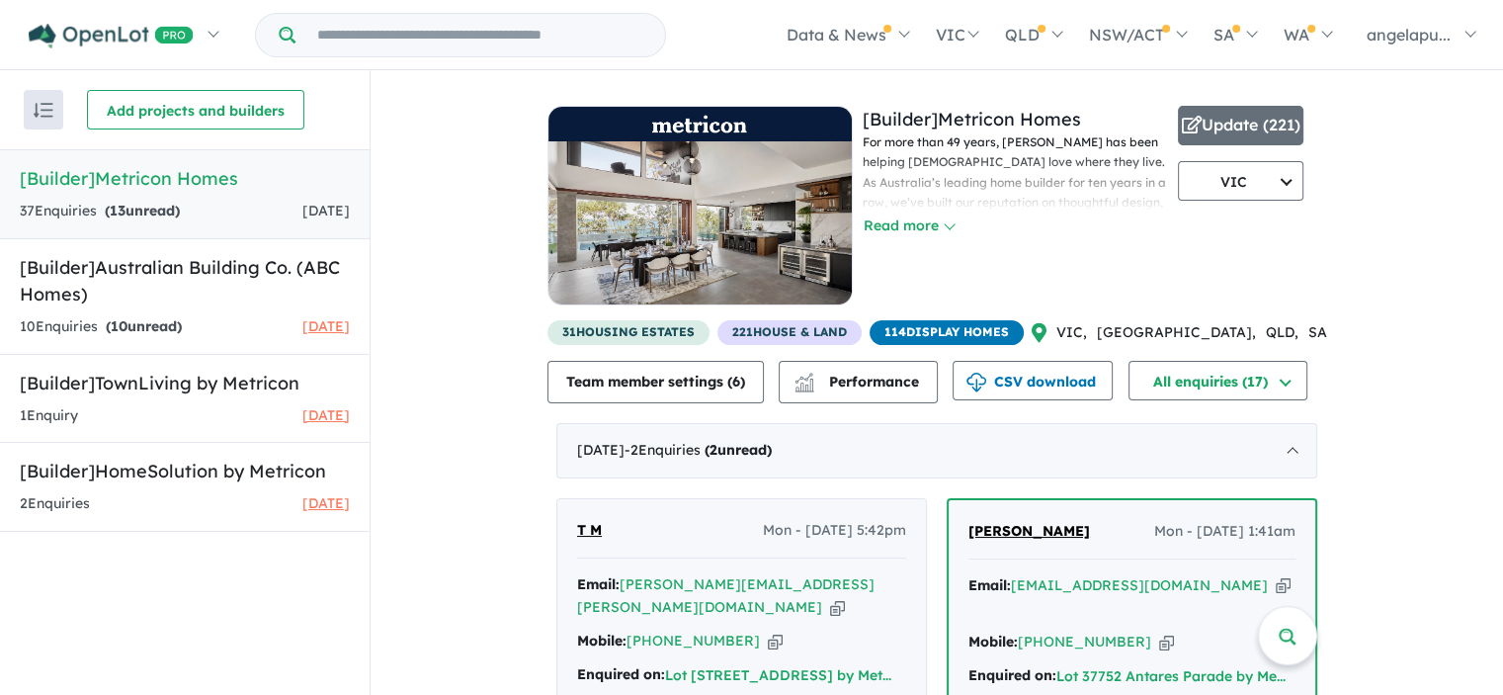
click at [831, 332] on span "221 House & Land" at bounding box center [789, 332] width 144 height 25
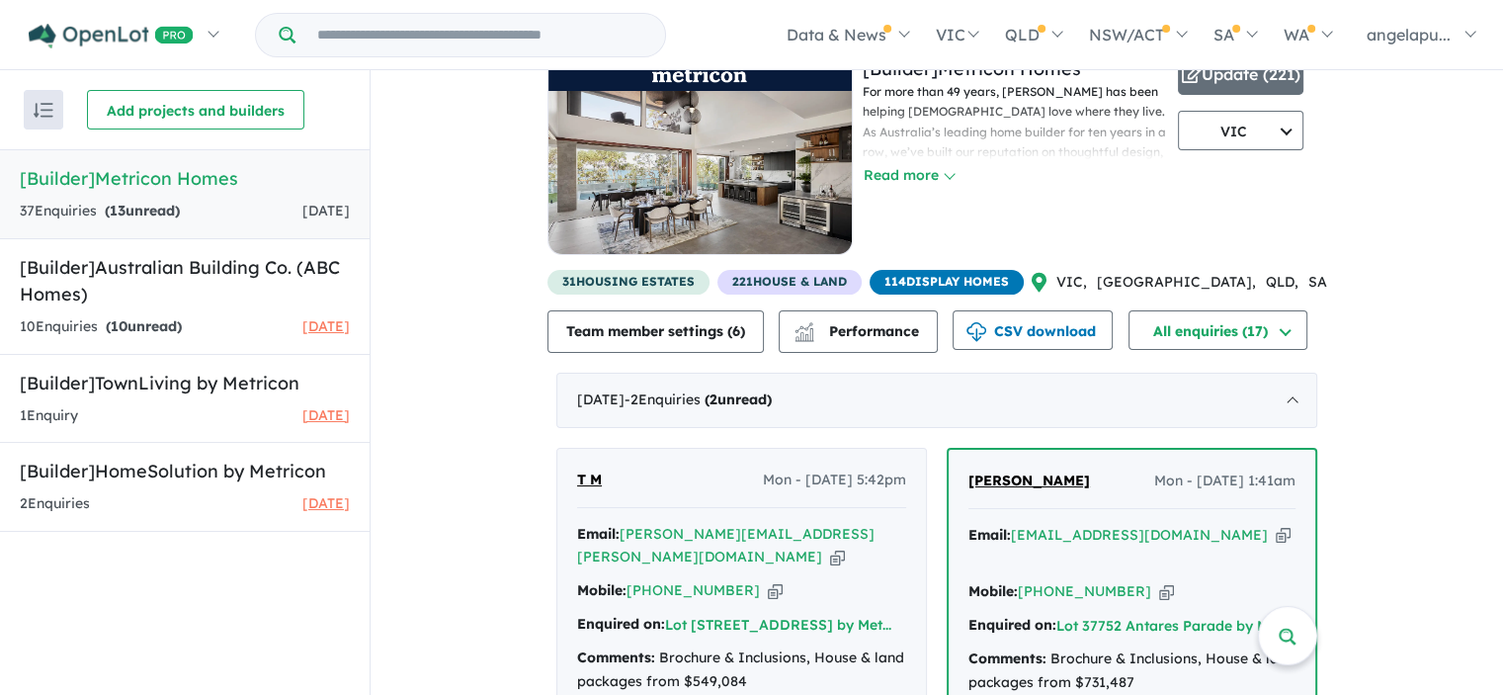
scroll to position [51, 0]
click at [1262, 402] on div "[DATE] - 2 Enquir ies ( 2 unread)" at bounding box center [936, 399] width 761 height 55
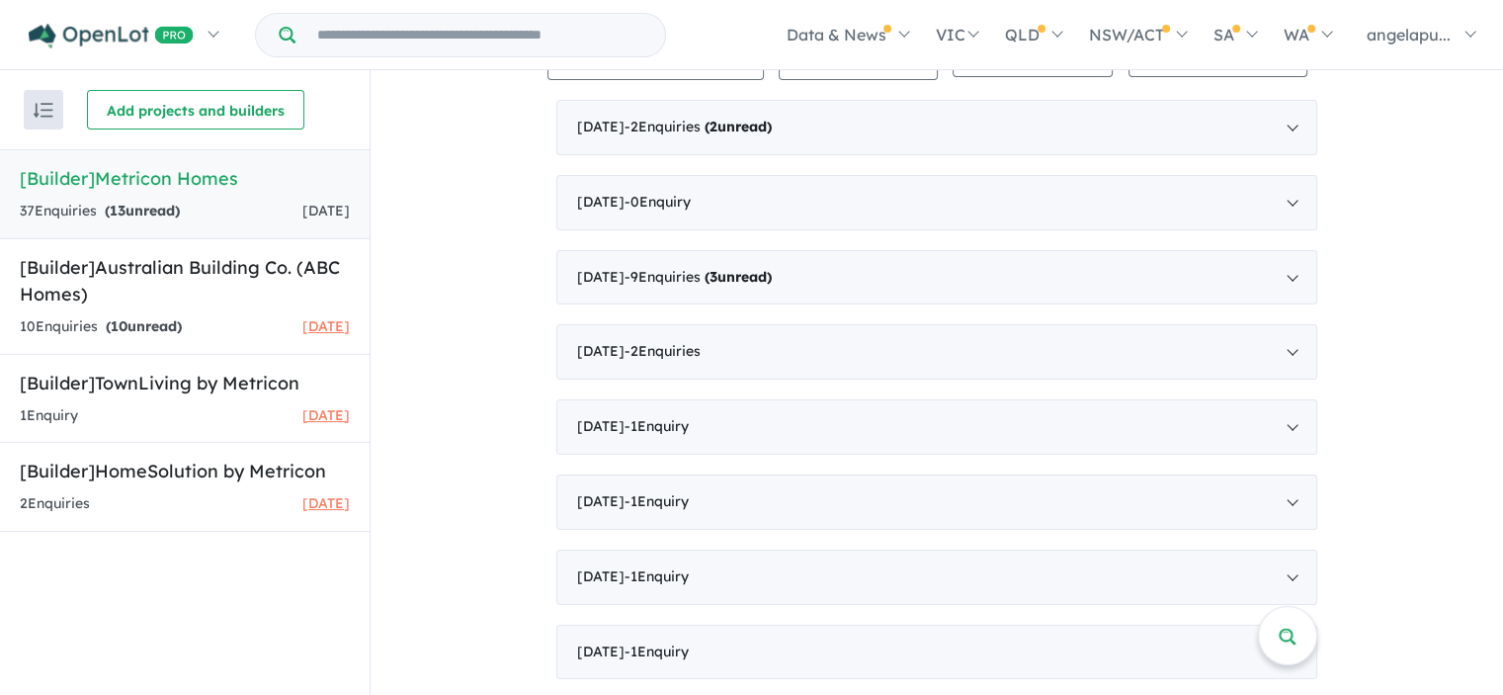
scroll to position [0, 0]
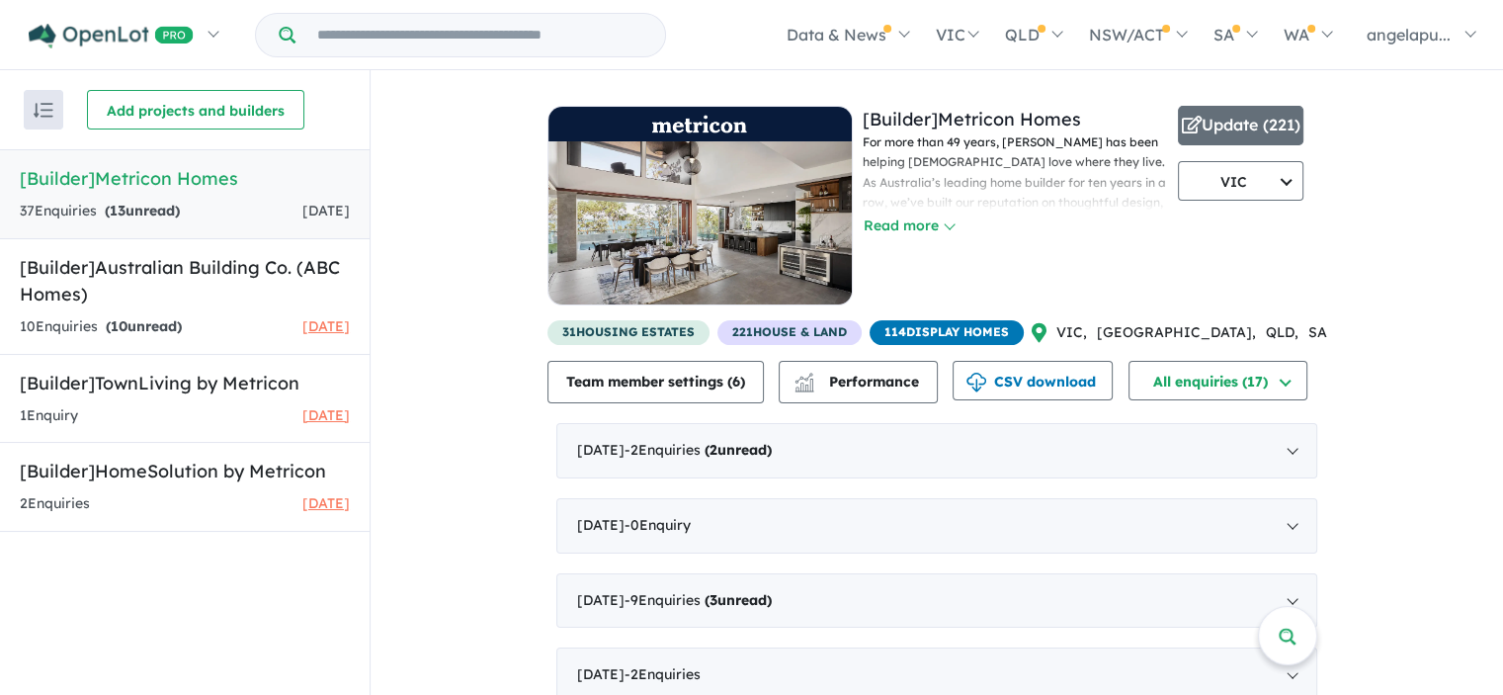
click at [1422, 324] on div "View 4 builders in your account 17 Enquir ies ( 13 unread) [DATE] [Builder] Met…" at bounding box center [937, 546] width 1133 height 952
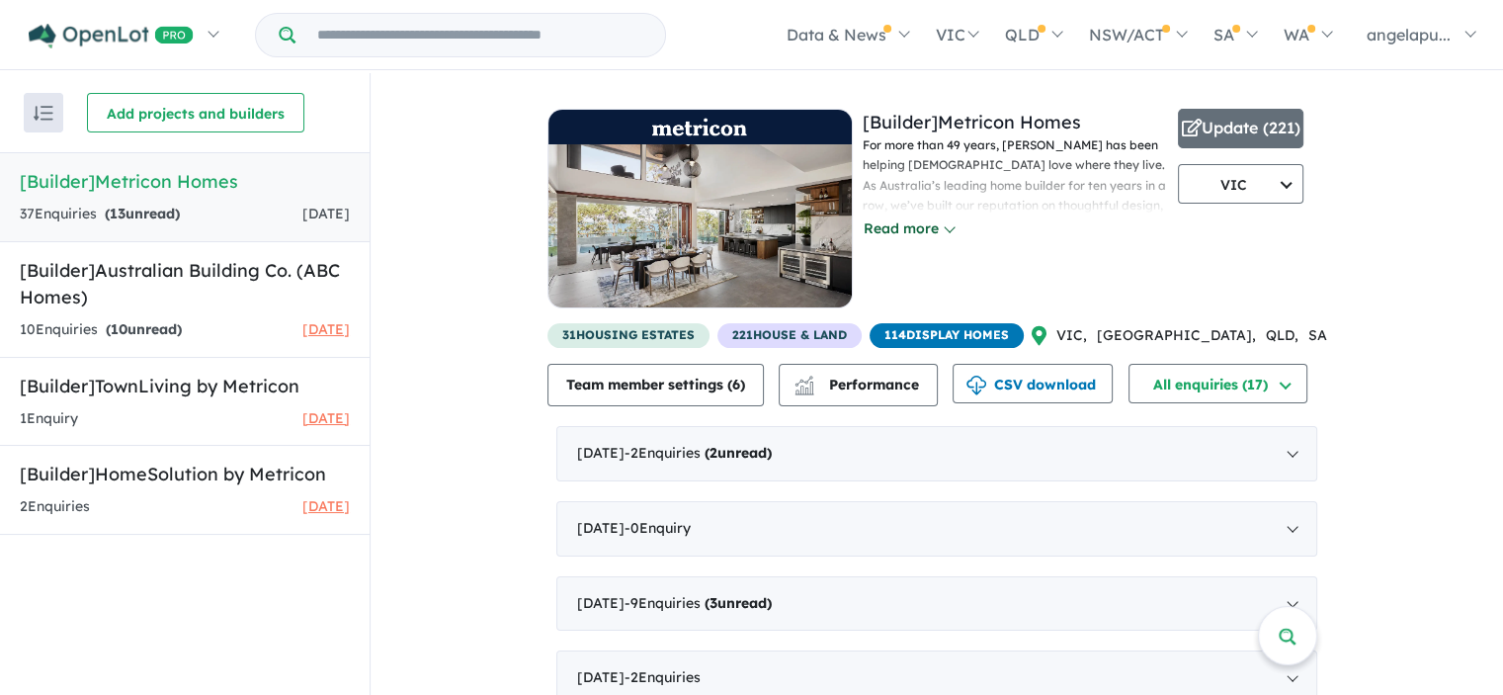
click at [954, 236] on button "Read more" at bounding box center [909, 228] width 93 height 23
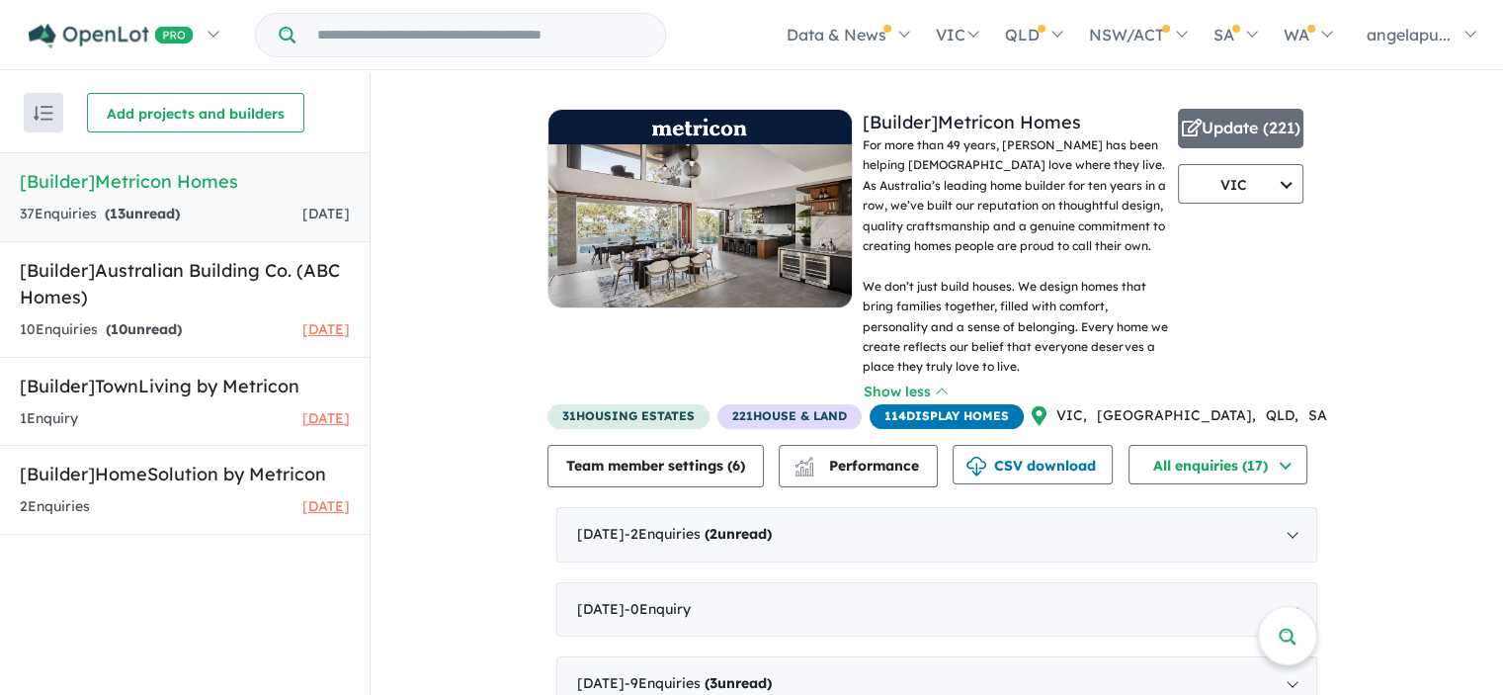
click at [1373, 276] on div "View 4 builders in your account 17 Enquir ies ( 13 unread) [DATE] [Builder] Met…" at bounding box center [937, 589] width 1133 height 1033
click at [160, 476] on h5 "[Builder] HomeSolution by Metricon" at bounding box center [185, 474] width 330 height 27
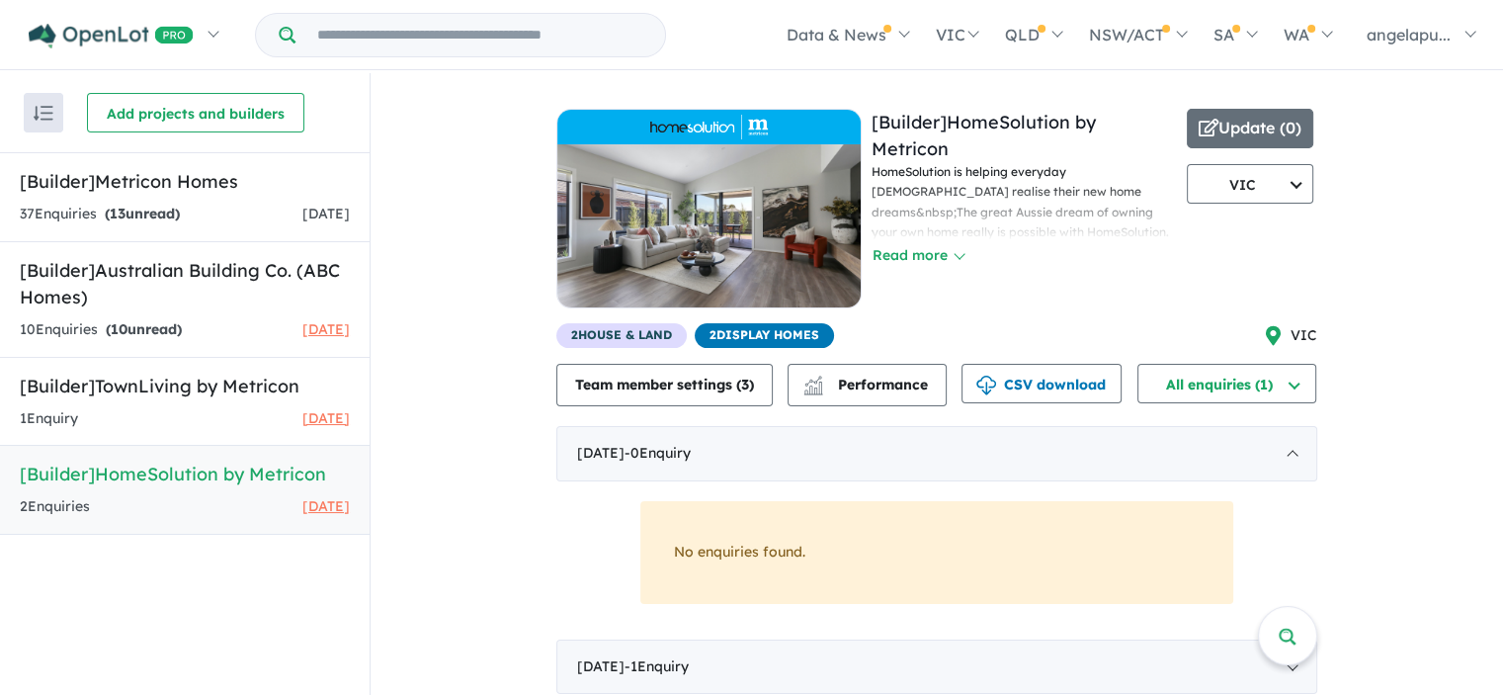
scroll to position [14, 0]
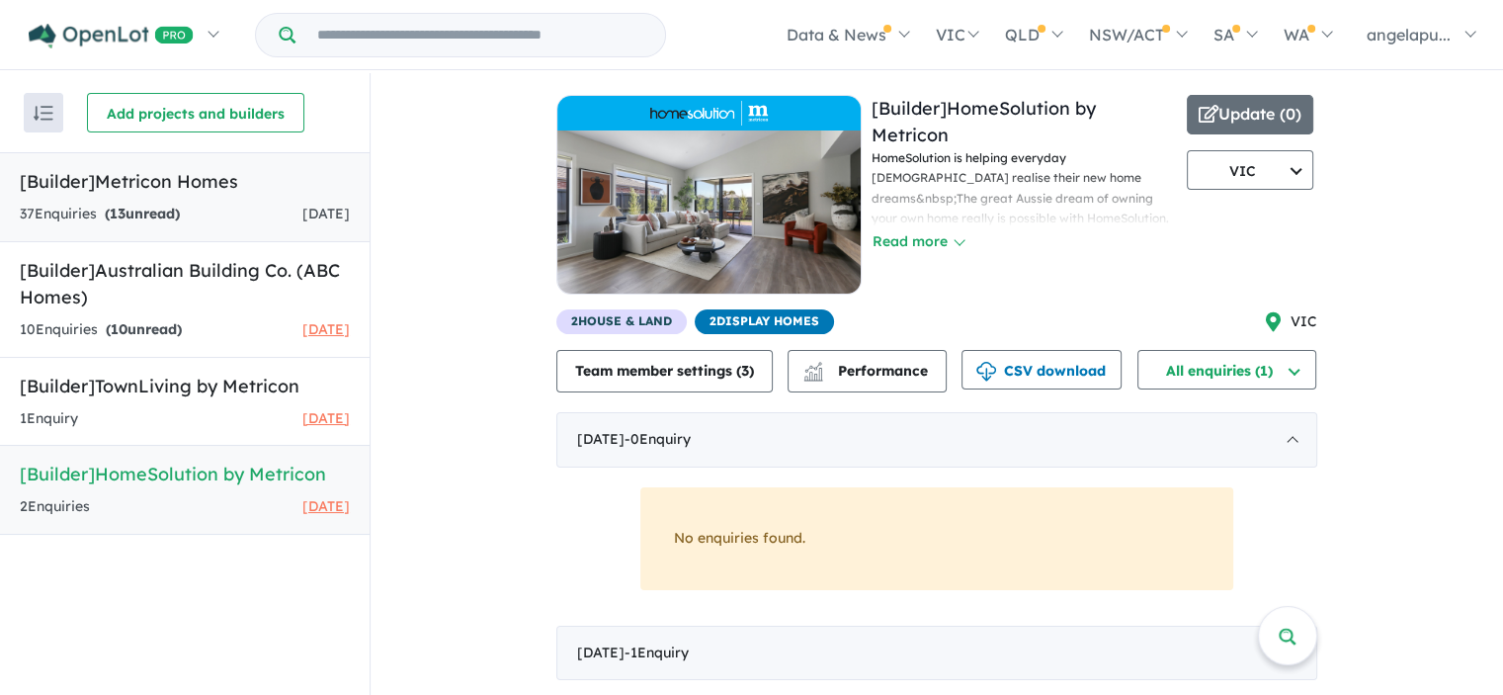
click at [159, 208] on strong "( 13 unread)" at bounding box center [142, 214] width 75 height 18
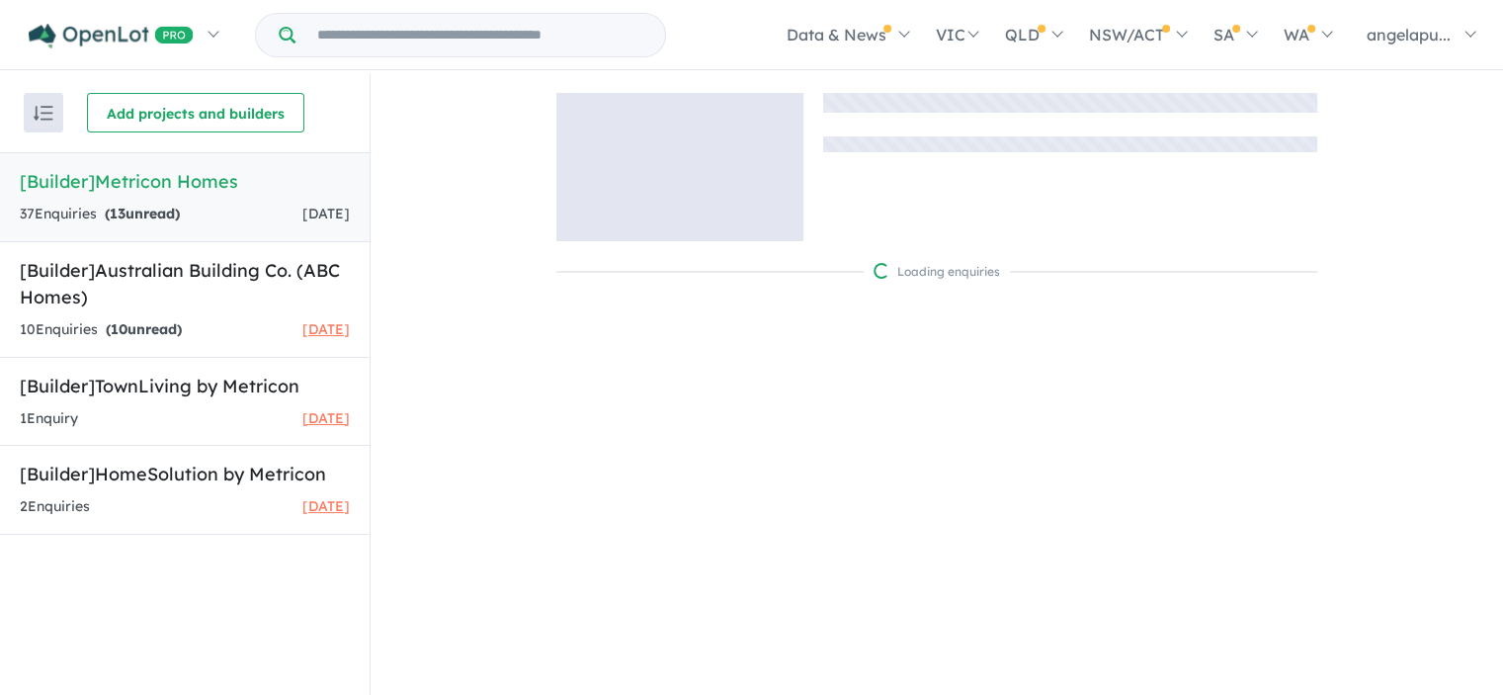
click at [159, 208] on strong "( 13 unread)" at bounding box center [142, 214] width 75 height 18
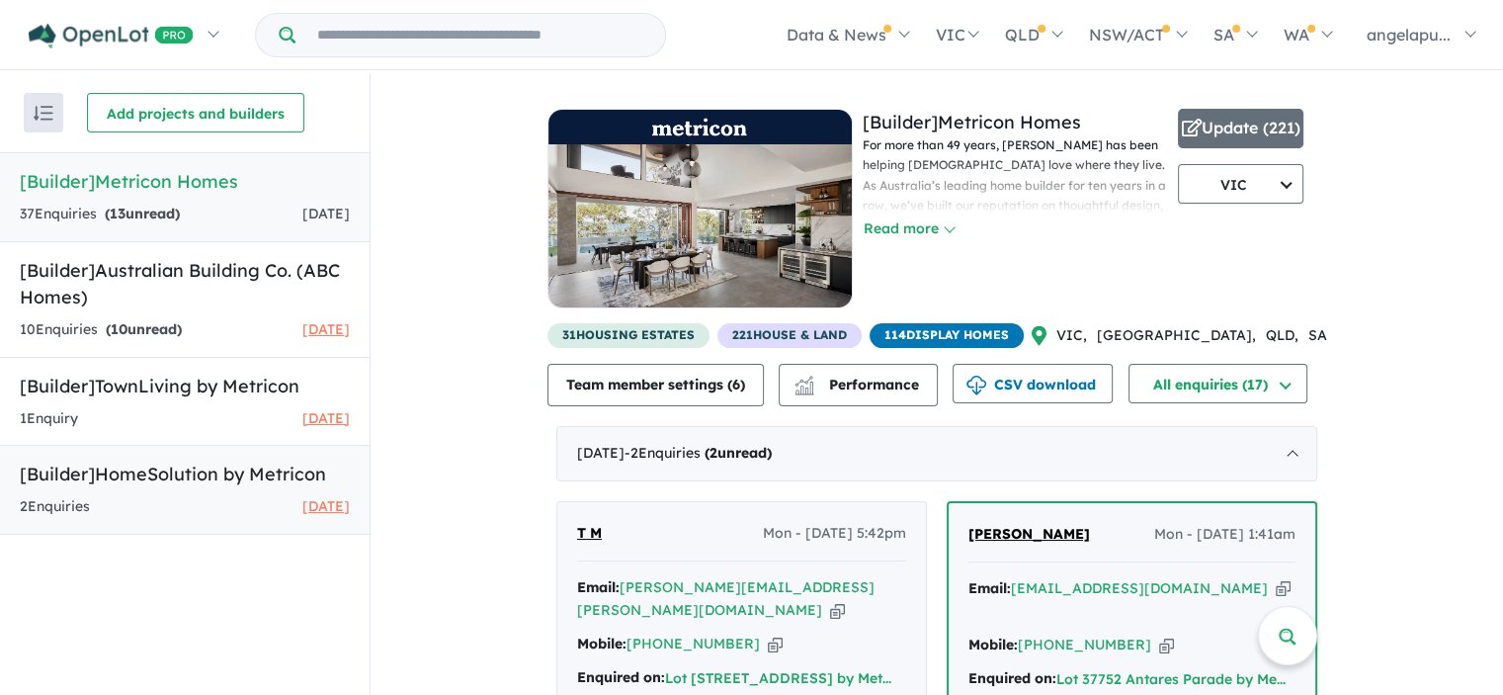
click at [126, 486] on link "[Builder] HomeSolution by Metricon 2 Enquir ies ( 0 unread) [DATE]" at bounding box center [185, 490] width 370 height 90
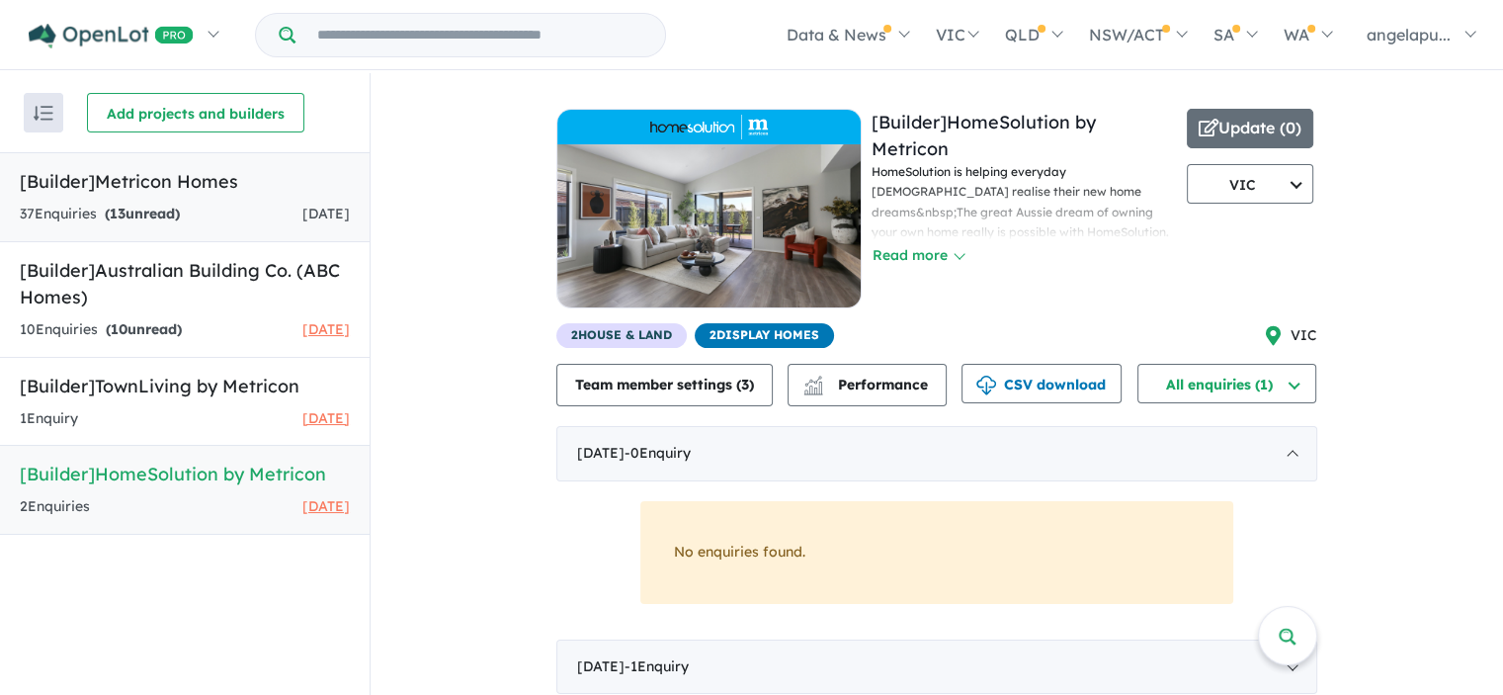
click at [173, 175] on h5 "[Builder] Metricon Homes" at bounding box center [185, 181] width 330 height 27
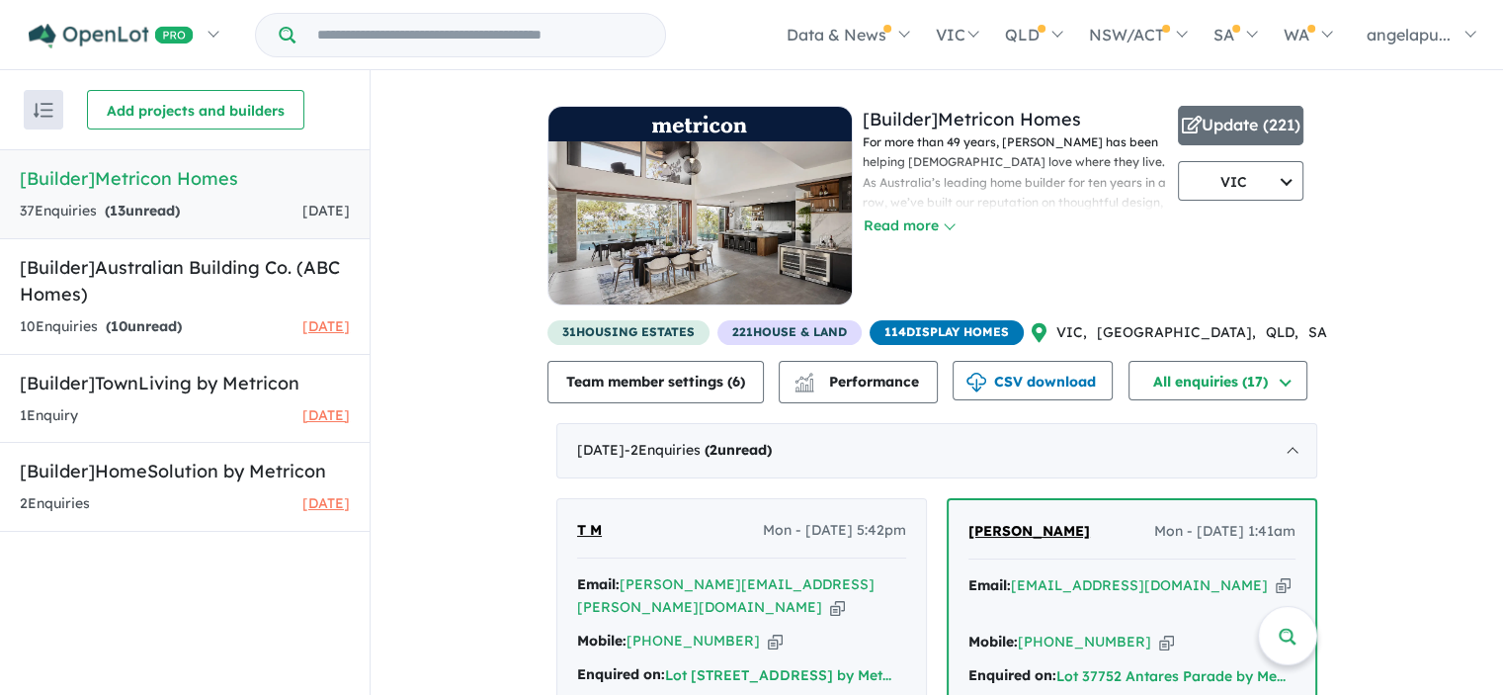
click at [802, 334] on span "221 House & Land" at bounding box center [789, 332] width 144 height 25
click at [850, 382] on span "Performance" at bounding box center [859, 382] width 122 height 18
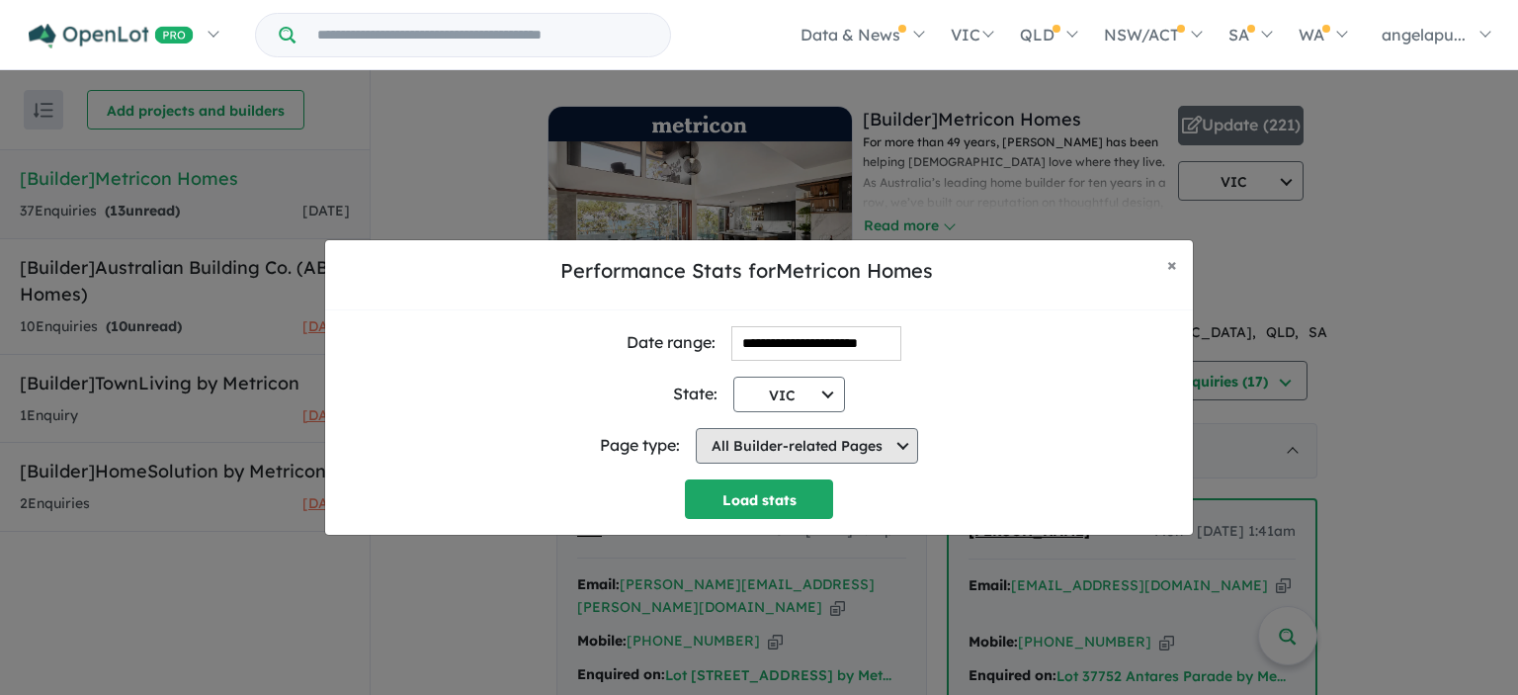
click at [849, 455] on button "All Builder-related Pages" at bounding box center [807, 446] width 222 height 36
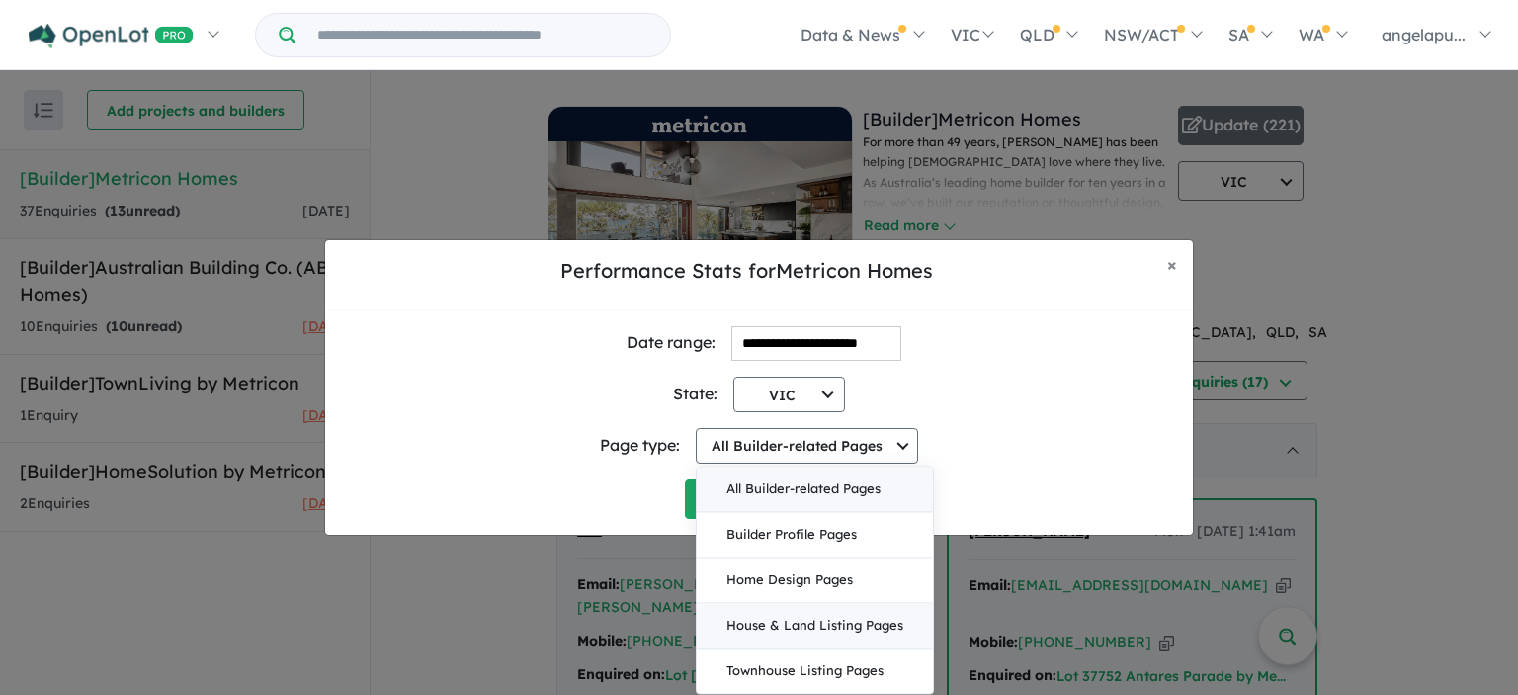
click at [823, 615] on button "House & Land Listing Pages" at bounding box center [815, 625] width 236 height 45
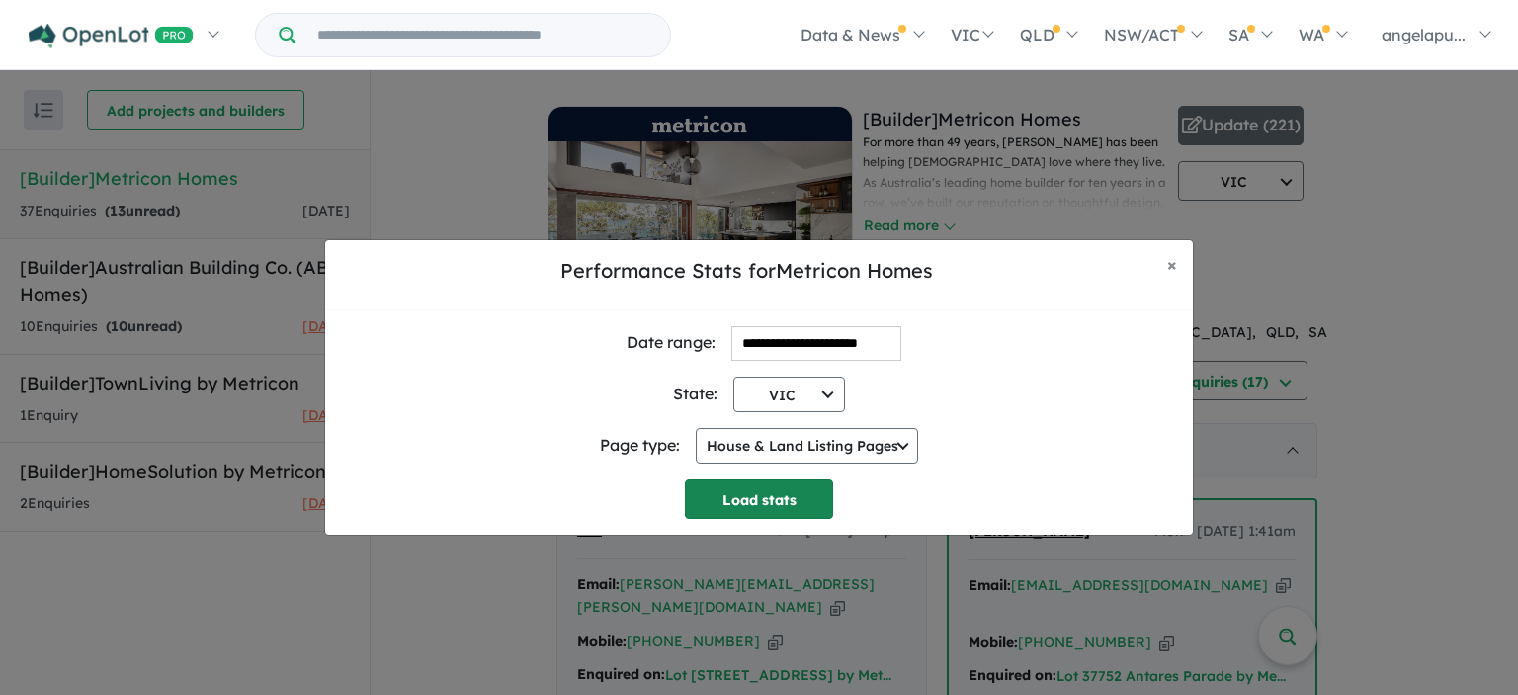
click at [762, 496] on button "Load stats" at bounding box center [759, 499] width 148 height 40
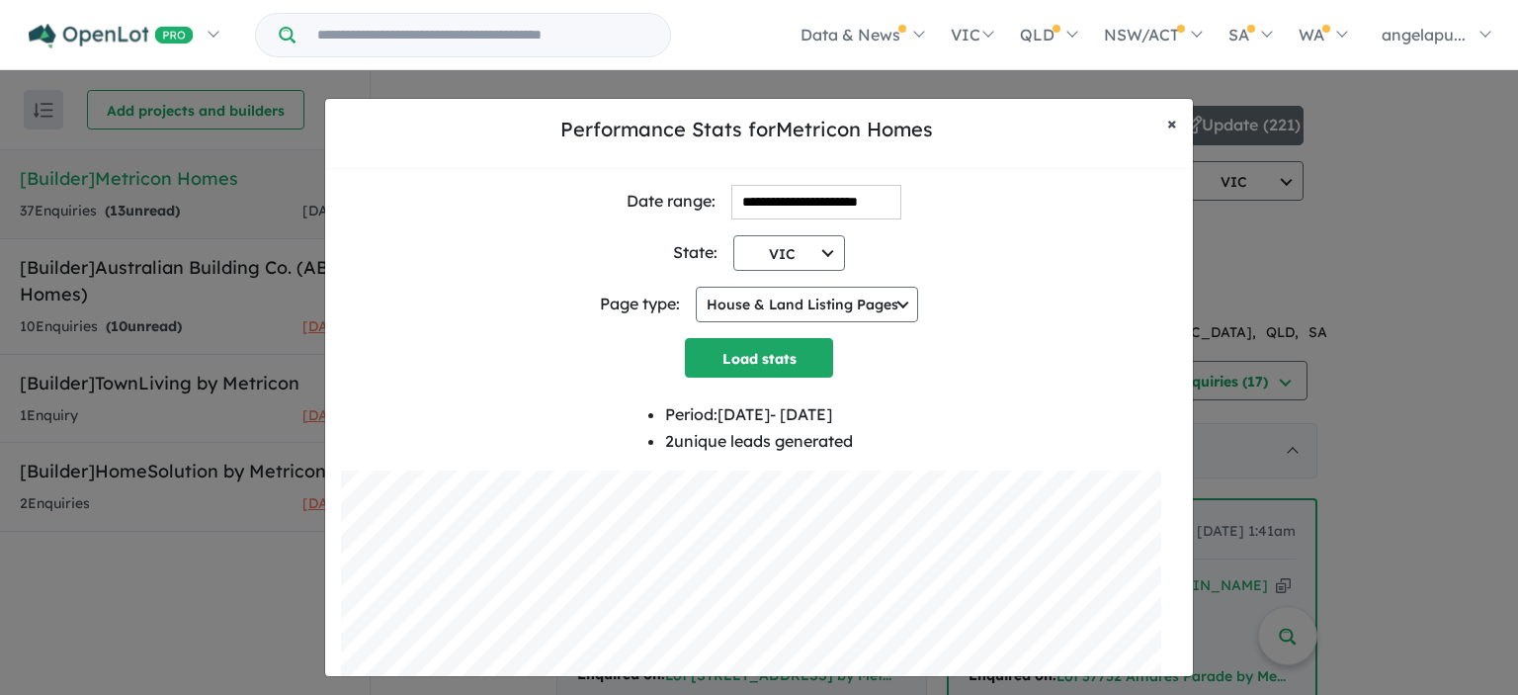
click at [1178, 123] on button "× Close" at bounding box center [1172, 123] width 42 height 49
